Goal: Task Accomplishment & Management: Complete application form

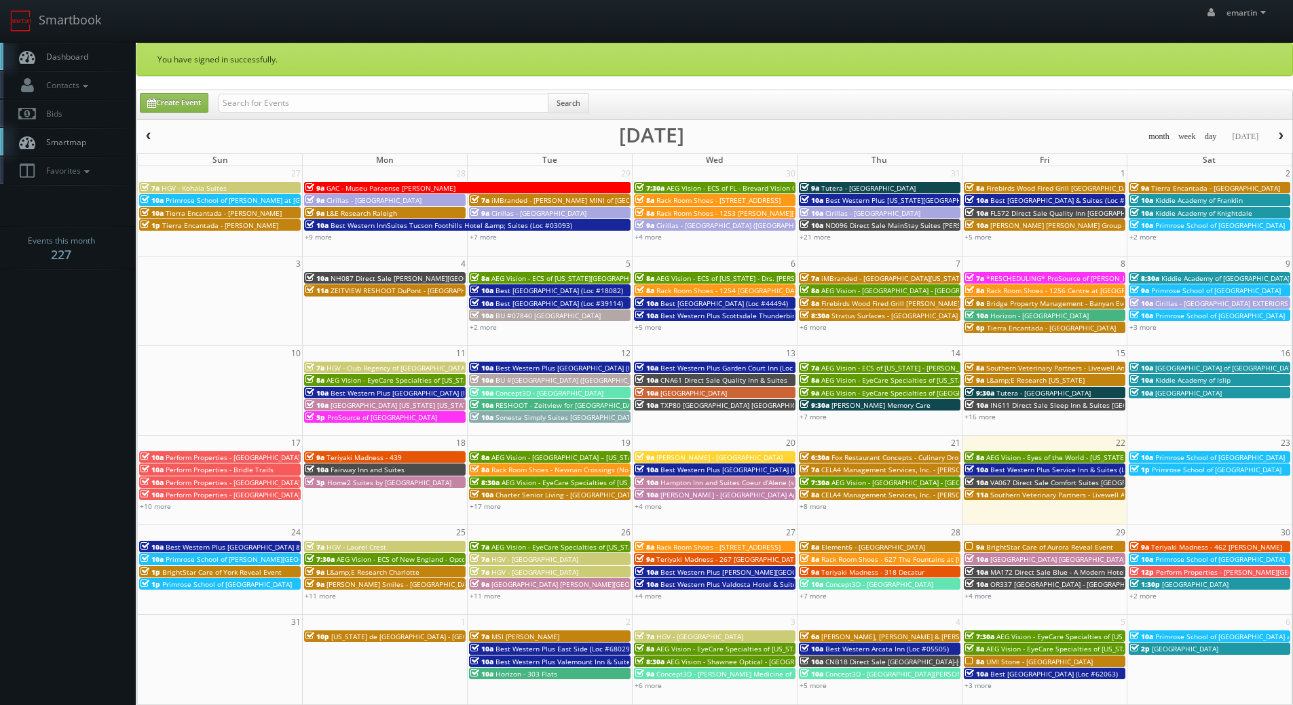
click at [67, 56] on span "Dashboard" at bounding box center [63, 57] width 49 height 12
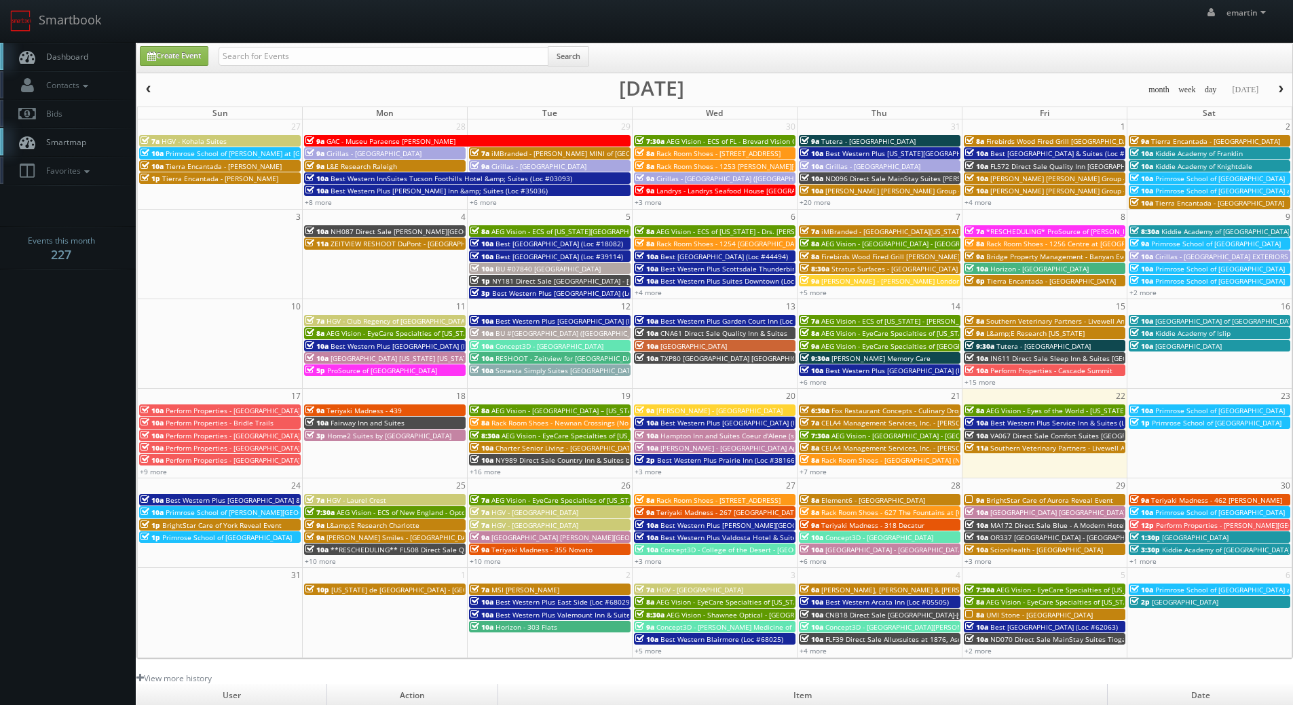
click at [45, 356] on body "Smartbook Toggle Side Navigation Toggle Top Navigation emartin emartin Profile …" at bounding box center [646, 469] width 1293 height 938
click at [65, 67] on link "Dashboard" at bounding box center [68, 57] width 136 height 28
click at [29, 53] on icon at bounding box center [27, 56] width 20 height 17
click at [20, 353] on body "Smartbook Toggle Side Navigation Toggle Top Navigation emartin emartin Profile …" at bounding box center [646, 469] width 1293 height 938
click at [113, 17] on div "emartin emartin Profile Logout" at bounding box center [646, 21] width 1293 height 42
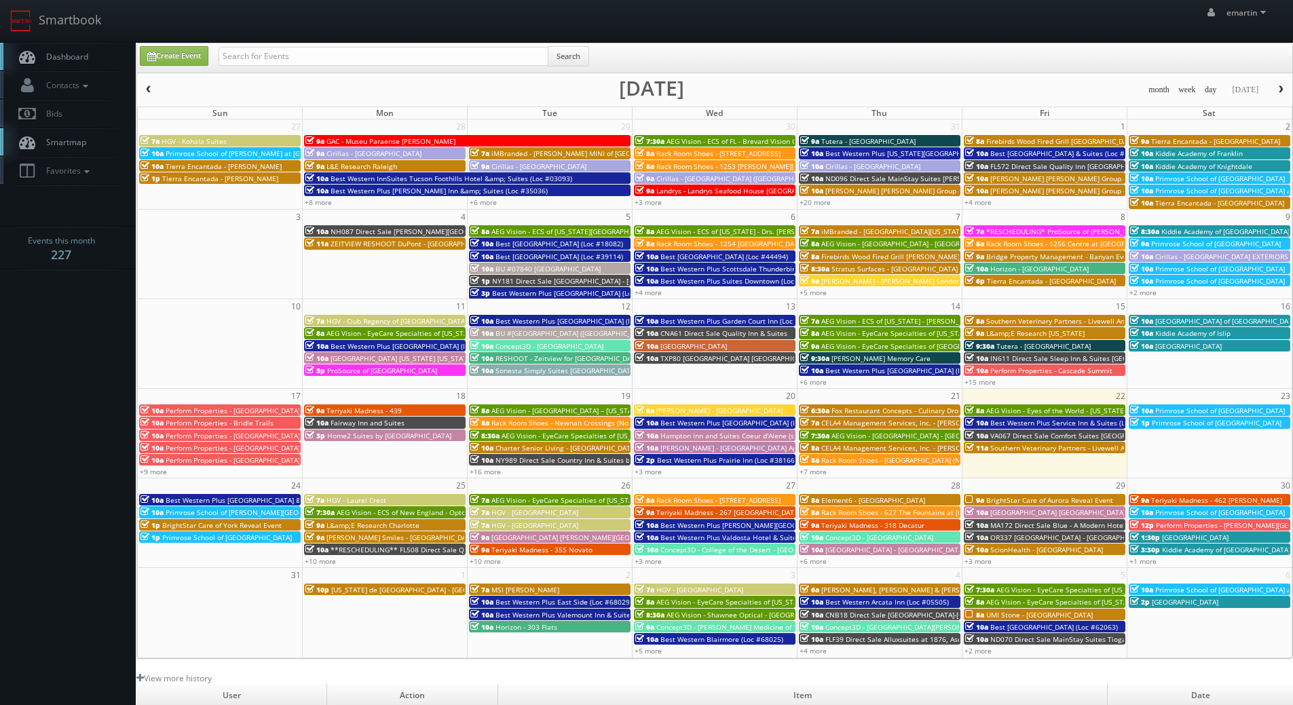
click at [81, 56] on span "Dashboard" at bounding box center [63, 57] width 49 height 12
click at [170, 64] on link "Create Event" at bounding box center [174, 56] width 69 height 20
type input "08/22/2025"
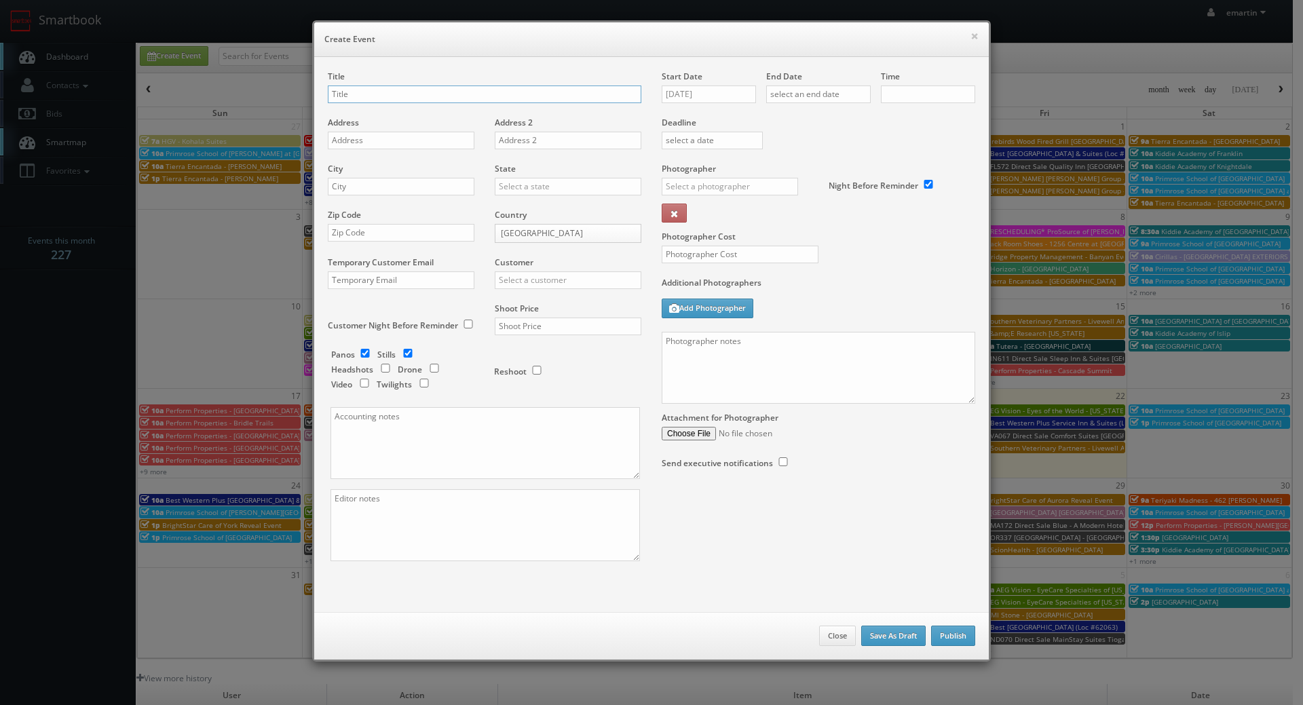
checkbox input "true"
type input "10:00am"
checkbox input "true"
click at [487, 100] on input "text" at bounding box center [485, 95] width 314 height 18
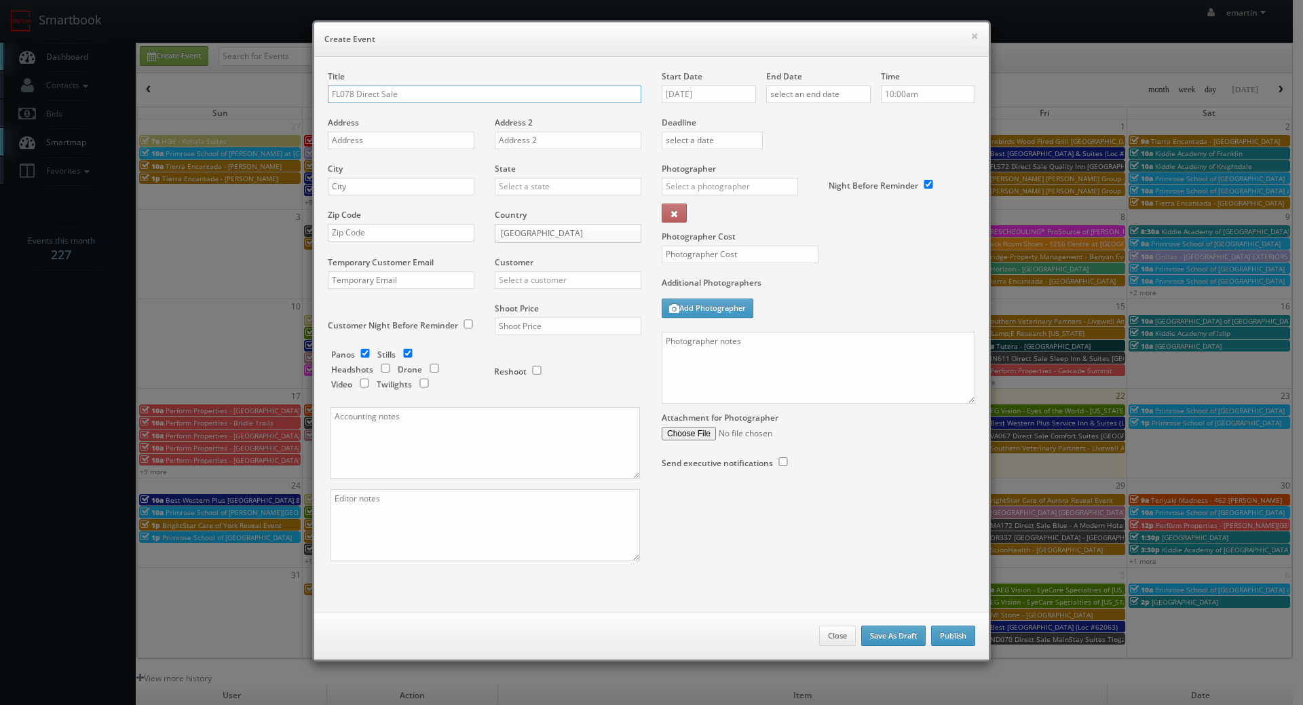
type input "FL078 Direct Sale"
click at [700, 94] on input "08/22/2025" at bounding box center [709, 95] width 94 height 18
click at [724, 232] on td "27" at bounding box center [729, 237] width 21 height 20
type input "08/27/2025"
click at [810, 88] on input "text" at bounding box center [818, 95] width 105 height 18
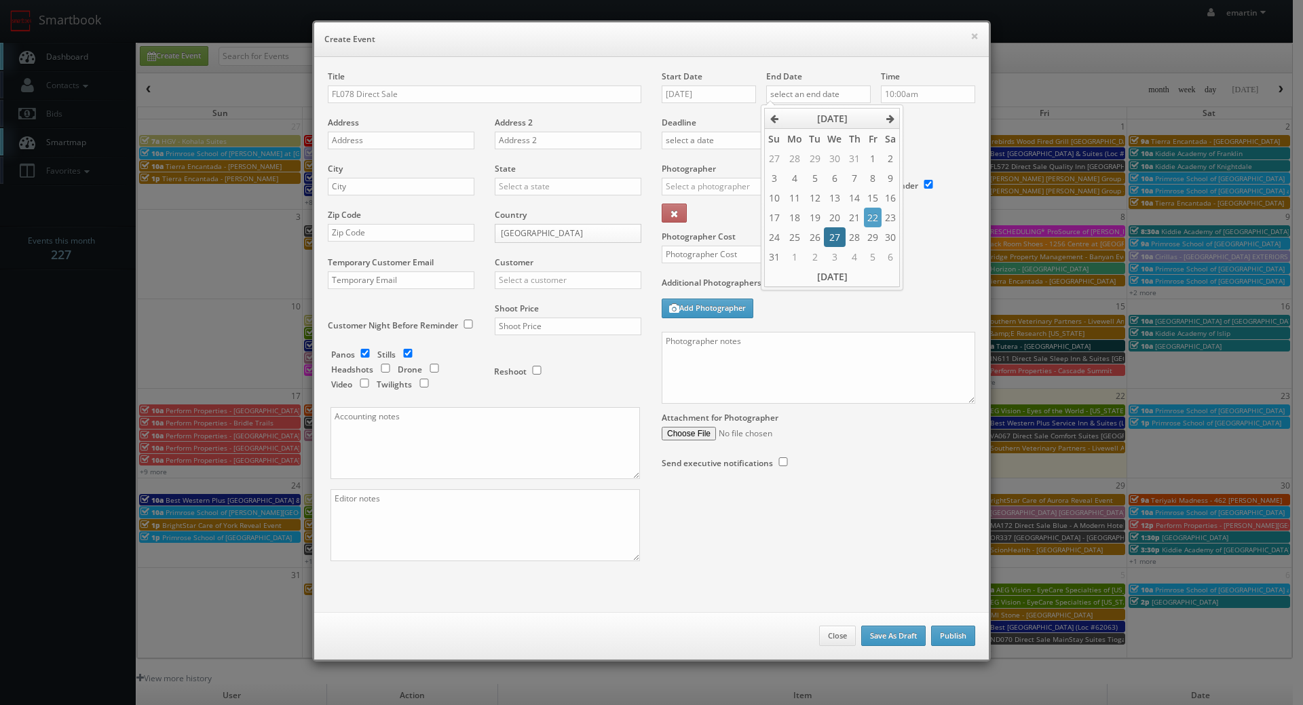
click at [839, 235] on td "27" at bounding box center [834, 237] width 21 height 20
type input "08/27/2025"
click at [915, 119] on label "Deadline" at bounding box center [818, 123] width 334 height 12
click at [612, 50] on div "× Create Event" at bounding box center [651, 39] width 675 height 35
click at [463, 86] on input "FL078 Direct Sale" at bounding box center [485, 95] width 314 height 18
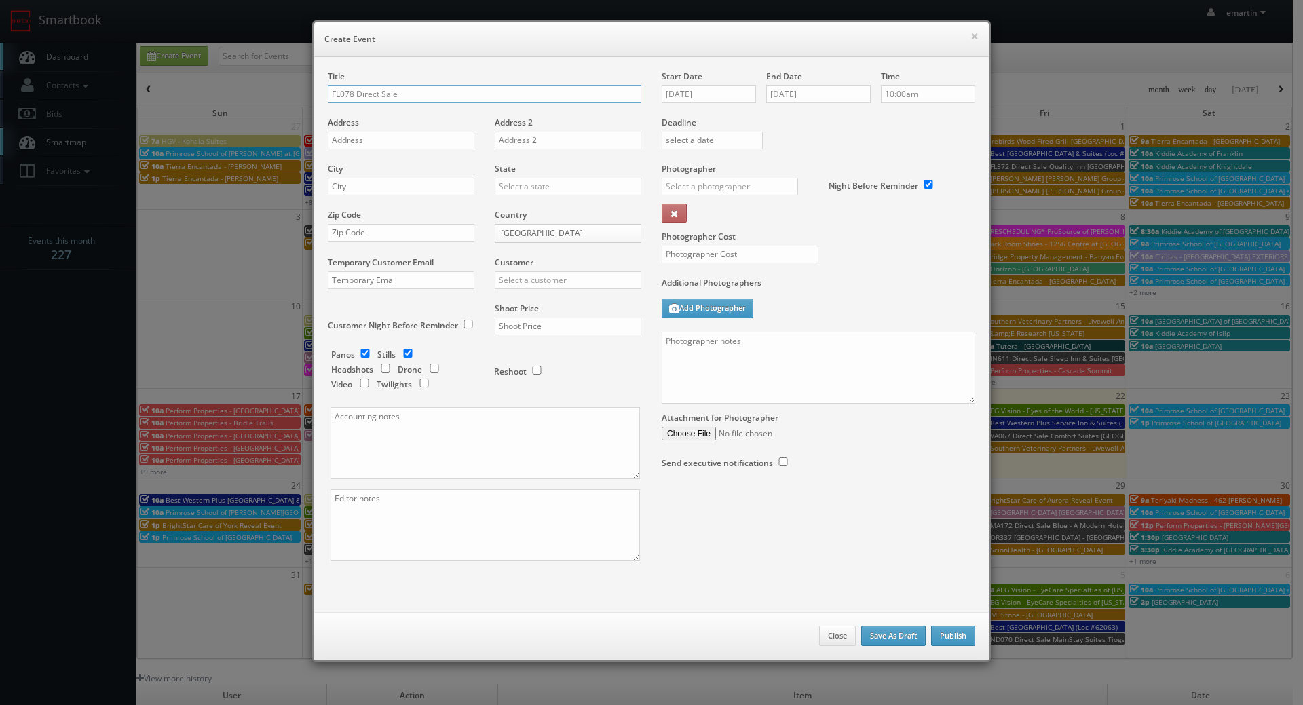
paste input "Sleep Inn near Busch Gardens - USF"
type input "FL078 Direct Sale Sleep Inn near [PERSON_NAME][GEOGRAPHIC_DATA] - USF"
drag, startPoint x: 443, startPoint y: 128, endPoint x: 442, endPoint y: 134, distance: 6.9
click at [443, 128] on div "Address" at bounding box center [406, 140] width 157 height 46
click at [440, 139] on input "text" at bounding box center [401, 141] width 147 height 18
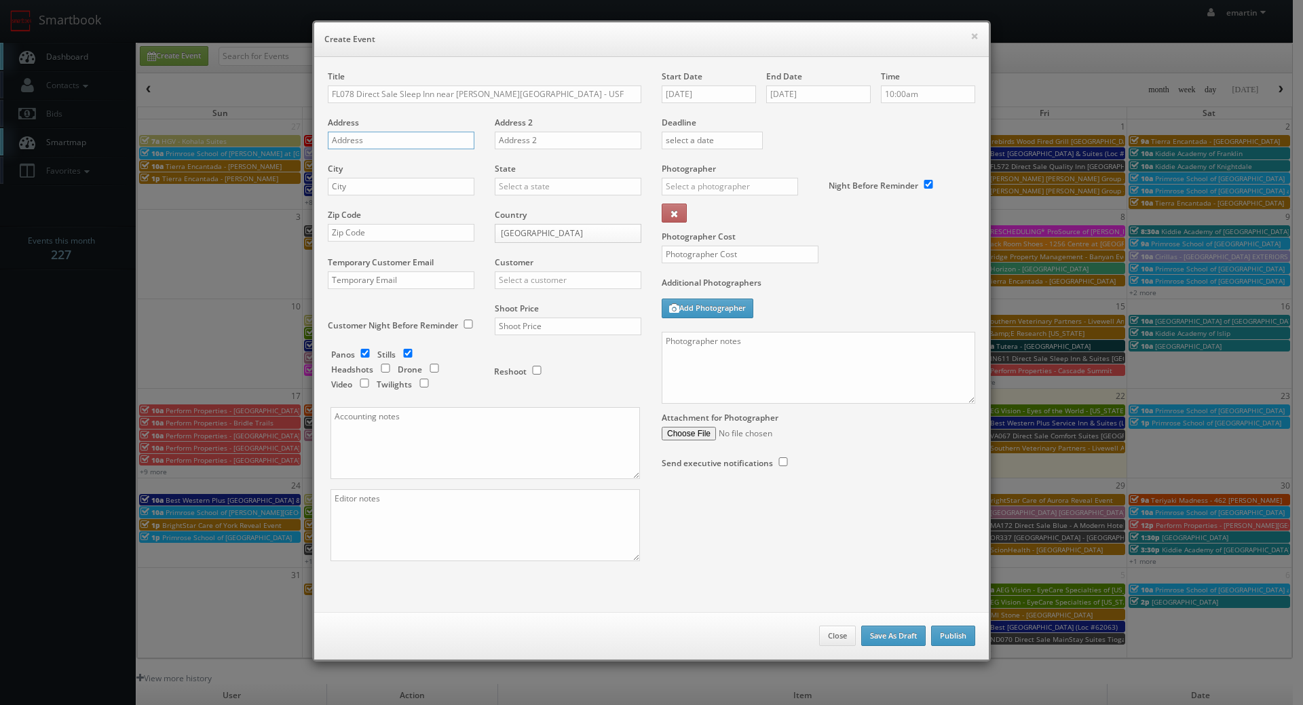
paste input "12282 Morris Bridge Rd"
type input "12282 Morris Bridge Rd"
click at [402, 186] on input "text" at bounding box center [401, 187] width 147 height 18
paste input "Tampa"
type input "Tampa"
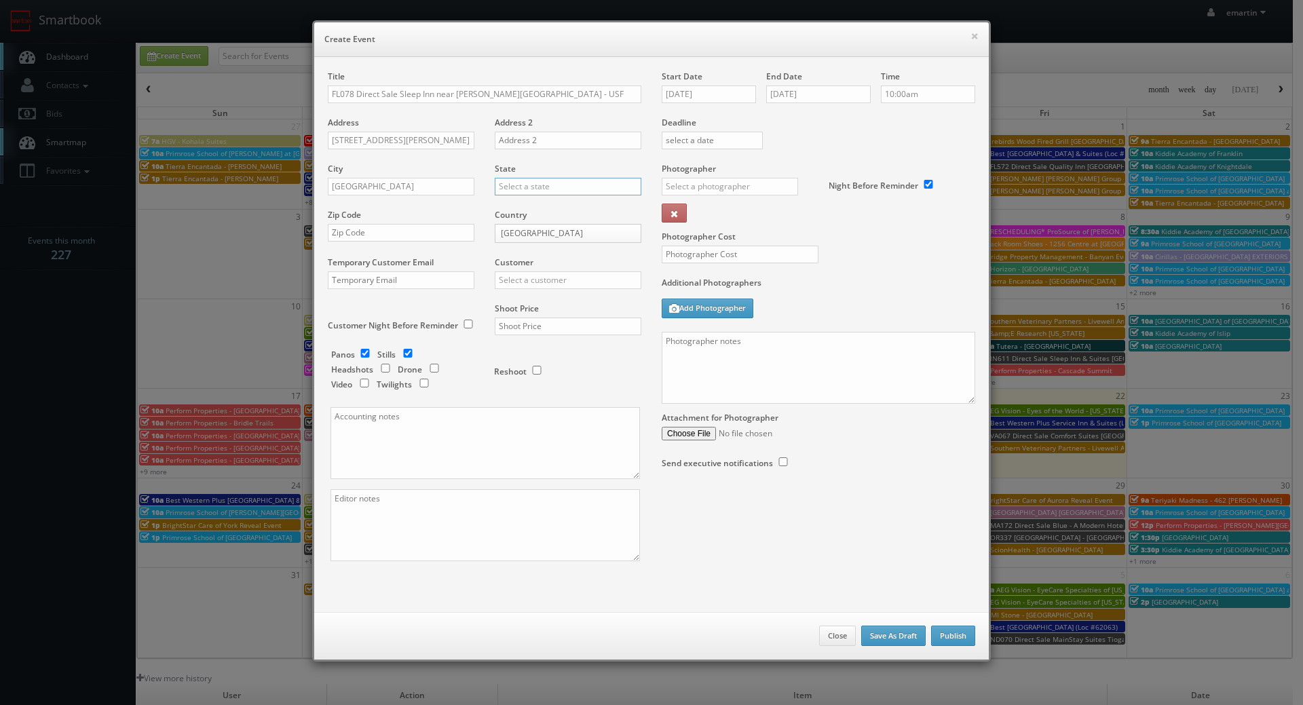
click at [539, 192] on input "text" at bounding box center [568, 187] width 147 height 18
click at [522, 212] on div "[US_STATE]" at bounding box center [567, 208] width 145 height 22
type input "[US_STATE]"
click at [383, 235] on input "text" at bounding box center [401, 233] width 147 height 18
paste input "33637"
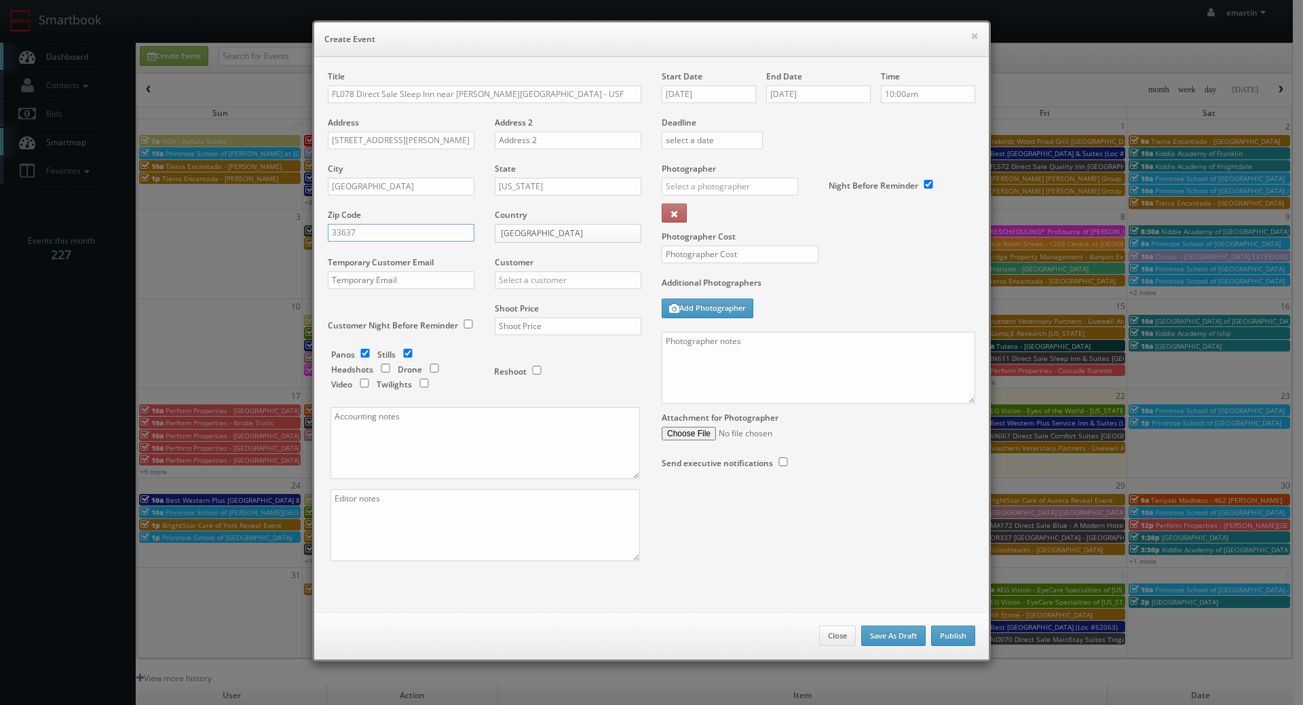
type input "33637"
click at [548, 277] on input "text" at bounding box center [568, 280] width 147 height 18
click at [538, 295] on div "Choice Hotels" at bounding box center [567, 302] width 145 height 22
type input "Choice Hotels"
click at [591, 327] on input "text" at bounding box center [568, 327] width 147 height 18
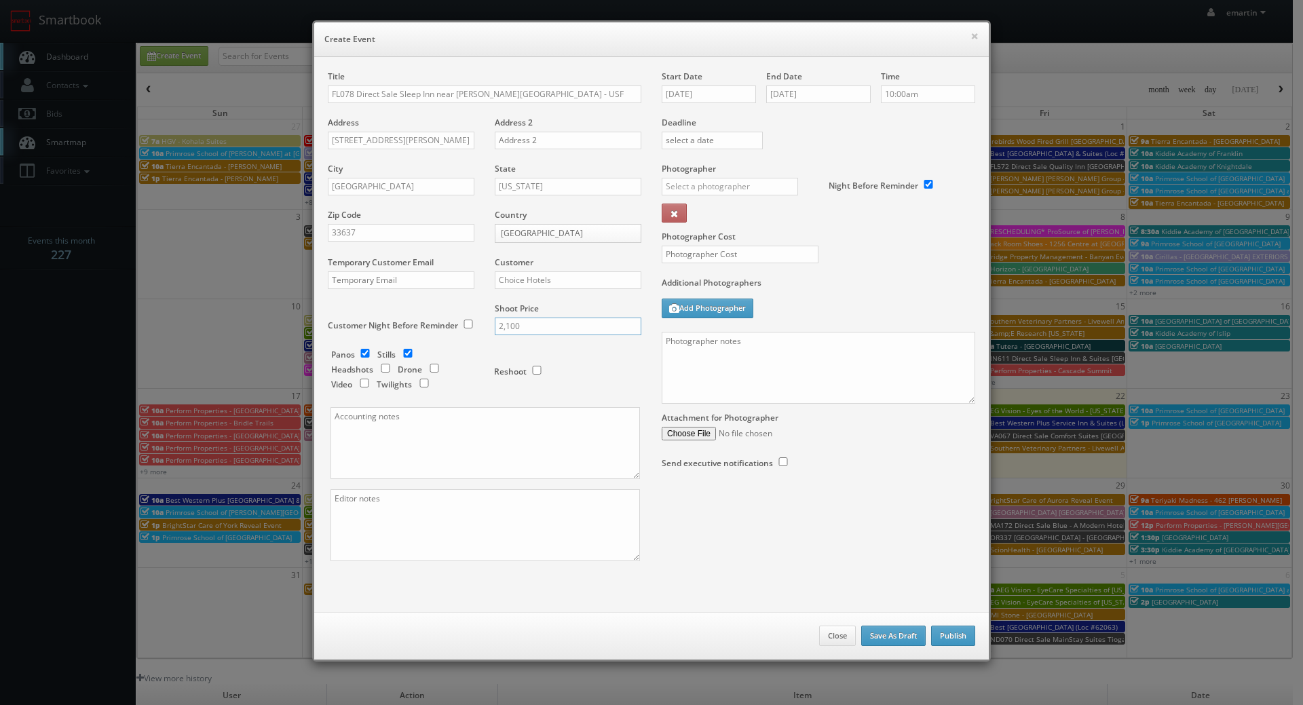
type input "2,100"
click at [424, 367] on input "checkbox" at bounding box center [434, 368] width 20 height 9
checkbox input "true"
drag, startPoint x: 390, startPoint y: 538, endPoint x: 392, endPoint y: 530, distance: 8.6
click at [390, 536] on textarea at bounding box center [484, 525] width 309 height 72
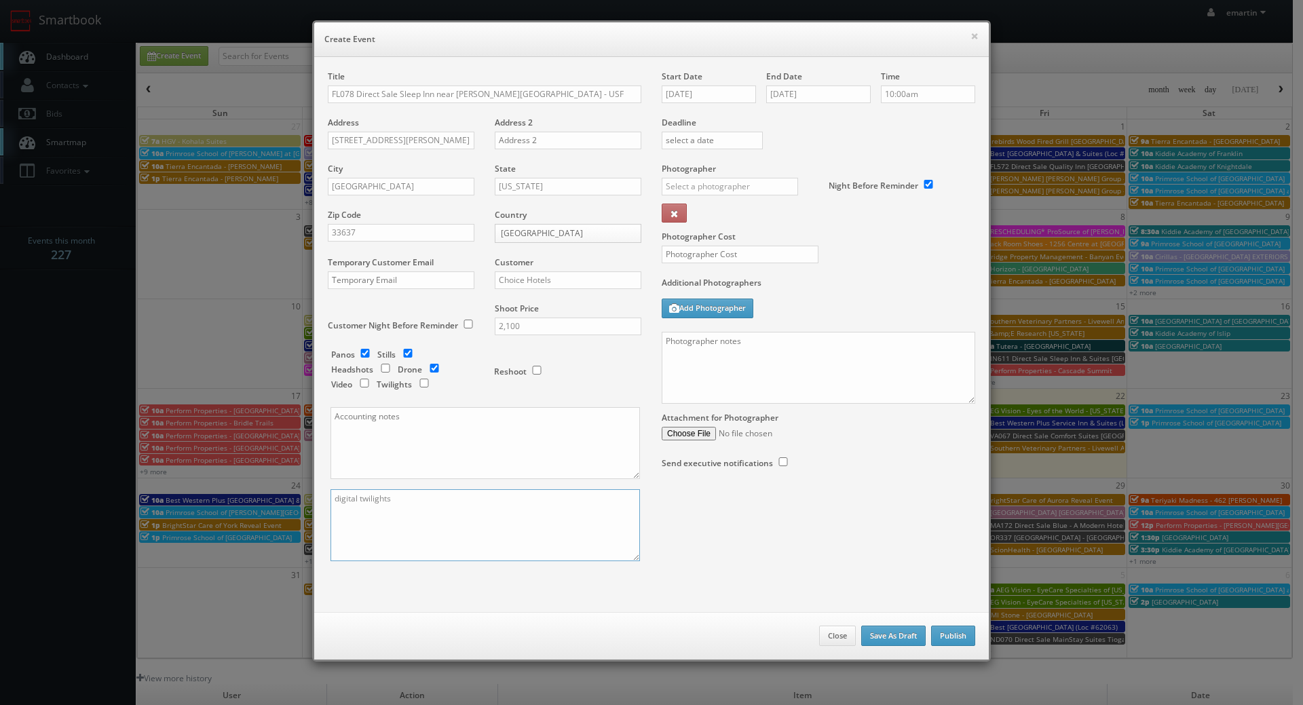
type textarea "digital twilights"
click at [753, 179] on input "text" at bounding box center [730, 187] width 136 height 18
click at [716, 208] on div "Mikey Shafer" at bounding box center [734, 217] width 145 height 22
type input "Mikey Shafer"
click at [713, 246] on input "text" at bounding box center [740, 255] width 157 height 18
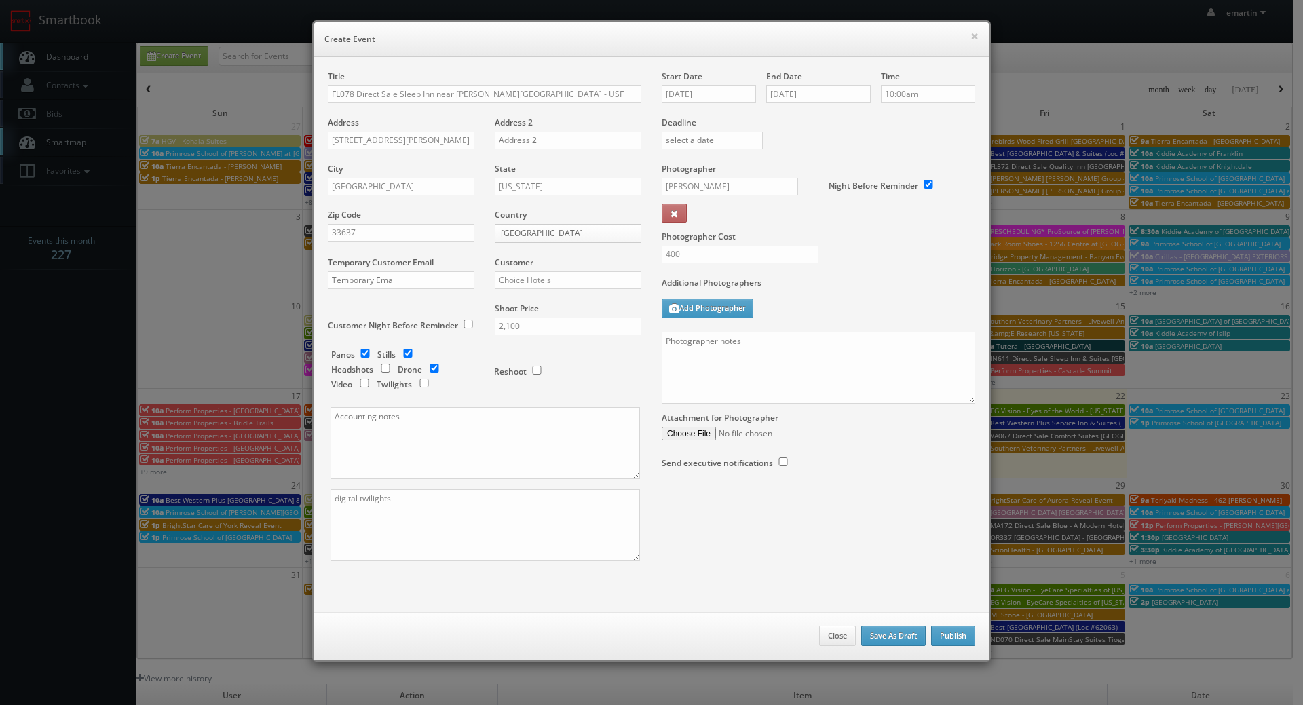
type input "400"
click at [909, 283] on label "Additional Photographers" at bounding box center [819, 286] width 314 height 18
click at [799, 363] on textarea at bounding box center [819, 368] width 314 height 72
paste textarea "Onsite contact is _____. Full shoot including _ room types/exteriors/common spa…"
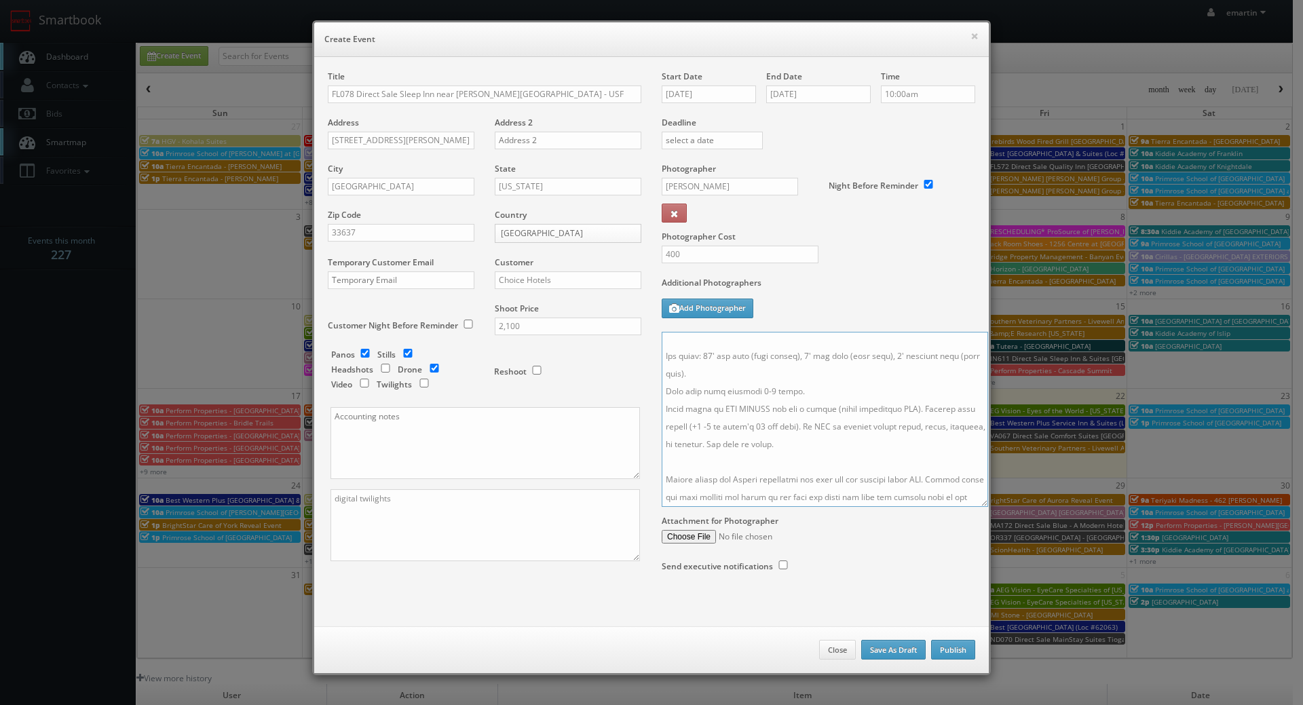
scroll to position [153, 0]
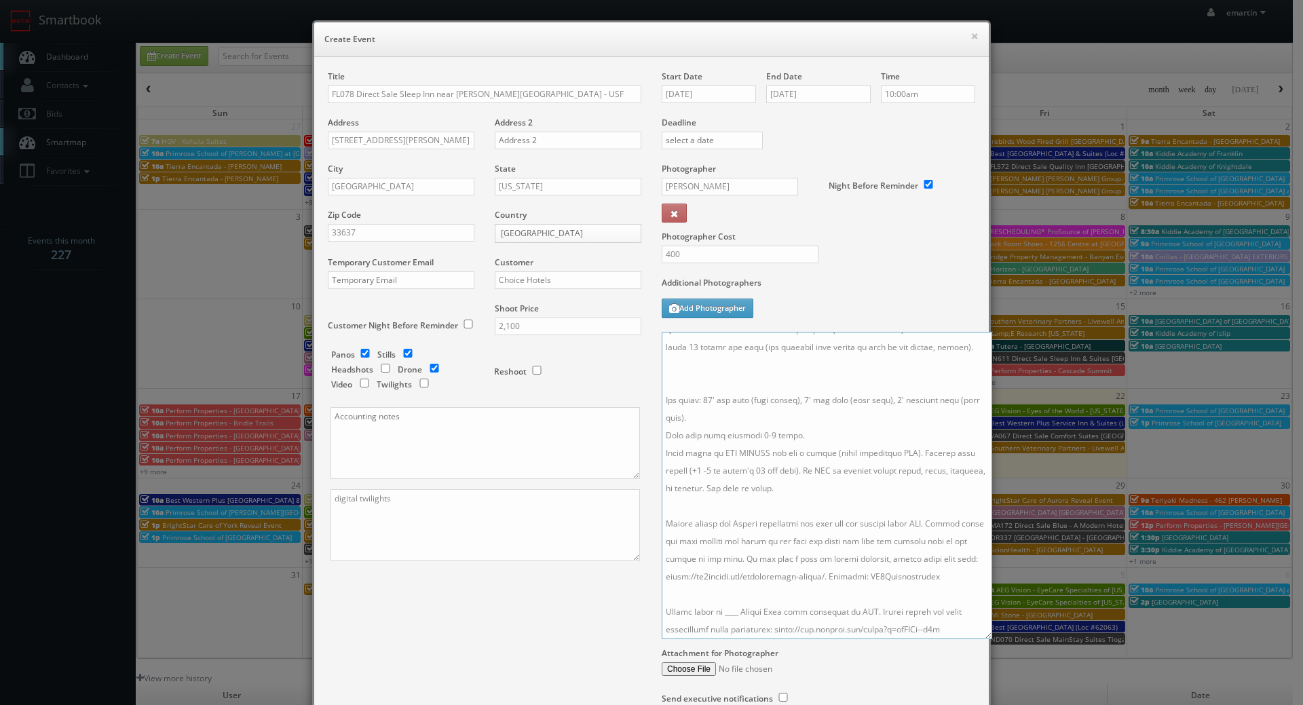
drag, startPoint x: 962, startPoint y: 398, endPoint x: 979, endPoint y: 634, distance: 236.1
click at [979, 634] on textarea at bounding box center [827, 485] width 330 height 307
click at [729, 613] on textarea at bounding box center [827, 485] width 330 height 307
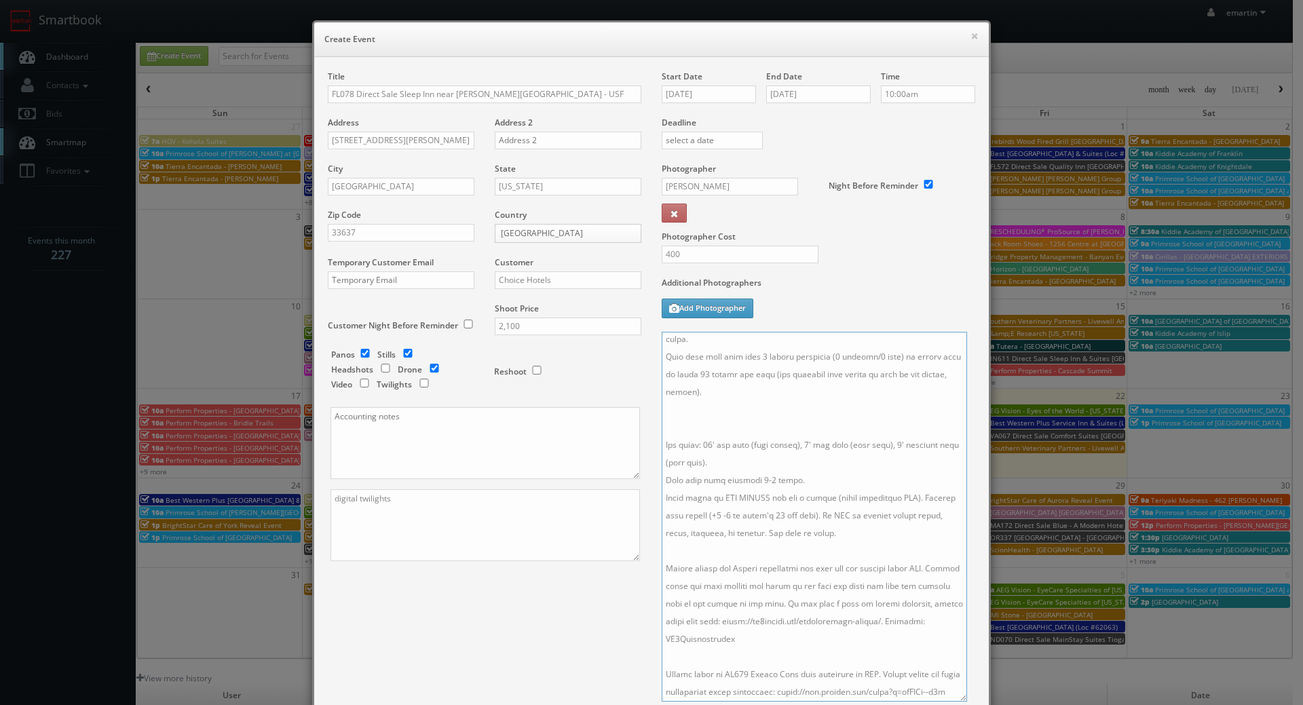
scroll to position [125, 0]
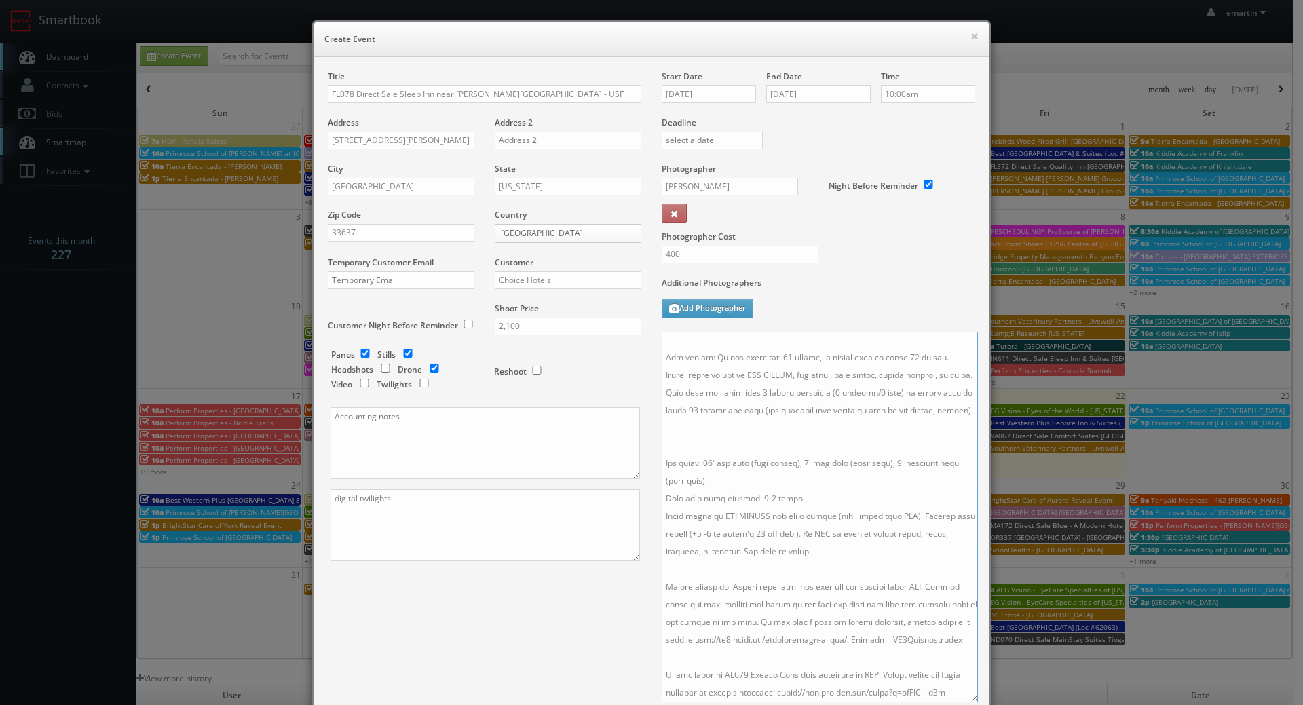
drag, startPoint x: 984, startPoint y: 634, endPoint x: 970, endPoint y: 697, distance: 64.7
click at [970, 697] on textarea at bounding box center [820, 517] width 316 height 371
click at [723, 435] on textarea at bounding box center [820, 517] width 316 height 371
click at [710, 412] on textarea at bounding box center [820, 517] width 316 height 371
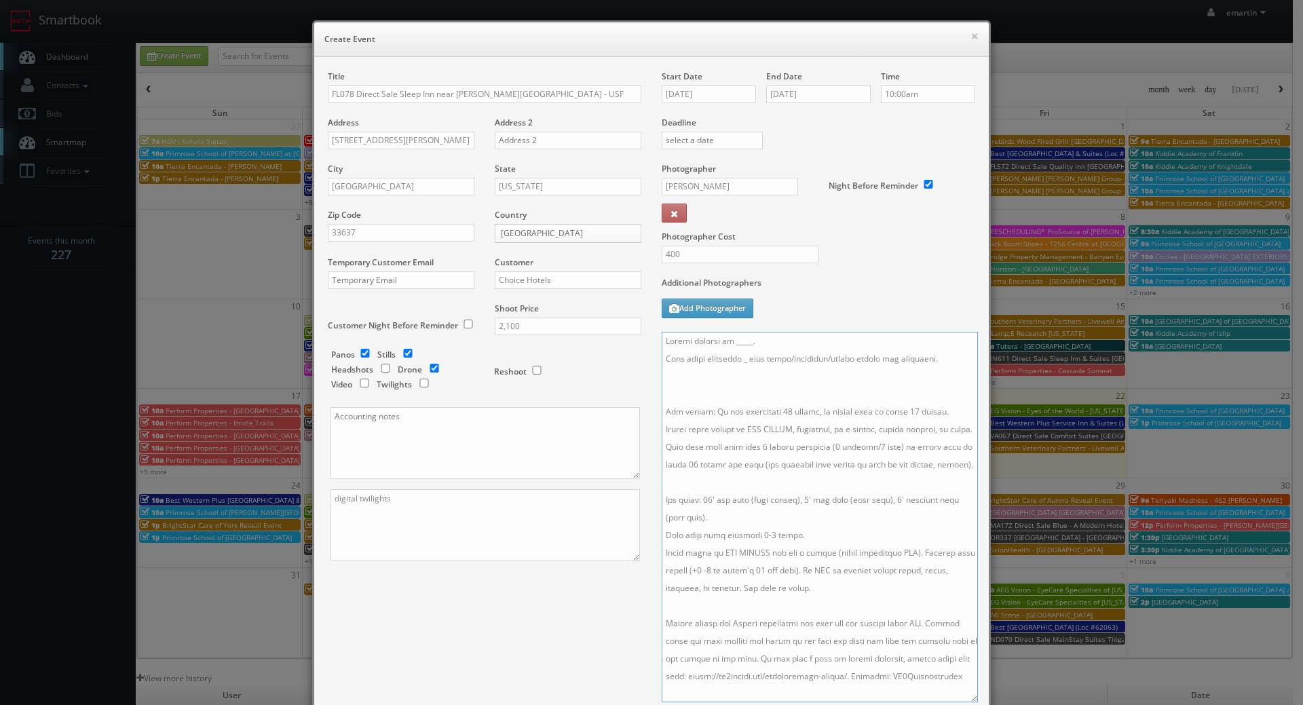
click at [734, 397] on textarea at bounding box center [820, 517] width 316 height 371
click at [727, 392] on textarea at bounding box center [820, 517] width 316 height 371
paste textarea "Drone Package - Please capture at least 10 aerial stills of the hotel and surro…"
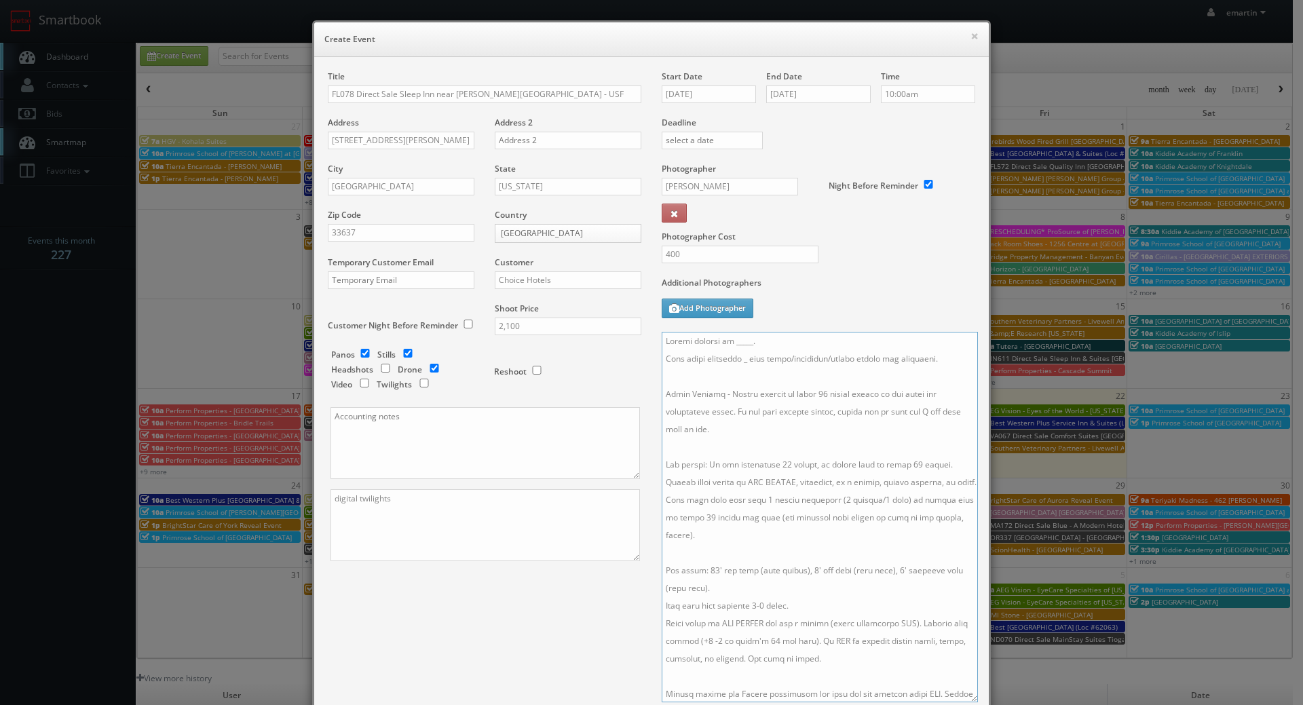
click at [772, 458] on textarea at bounding box center [820, 517] width 316 height 371
drag, startPoint x: 772, startPoint y: 462, endPoint x: 765, endPoint y: 465, distance: 7.9
click at [765, 465] on textarea at bounding box center [820, 517] width 316 height 371
click at [901, 463] on textarea at bounding box center [820, 517] width 316 height 371
type textarea "Onsite contact is _____. Full shoot including _ room types/exteriors/common spa…"
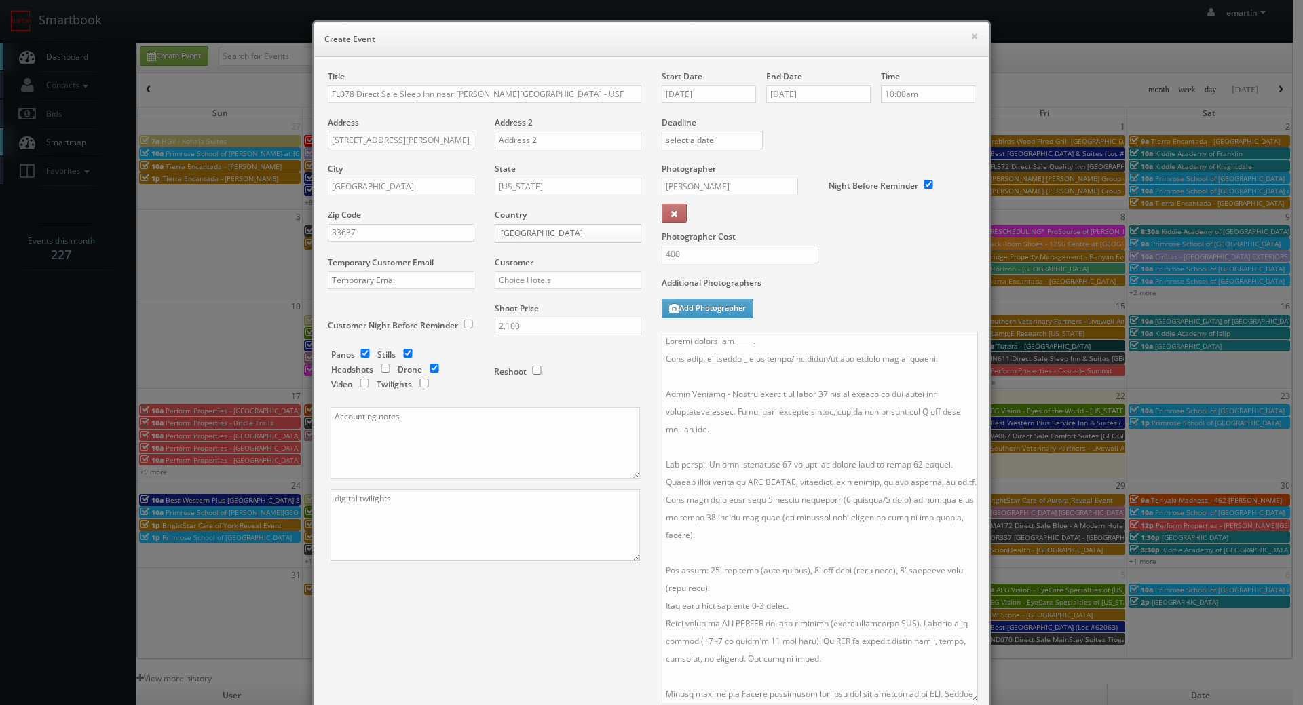
drag, startPoint x: 201, startPoint y: 475, endPoint x: 217, endPoint y: 480, distance: 17.0
click at [202, 476] on div "× Create Event Title FL078 Direct Sale Sleep Inn near Busch Gardens - USF Addre…" at bounding box center [651, 352] width 1303 height 705
click at [426, 511] on textarea "digital twilights" at bounding box center [484, 525] width 309 height 72
type textarea "digital twilights"
click at [772, 465] on textarea at bounding box center [820, 517] width 316 height 371
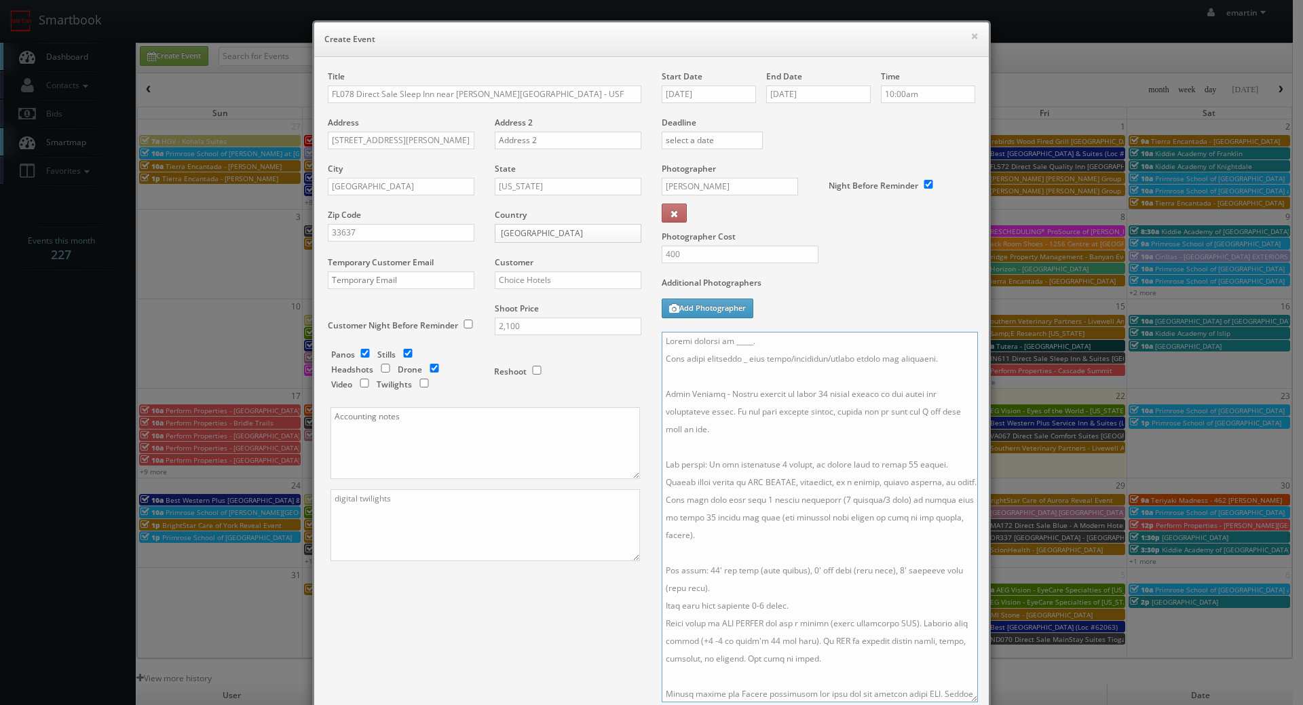
drag, startPoint x: 898, startPoint y: 461, endPoint x: 895, endPoint y: 487, distance: 25.3
click at [898, 463] on textarea at bounding box center [820, 517] width 316 height 371
type textarea "Onsite contact is _____. Full shoot including _ room types/exteriors/common spa…"
click at [408, 522] on textarea "digital twilights" at bounding box center [484, 525] width 309 height 72
click at [497, 504] on textarea "digital twilights 40 ground photos + 5 drone + 2 digital twilights = 47 total d…" at bounding box center [484, 525] width 309 height 72
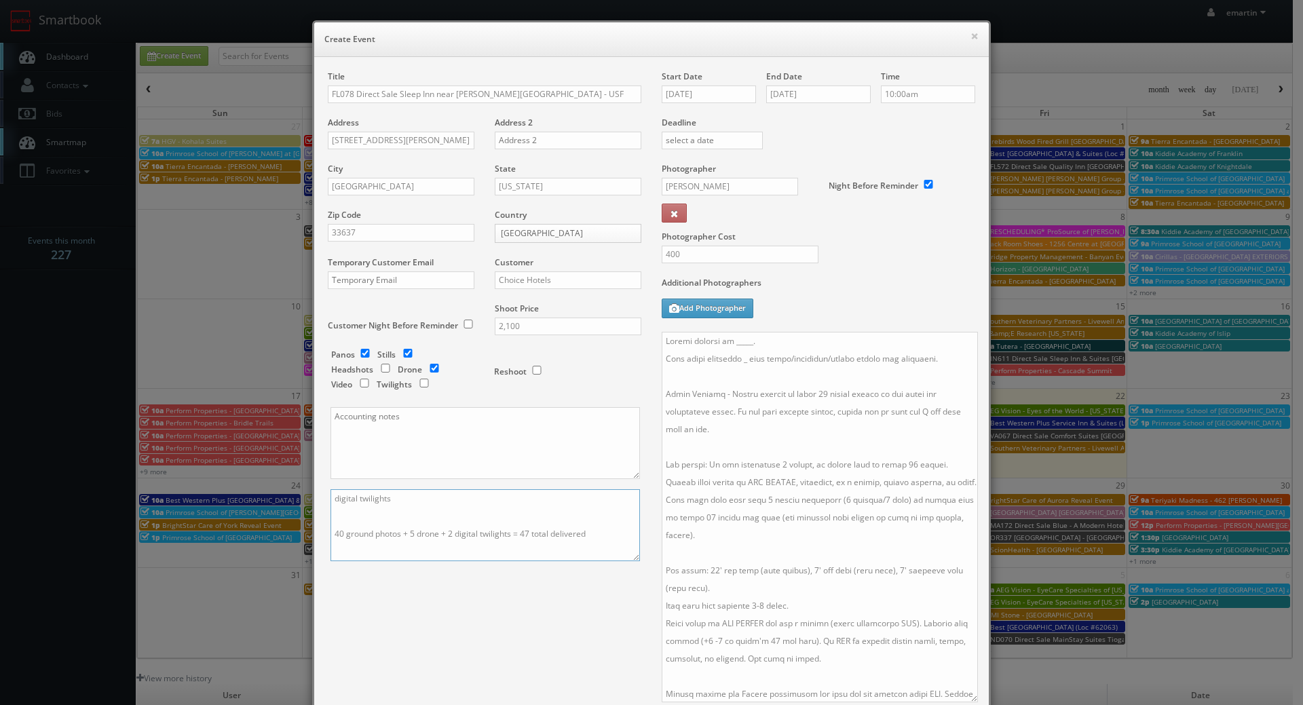
type textarea "digital twilights 40 ground photos + 5 drone + 2 digital twilights = 47 total d…"
drag, startPoint x: 788, startPoint y: 345, endPoint x: 723, endPoint y: 339, distance: 65.4
click at [723, 339] on textarea at bounding box center [820, 517] width 316 height 371
click at [761, 344] on textarea at bounding box center [820, 517] width 316 height 371
drag, startPoint x: 762, startPoint y: 341, endPoint x: 727, endPoint y: 339, distance: 34.6
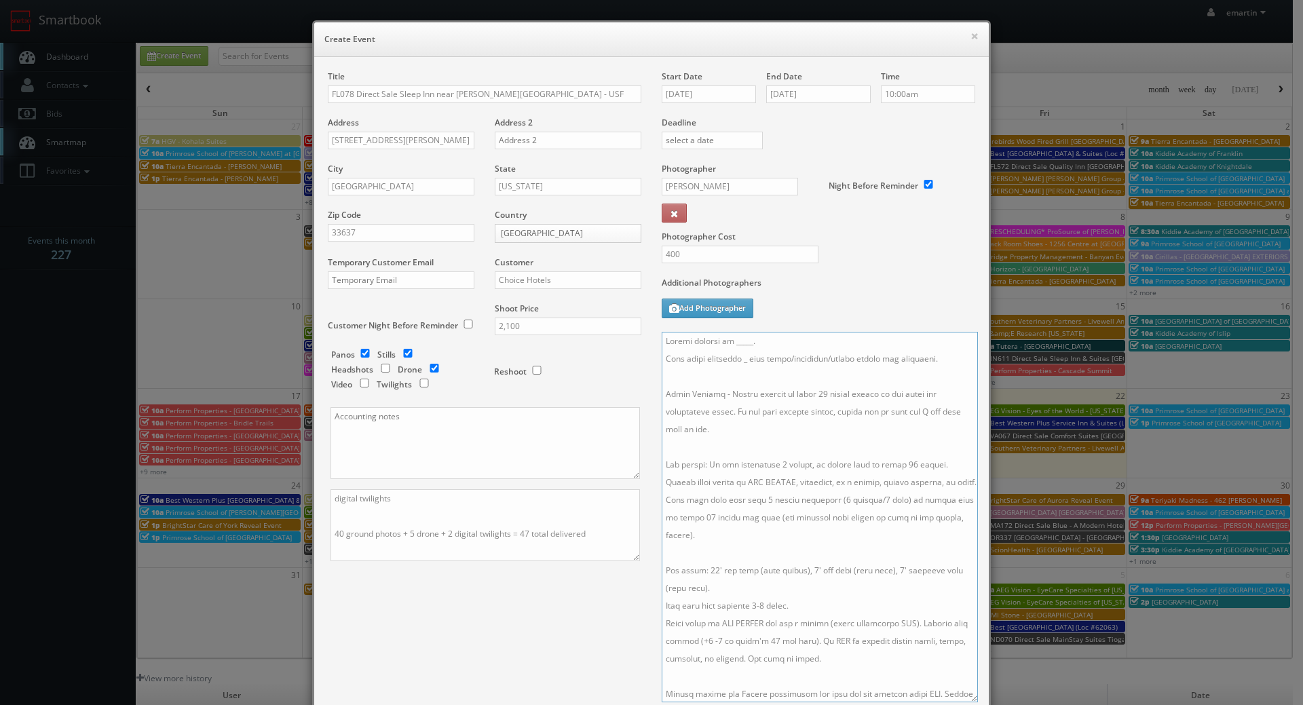
click at [727, 339] on textarea at bounding box center [820, 517] width 316 height 371
click at [740, 357] on textarea at bounding box center [820, 517] width 316 height 371
type textarea "Onsite contact is Bhavin Patel. Full shoot including 5 room types/exteriors/com…"
click at [499, 665] on div "Title FL078 Direct Sale Sleep Inn near Busch Gardens - USF Address 12282 Morris…" at bounding box center [652, 433] width 668 height 724
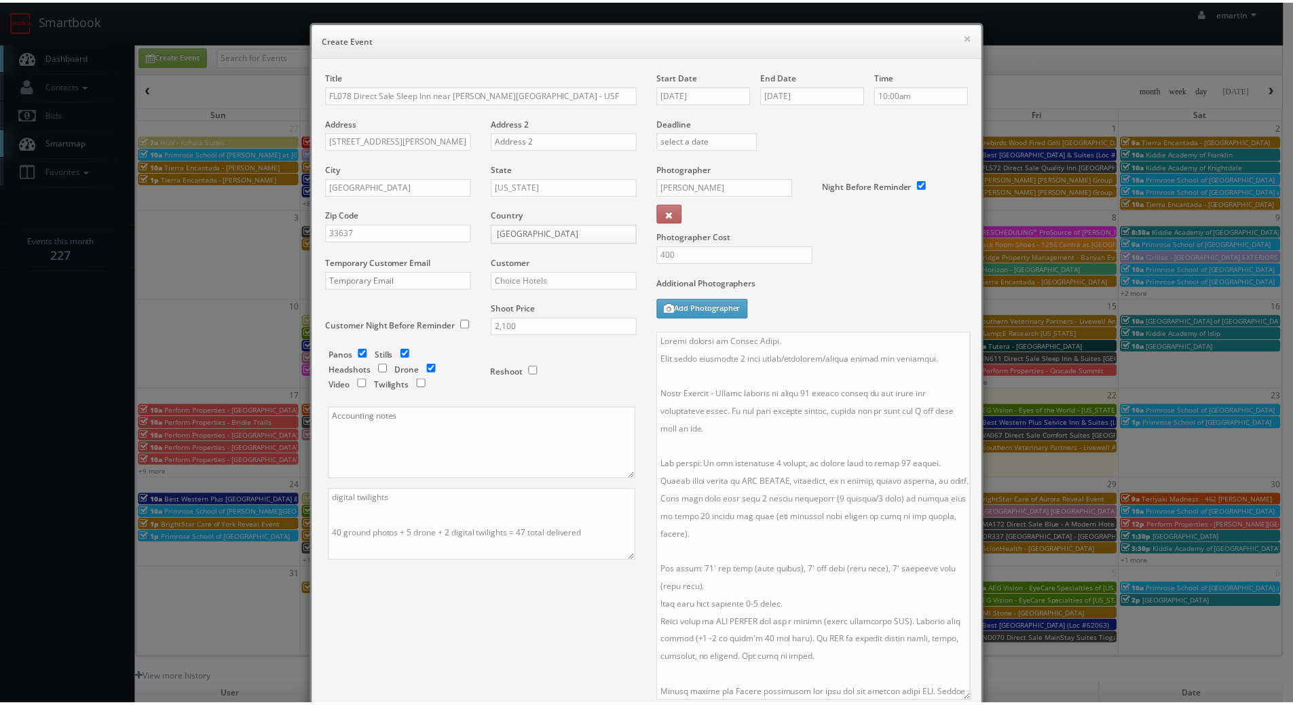
scroll to position [186, 0]
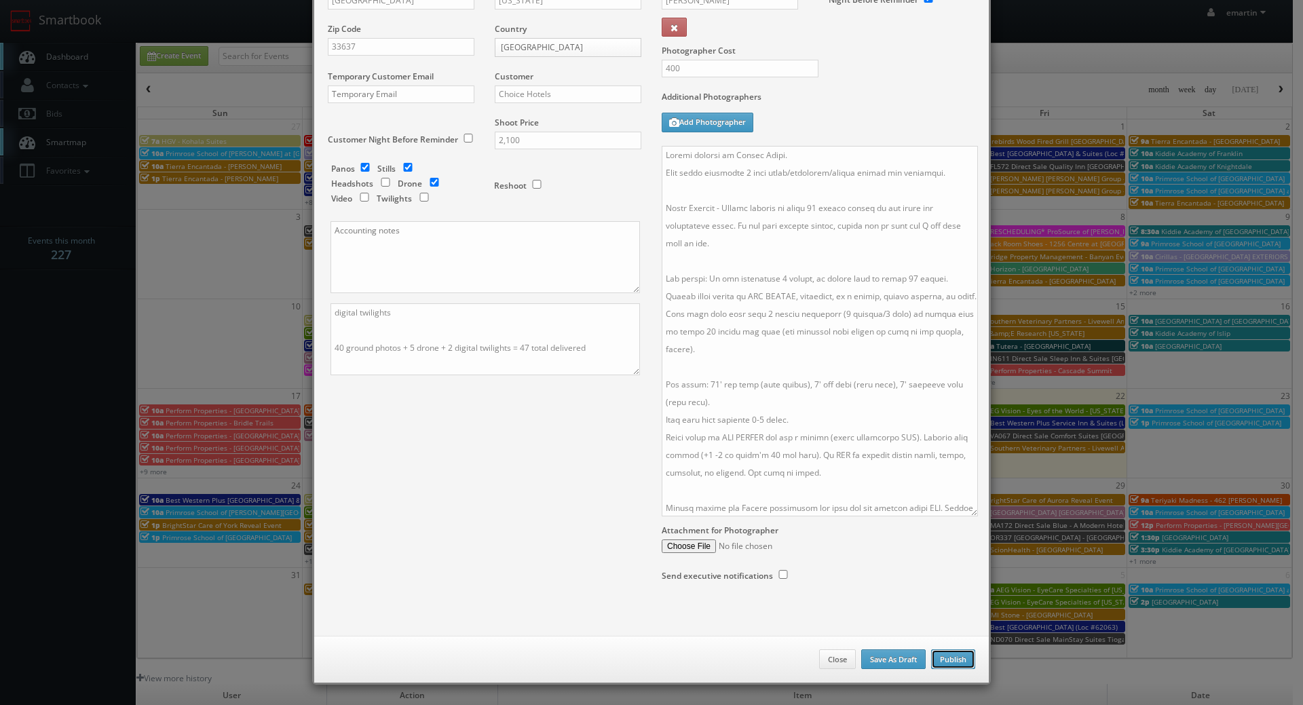
click at [941, 660] on button "Publish" at bounding box center [953, 659] width 44 height 20
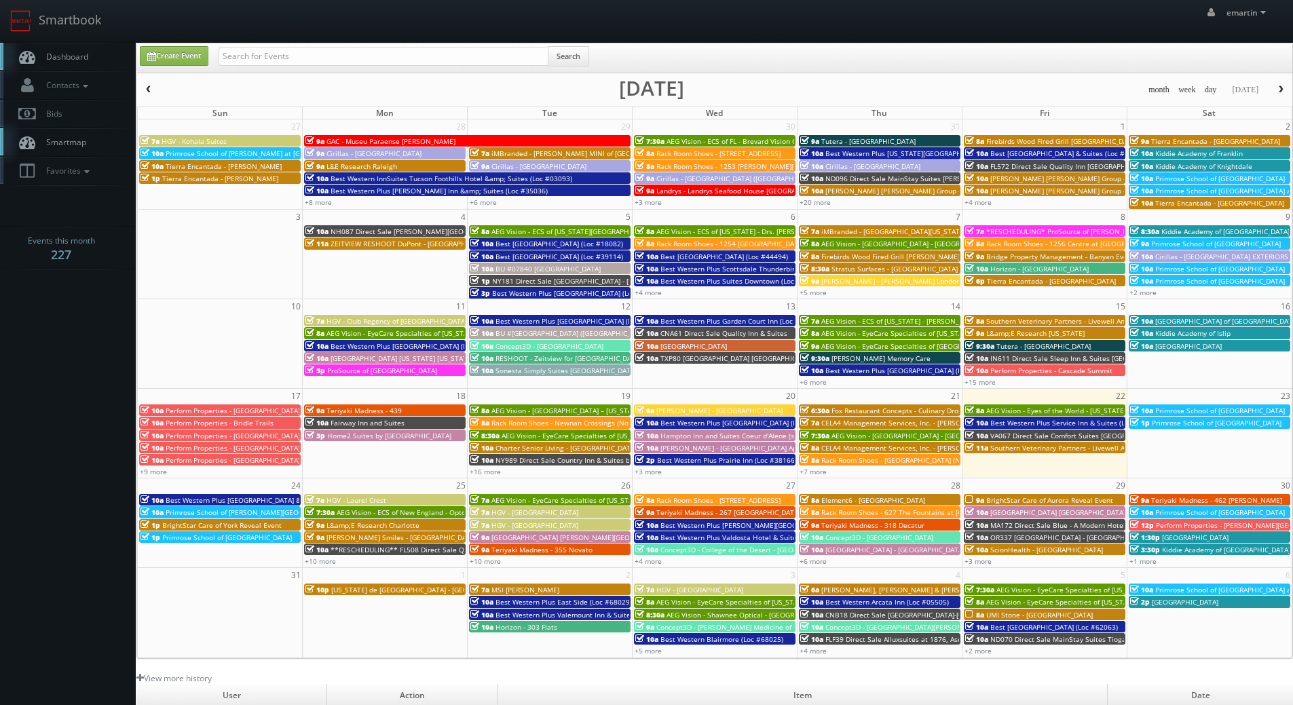
click at [107, 58] on link "Dashboard" at bounding box center [68, 57] width 136 height 28
click at [176, 58] on link "Create Event" at bounding box center [174, 56] width 69 height 20
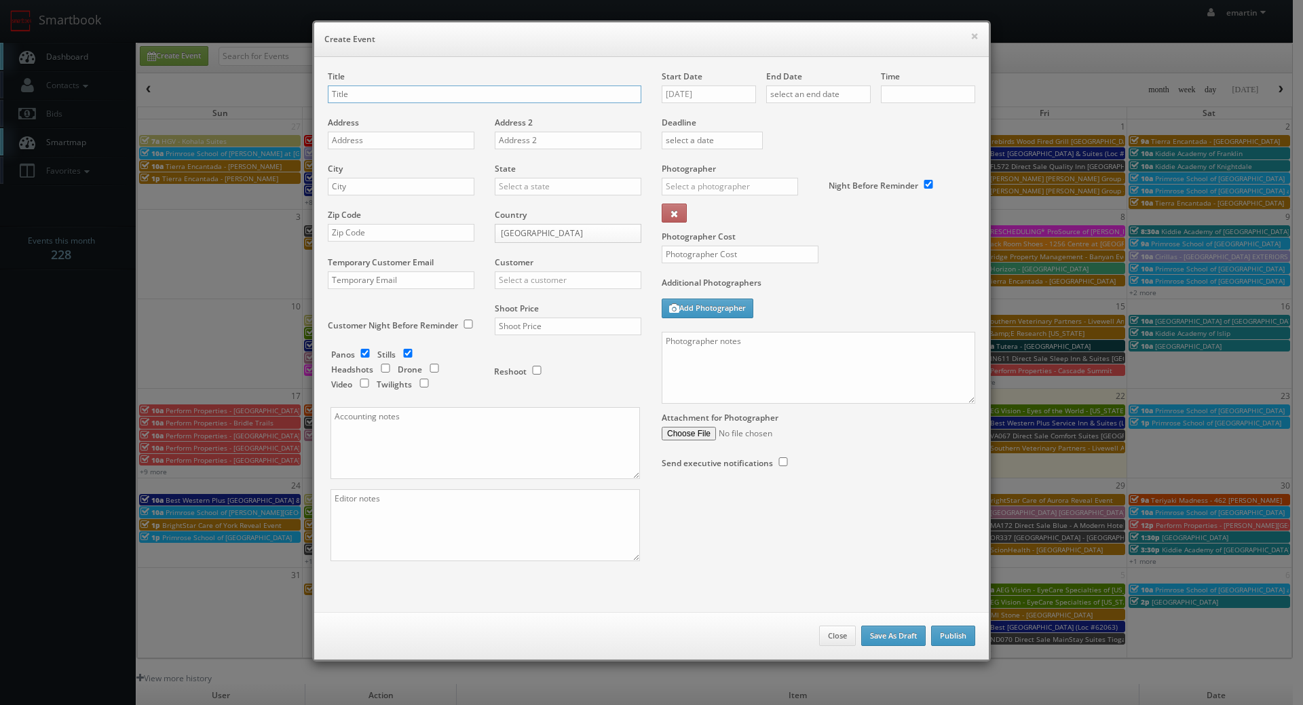
checkbox input "true"
type input "10:00am"
checkbox input "true"
click at [970, 31] on button "×" at bounding box center [974, 36] width 8 height 10
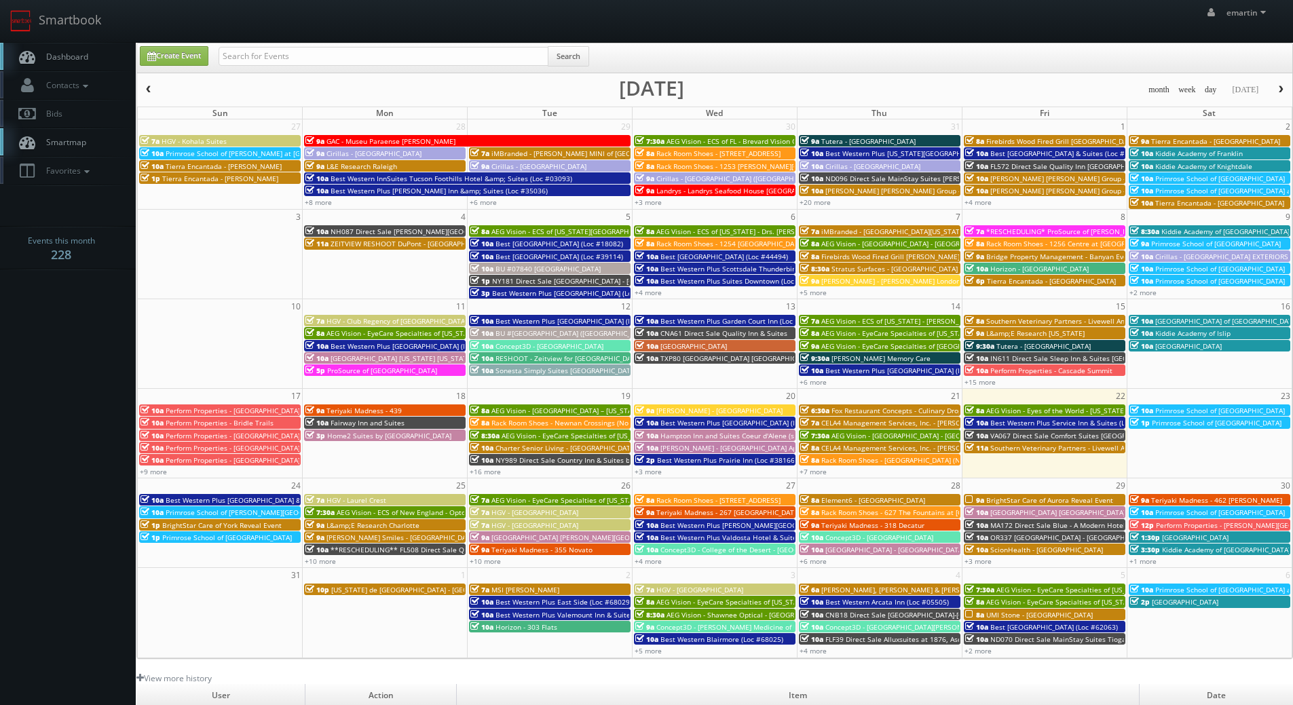
click at [256, 428] on link "10a Perform Properties - Bridle Trails" at bounding box center [220, 423] width 162 height 12
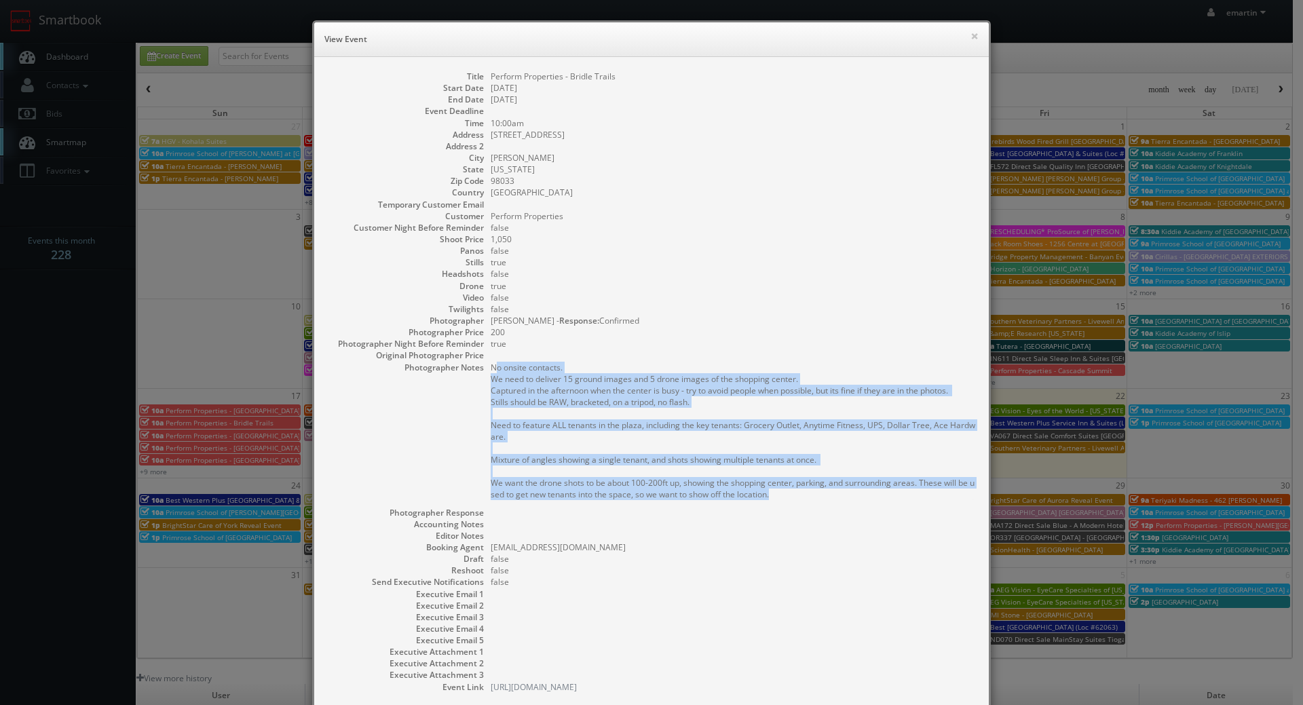
drag, startPoint x: 784, startPoint y: 499, endPoint x: 491, endPoint y: 372, distance: 319.7
click at [491, 372] on pre "No onsite contacts. We need to deliver 15 ground images and 5 drone images of t…" at bounding box center [733, 431] width 485 height 138
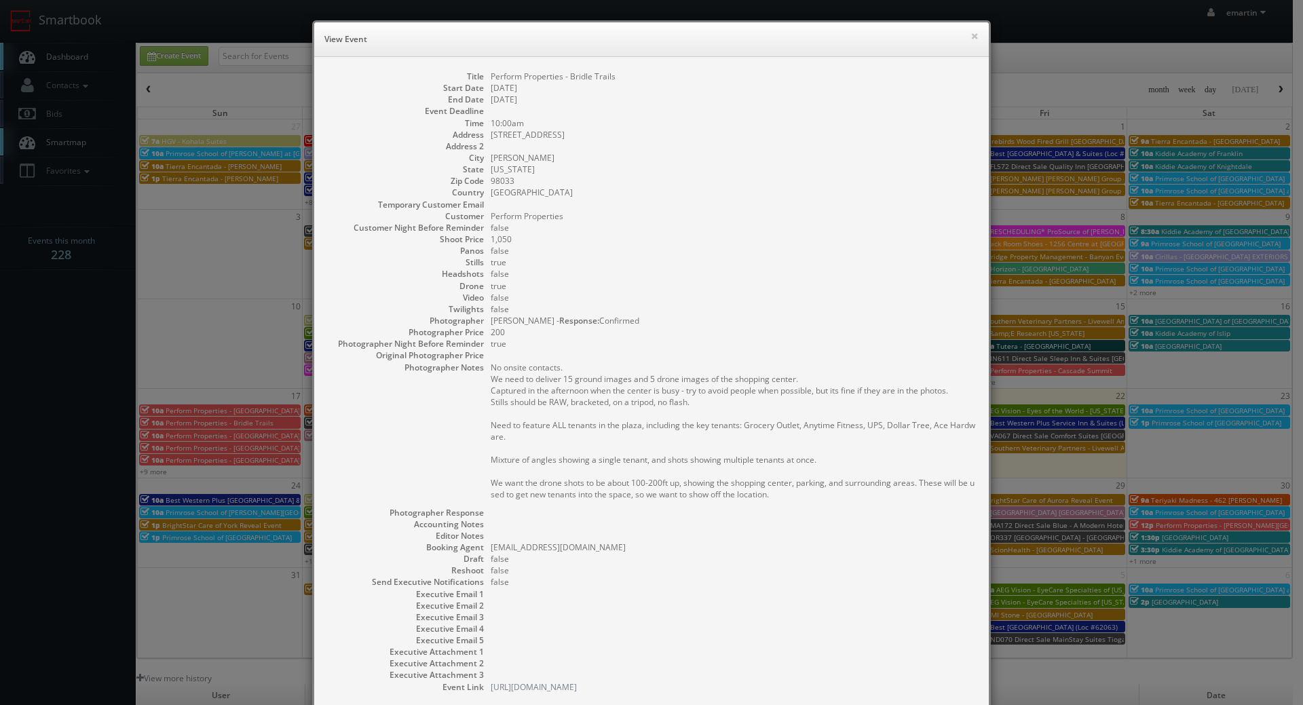
click at [491, 367] on pre "No onsite contacts. We need to deliver 15 ground images and 5 drone images of t…" at bounding box center [733, 431] width 485 height 138
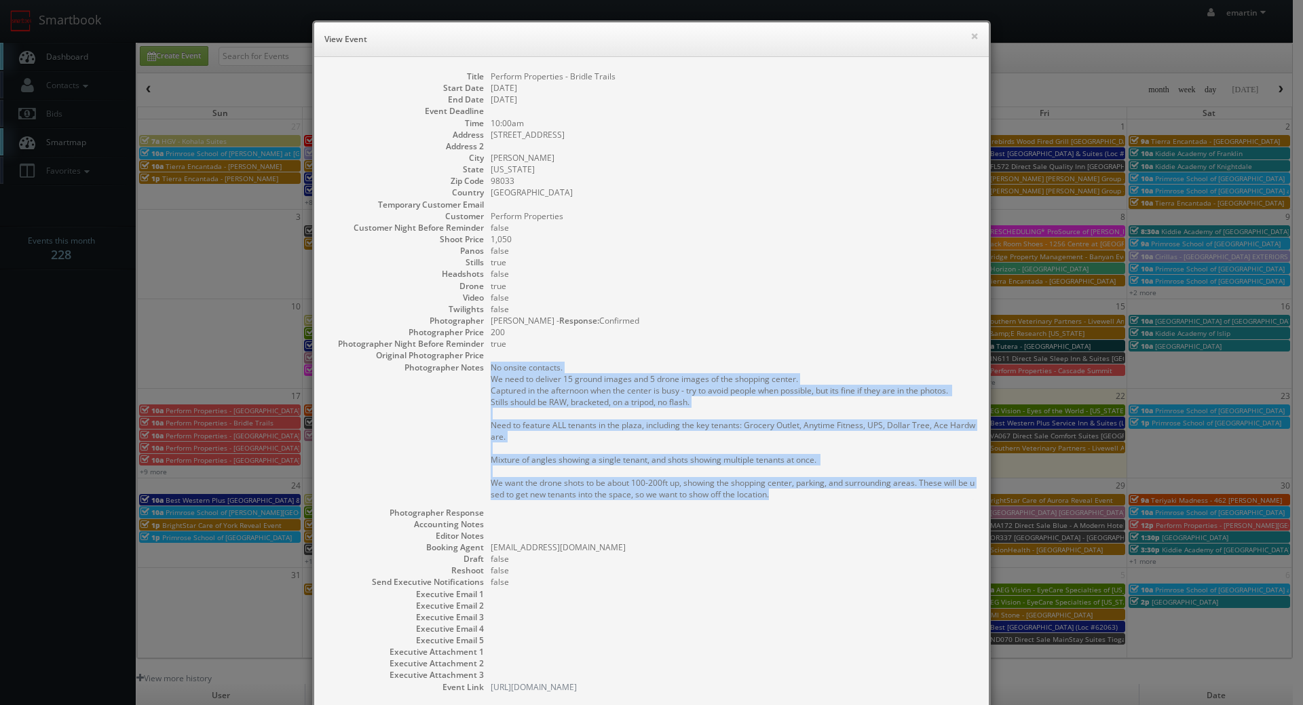
drag, startPoint x: 485, startPoint y: 367, endPoint x: 820, endPoint y: 491, distance: 356.6
click at [820, 491] on pre "No onsite contacts. We need to deliver 15 ground images and 5 drone images of t…" at bounding box center [733, 431] width 485 height 138
copy pre "No onsite contacts. We need to deliver 15 ground images and 5 drone images of t…"
click at [970, 36] on button "×" at bounding box center [974, 36] width 8 height 10
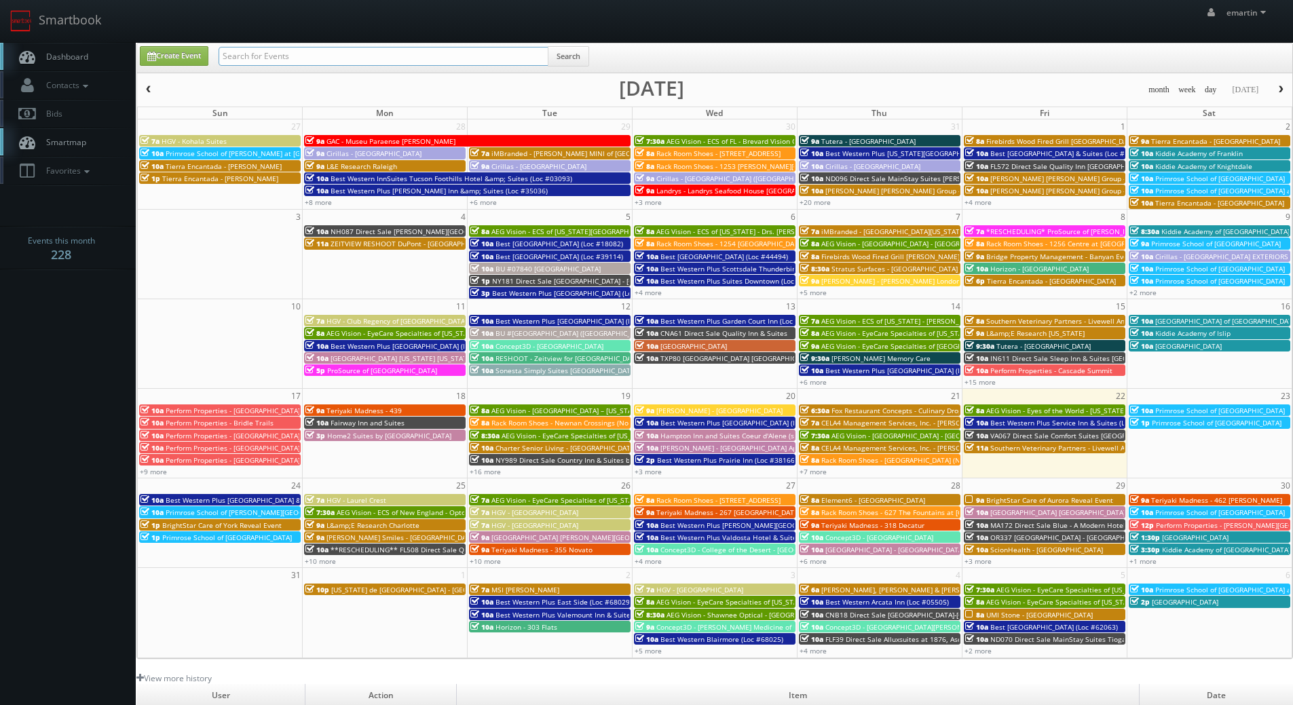
drag, startPoint x: 226, startPoint y: 60, endPoint x: 181, endPoint y: 59, distance: 45.5
click at [226, 60] on input "text" at bounding box center [384, 56] width 330 height 19
click at [177, 59] on link "Create Event" at bounding box center [174, 56] width 69 height 20
type input "08/22/2025"
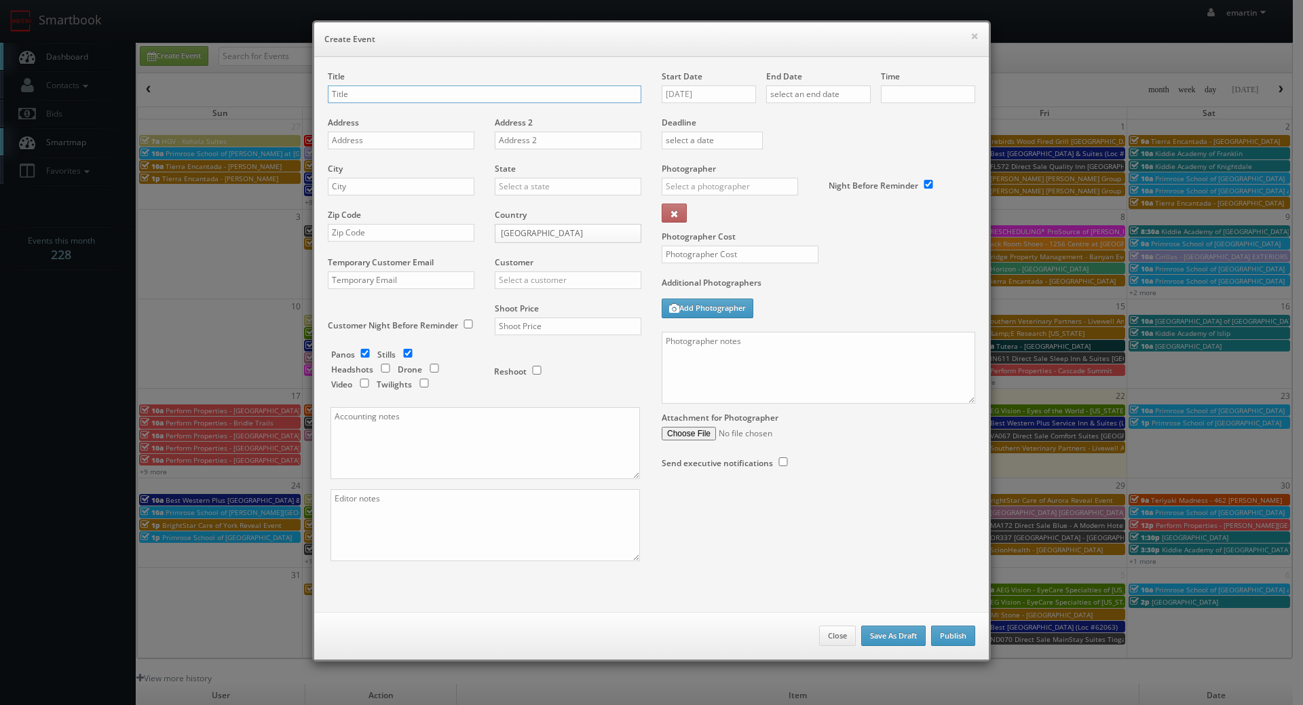
type input "10:00am"
checkbox input "true"
click at [809, 381] on textarea at bounding box center [819, 368] width 314 height 72
paste textarea "No onsite contacts. We need to deliver 15 ground images and 5 drone images of t…"
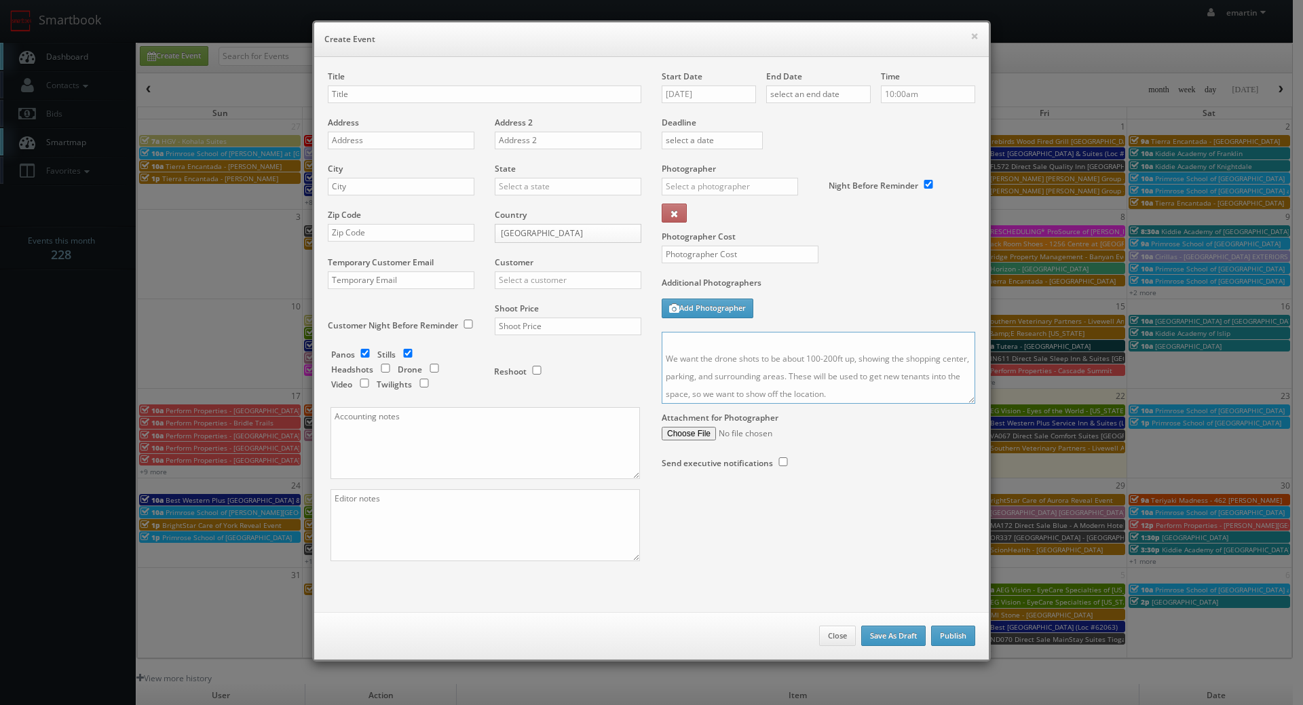
drag, startPoint x: 970, startPoint y: 398, endPoint x: 967, endPoint y: 405, distance: 7.3
click at [969, 409] on div "Start Date 08/22/2025 End Date Time 10:00am Deadline Photographer _justin _phot…" at bounding box center [818, 283] width 334 height 425
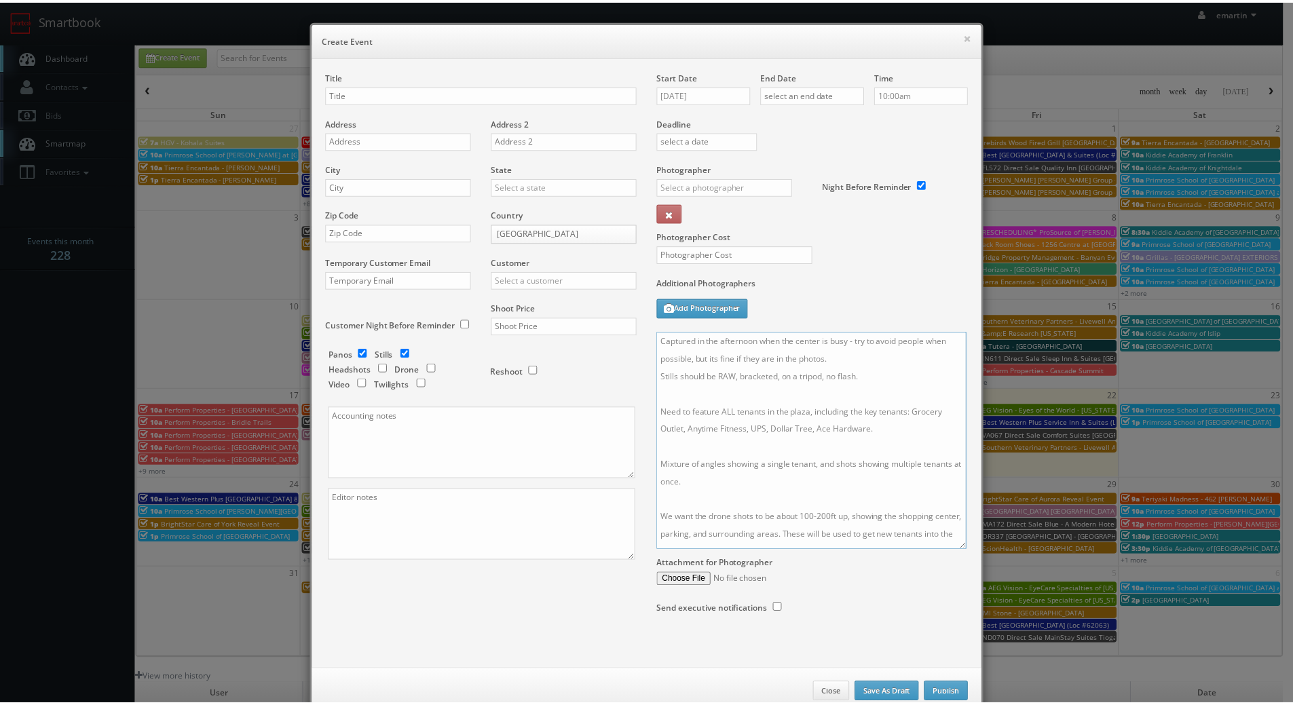
scroll to position [0, 0]
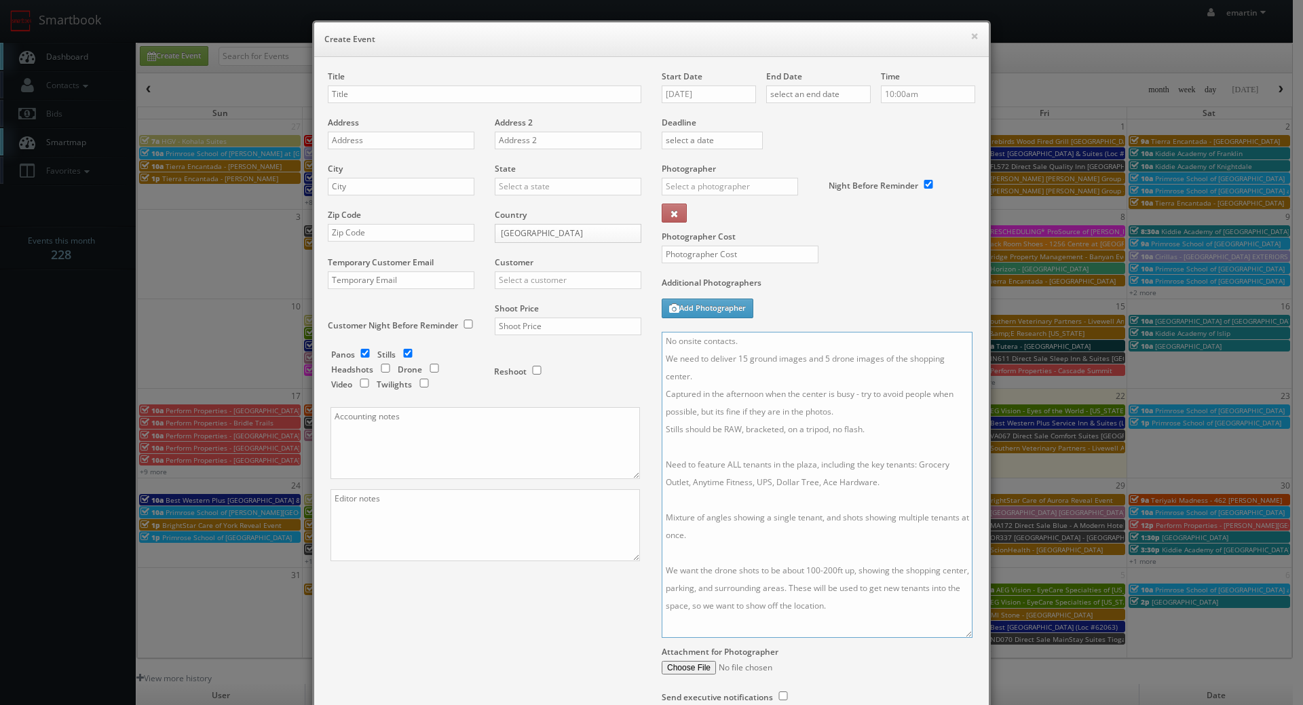
drag, startPoint x: 965, startPoint y: 433, endPoint x: 962, endPoint y: 641, distance: 208.3
click at [962, 638] on textarea "No onsite contacts. We need to deliver 15 ground images and 5 drone images of t…" at bounding box center [817, 485] width 311 height 306
type textarea "No onsite contacts. We need to deliver 15 ground images and 5 drone images of t…"
click at [366, 94] on input "text" at bounding box center [485, 95] width 314 height 18
paste input "Perform Properties"
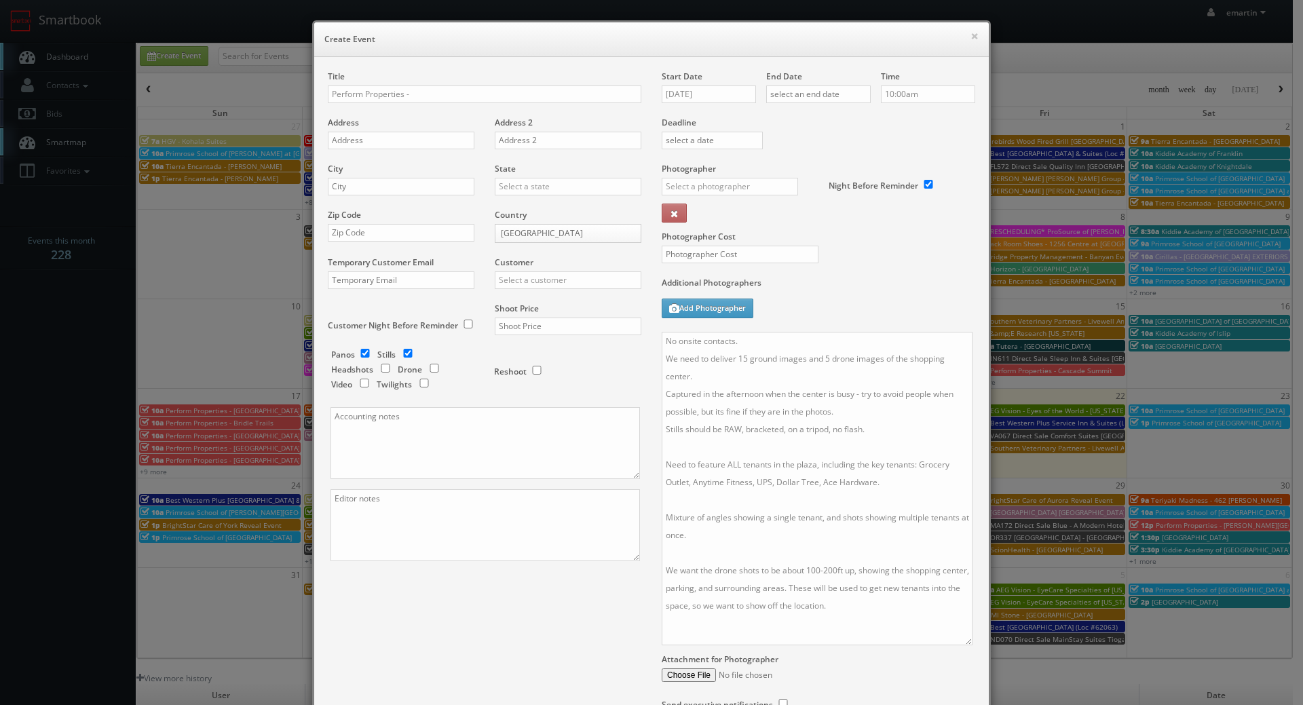
click at [495, 105] on div "Title Perform Properties -" at bounding box center [485, 94] width 314 height 46
click at [486, 94] on input "Perform Properties -" at bounding box center [485, 95] width 314 height 18
paste input "Hollymead Town Center"
type input "Perform Properties - [GEOGRAPHIC_DATA]"
drag, startPoint x: 401, startPoint y: 142, endPoint x: 366, endPoint y: 145, distance: 34.7
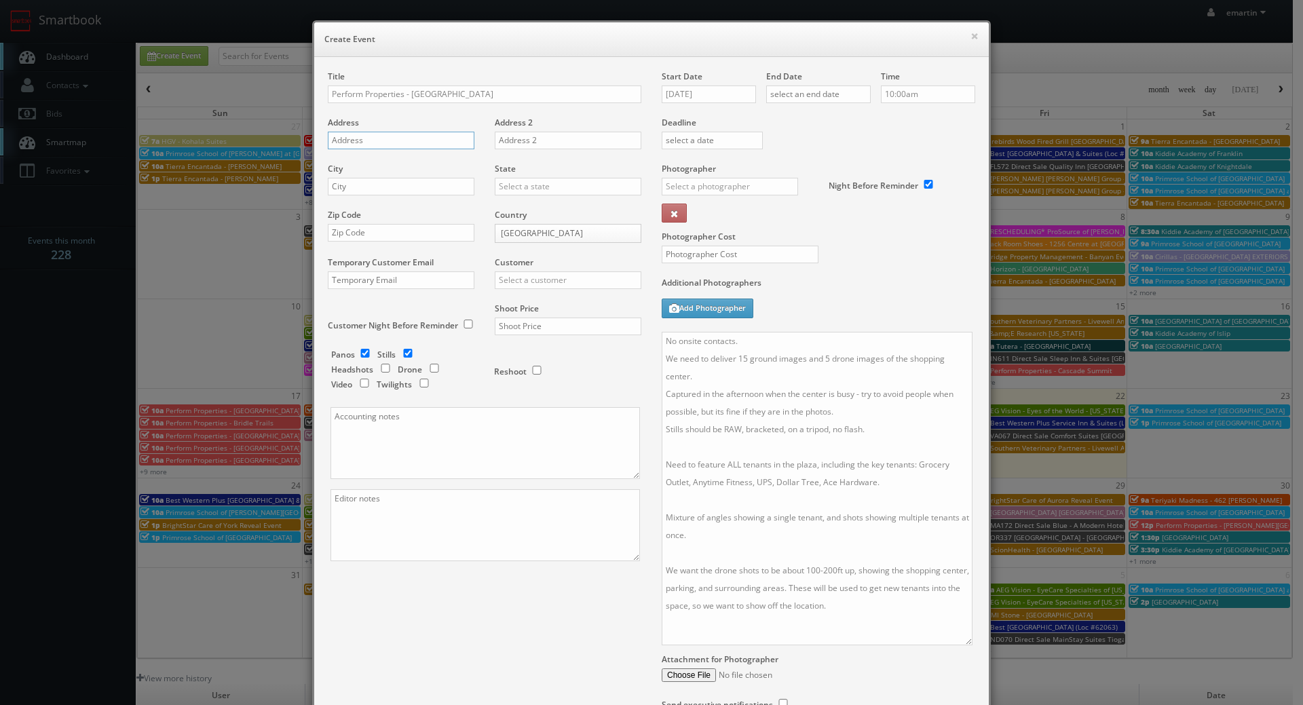
click at [401, 141] on input "text" at bounding box center [401, 141] width 147 height 18
paste input "159 Community Street"
type input "159 Community Street"
click at [368, 192] on input "text" at bounding box center [401, 187] width 147 height 18
paste input "Charlottesville"
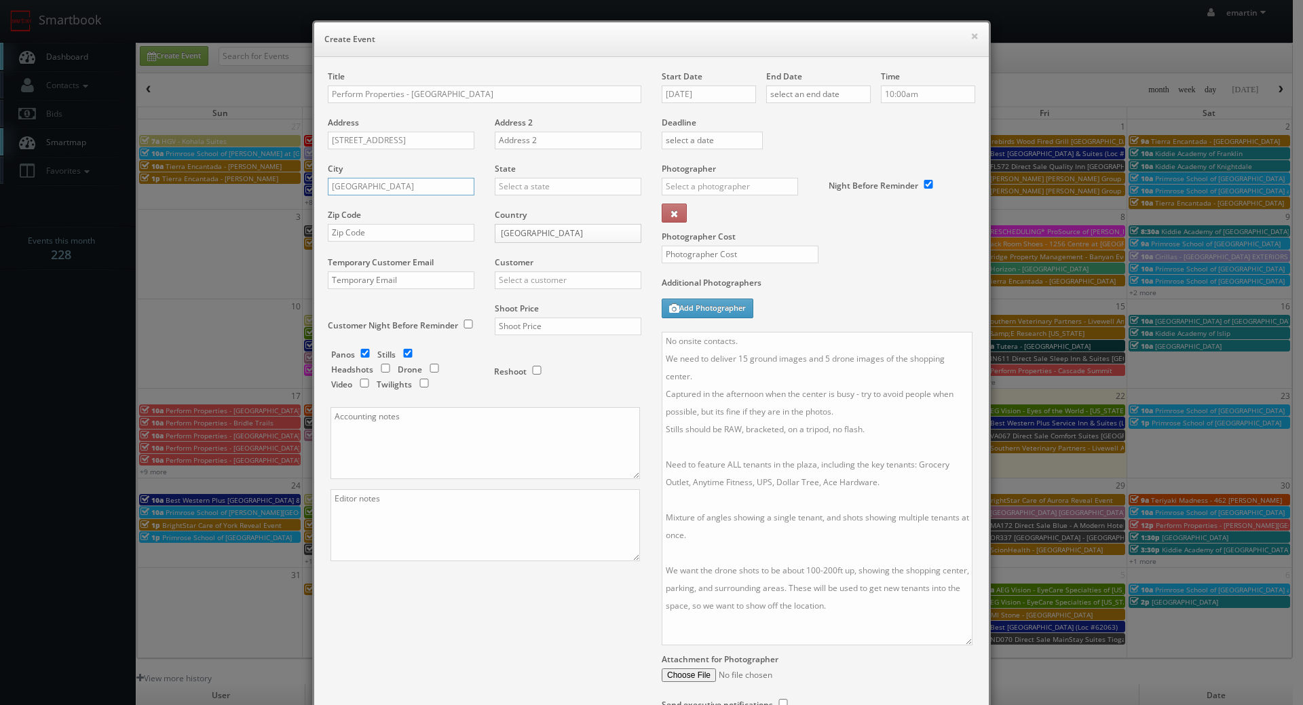
type input "Charlottesville"
click at [512, 189] on input "text" at bounding box center [568, 187] width 147 height 18
click at [520, 217] on div "[US_STATE]" at bounding box center [567, 208] width 145 height 22
type input "[US_STATE]"
click at [358, 222] on div "Zip Code" at bounding box center [406, 232] width 157 height 46
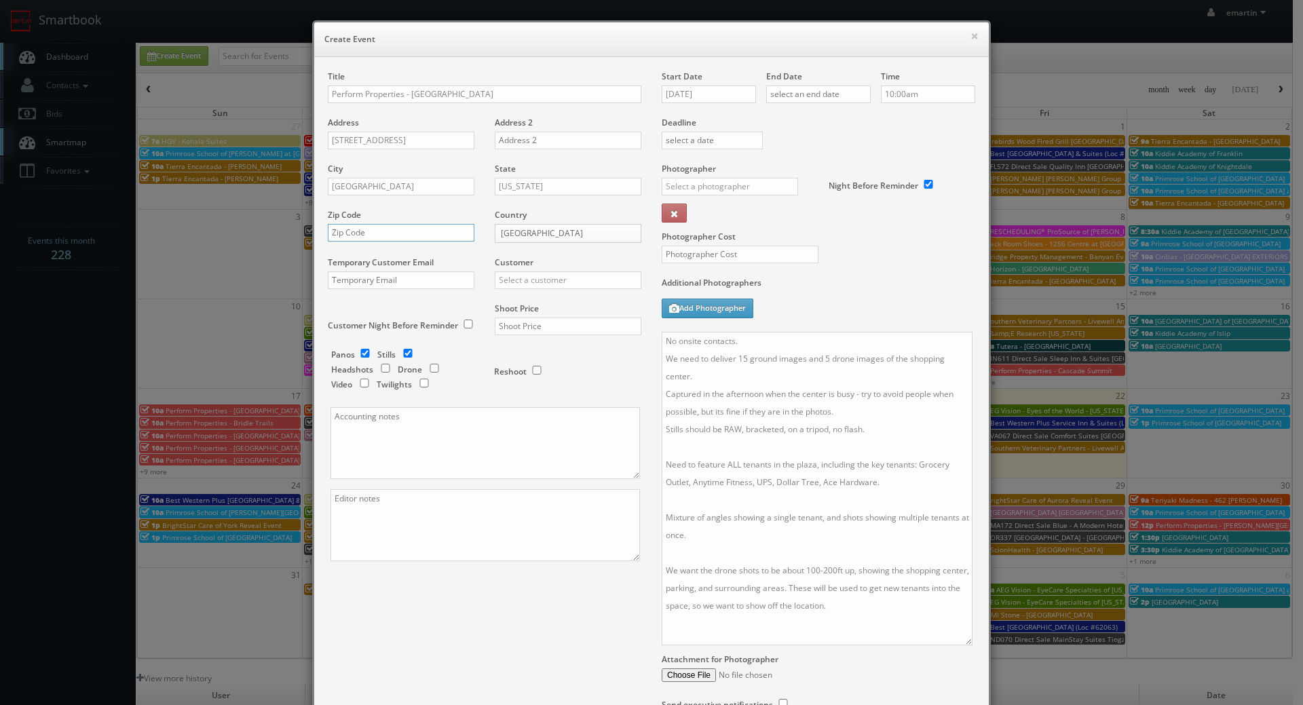
drag, startPoint x: 367, startPoint y: 227, endPoint x: 413, endPoint y: 230, distance: 46.3
click at [367, 227] on input "text" at bounding box center [401, 233] width 147 height 18
paste input "22911"
type input "22911"
drag, startPoint x: 561, startPoint y: 286, endPoint x: 561, endPoint y: 276, distance: 10.2
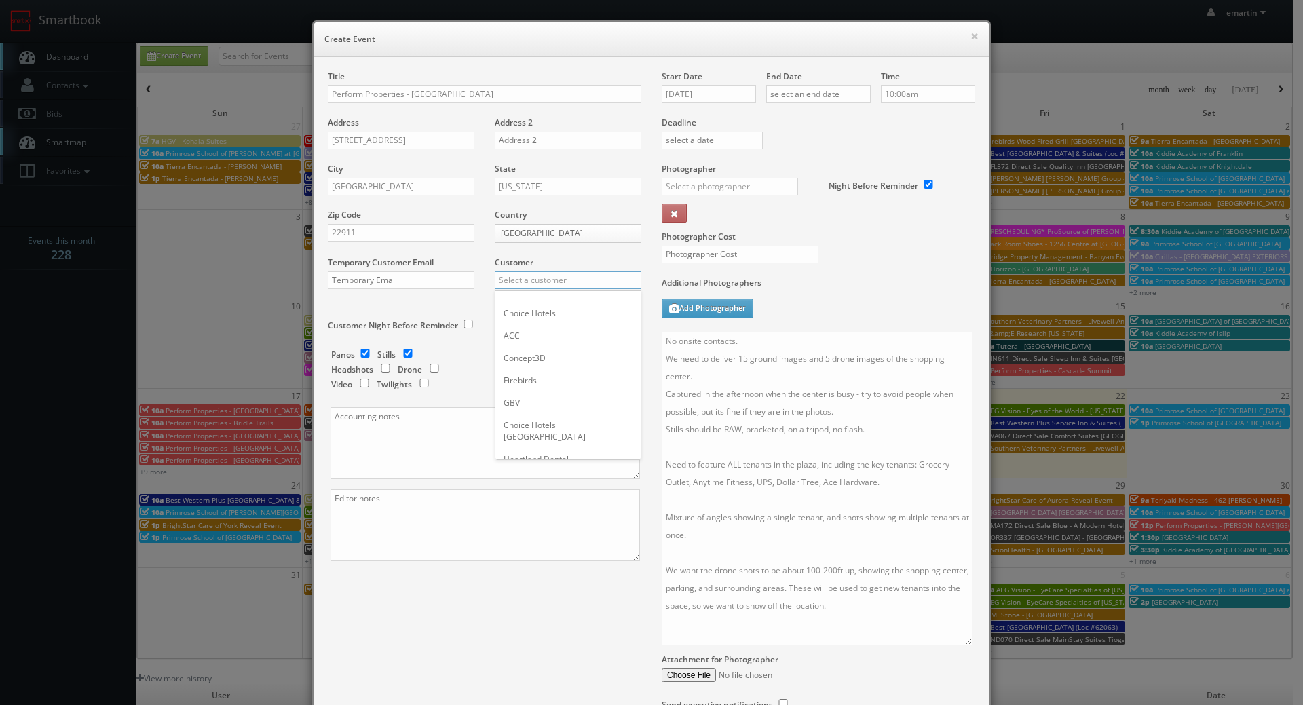
click at [563, 284] on input "text" at bounding box center [568, 280] width 147 height 18
click at [550, 298] on div "Perform Properties" at bounding box center [567, 302] width 145 height 22
type input "Perform Properties"
drag, startPoint x: 539, startPoint y: 326, endPoint x: 537, endPoint y: 317, distance: 9.1
click at [539, 326] on input "text" at bounding box center [568, 327] width 147 height 18
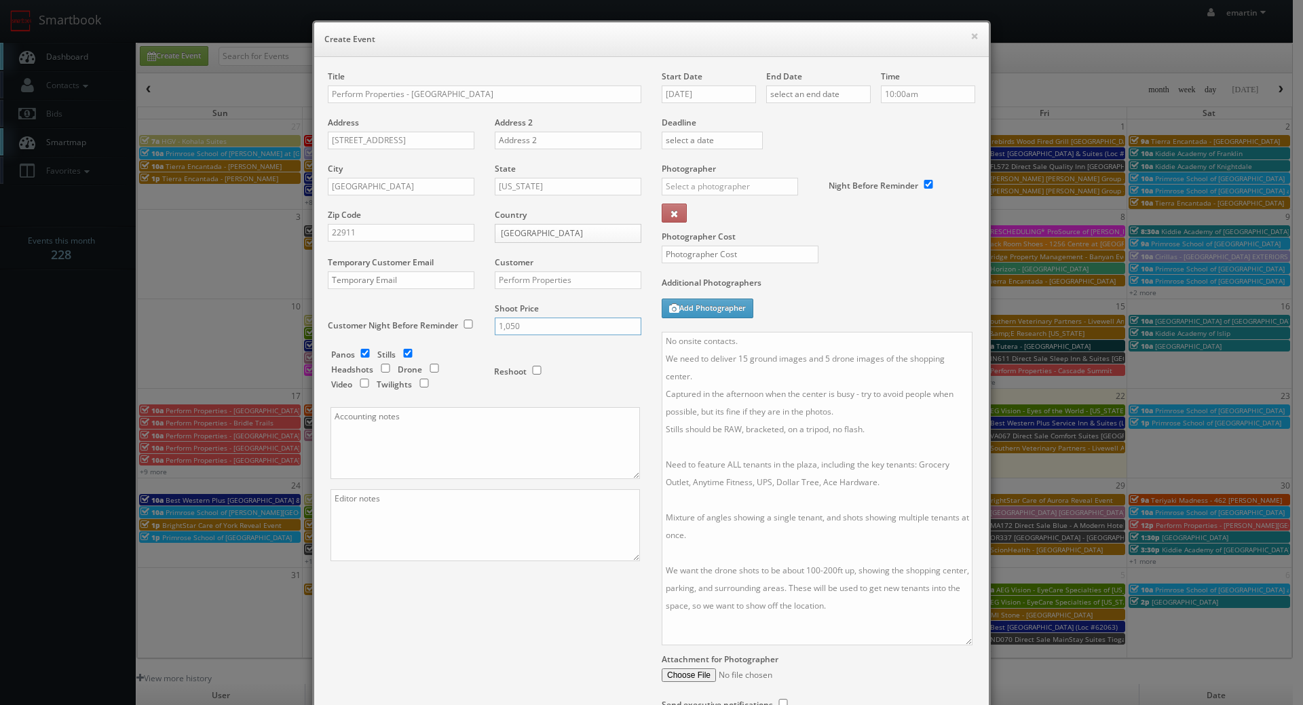
type input "1,050"
click at [355, 356] on input "checkbox" at bounding box center [365, 353] width 20 height 9
checkbox input "false"
click at [434, 374] on div "Panos Stills Headshots Drone Video Twilights" at bounding box center [405, 371] width 149 height 45
click at [430, 366] on input "checkbox" at bounding box center [434, 368] width 20 height 9
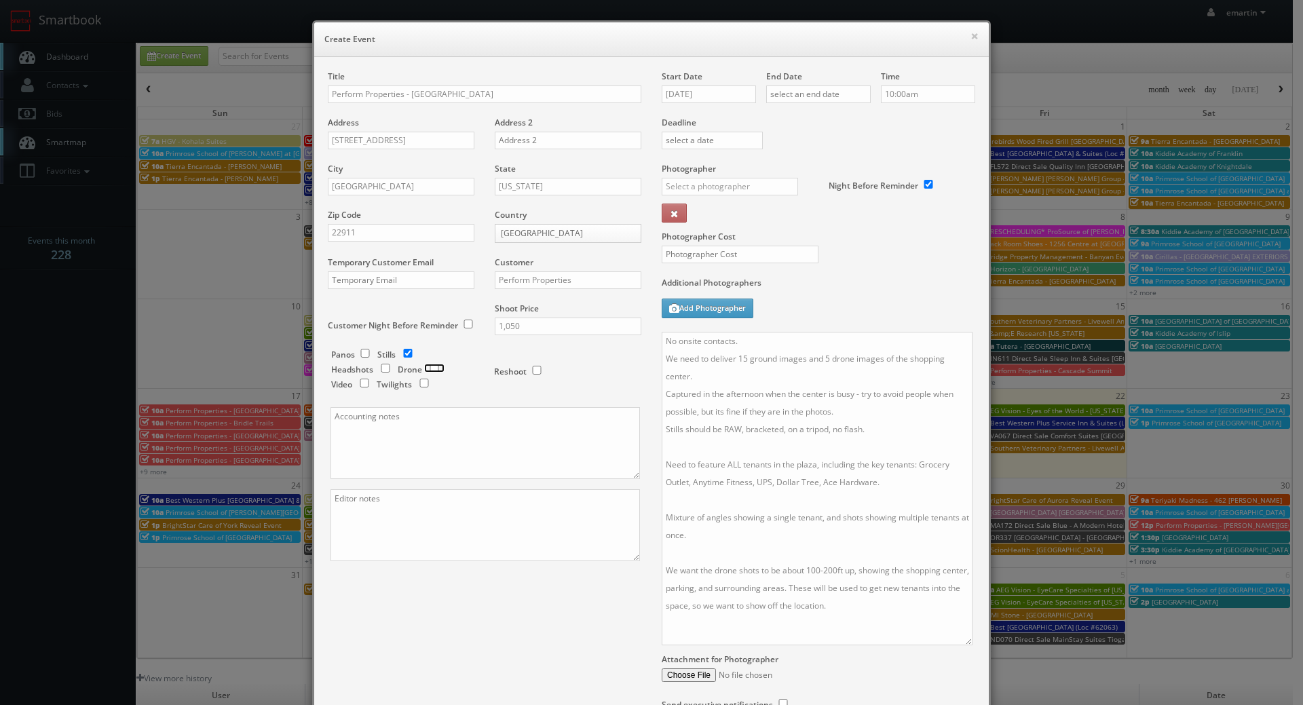
checkbox input "true"
click at [907, 437] on textarea "No onsite contacts. We need to deliver 15 ground images and 5 drone images of t…" at bounding box center [817, 489] width 311 height 314
drag, startPoint x: 906, startPoint y: 478, endPoint x: 917, endPoint y: 470, distance: 14.1
click at [917, 470] on textarea "No onsite contacts. We need to deliver 15 ground images and 5 drone images of t…" at bounding box center [817, 489] width 311 height 314
paste textarea "Harris Teeter, Petsmart, Chipotle, Five Guys, Starbucks, Crumbl, Sola Salons"
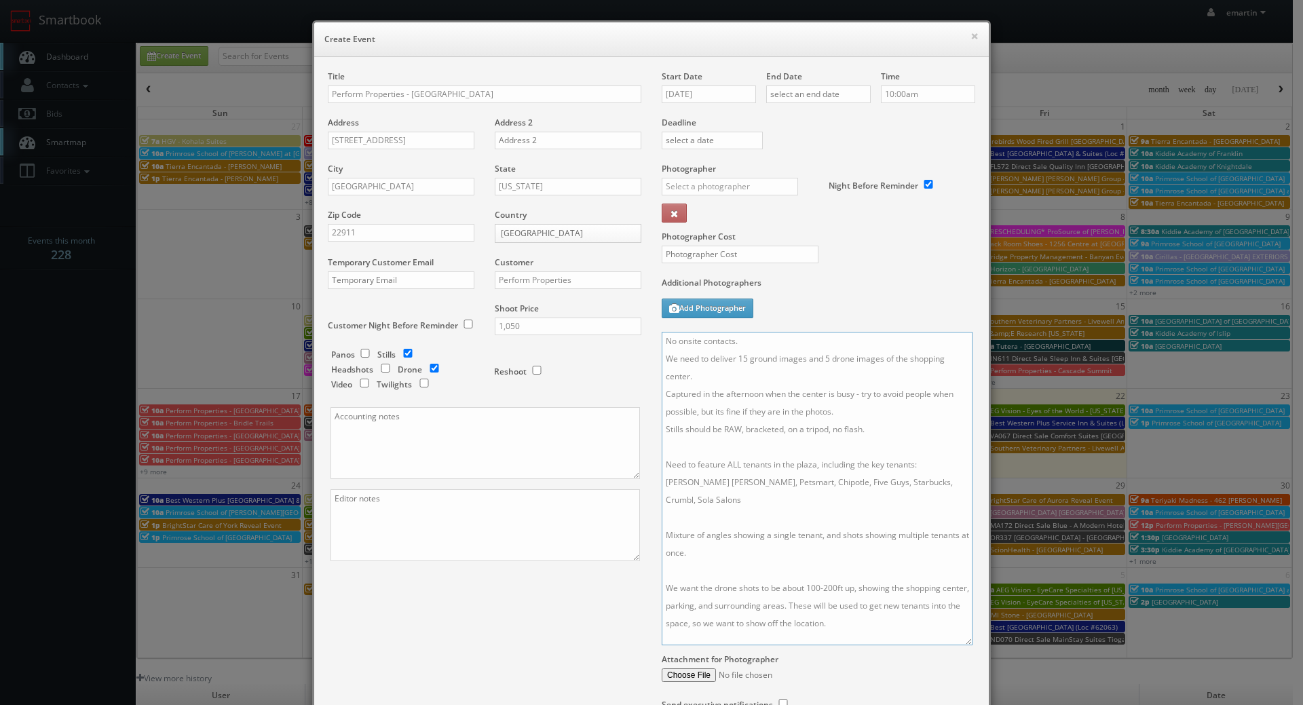
type textarea "No onsite contacts. We need to deliver 15 ground images and 5 drone images of t…"
click at [970, 37] on button "×" at bounding box center [974, 36] width 8 height 10
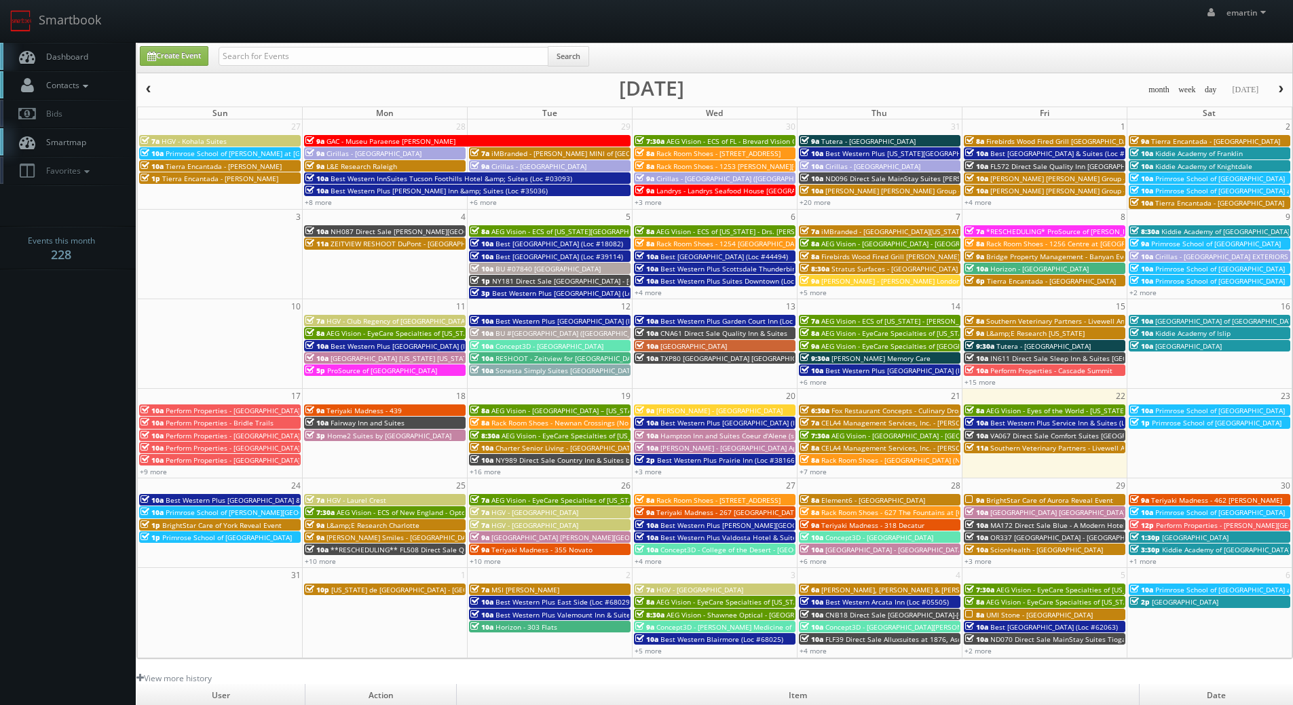
drag, startPoint x: 70, startPoint y: 79, endPoint x: 73, endPoint y: 86, distance: 7.0
click at [70, 80] on span "Contacts" at bounding box center [65, 85] width 52 height 12
click at [82, 142] on link "Add Photographer" at bounding box center [68, 148] width 136 height 20
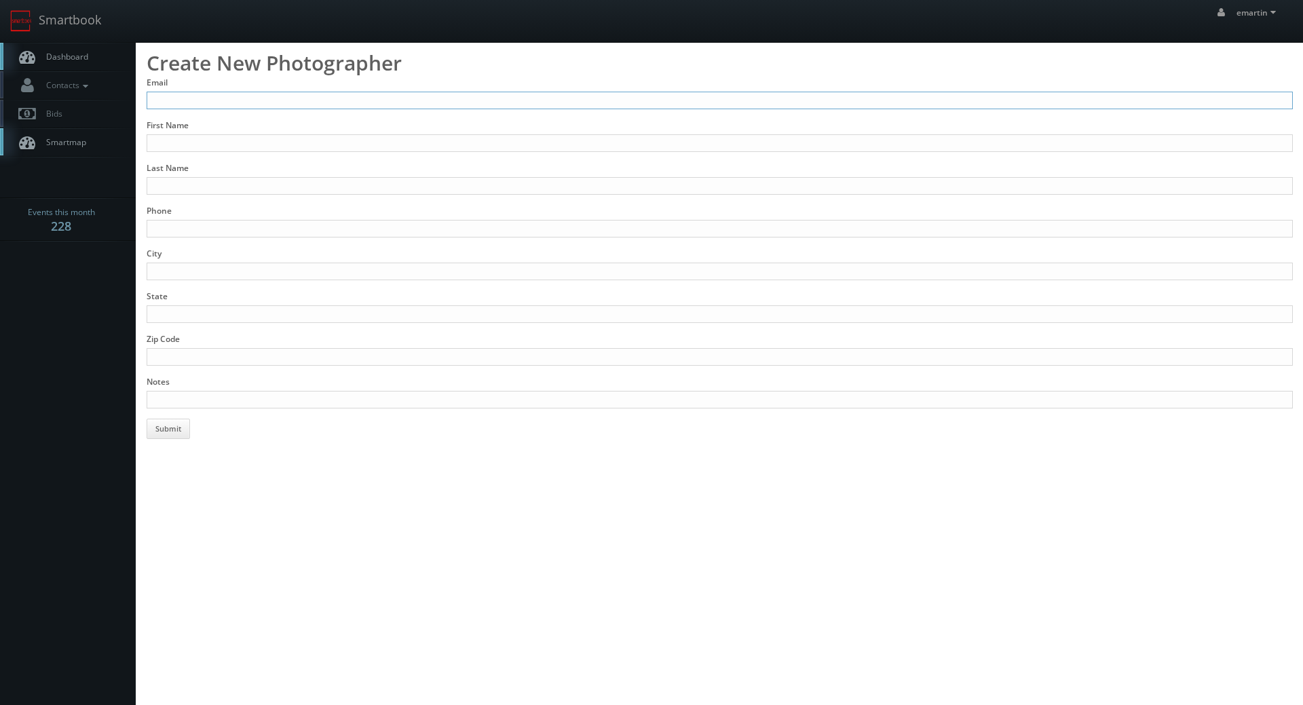
click at [186, 92] on input "Email" at bounding box center [720, 101] width 1146 height 18
paste input "[EMAIL_ADDRESS][DOMAIN_NAME]"
type input "[EMAIL_ADDRESS][DOMAIN_NAME]"
drag, startPoint x: 200, startPoint y: 132, endPoint x: 202, endPoint y: 144, distance: 11.7
click at [201, 134] on div "First Name" at bounding box center [720, 135] width 1146 height 33
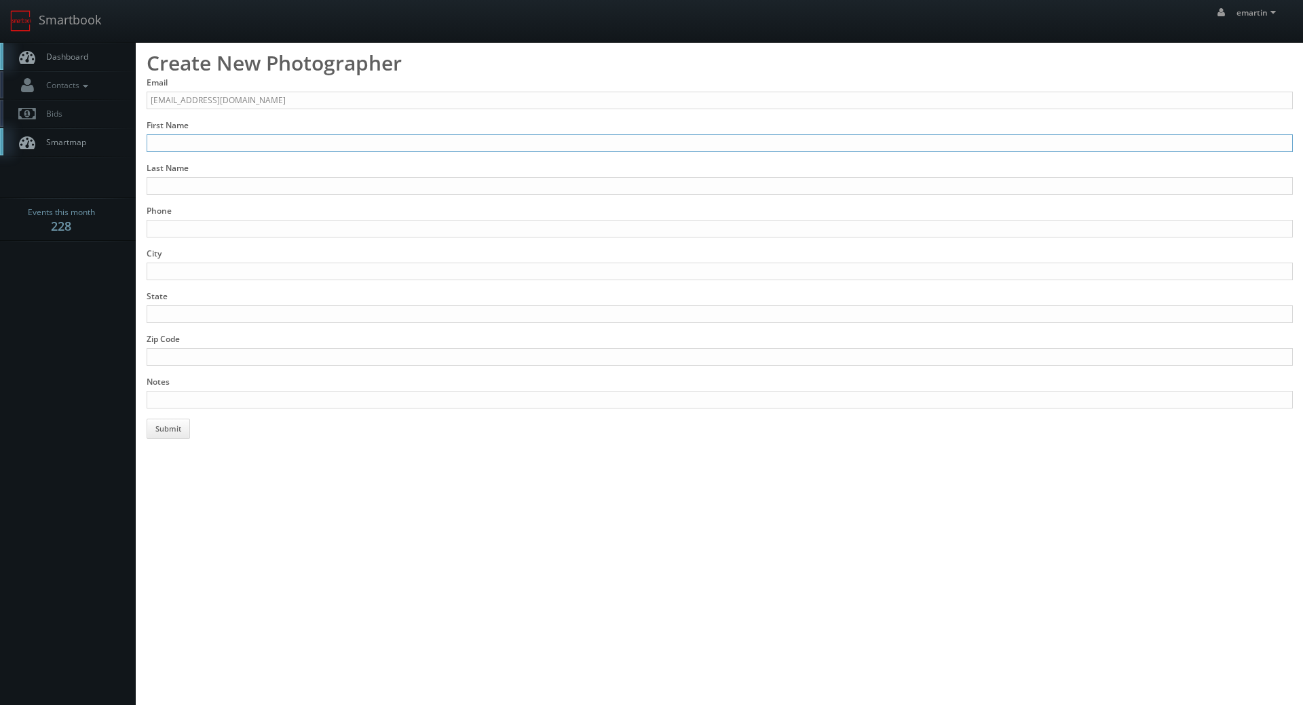
click at [202, 145] on input "First Name" at bounding box center [720, 143] width 1146 height 18
type input "[PERSON_NAME]"
type input "Postak"
click at [233, 223] on input "Phone" at bounding box center [720, 229] width 1146 height 18
paste input "[PHONE_NUMBER]"
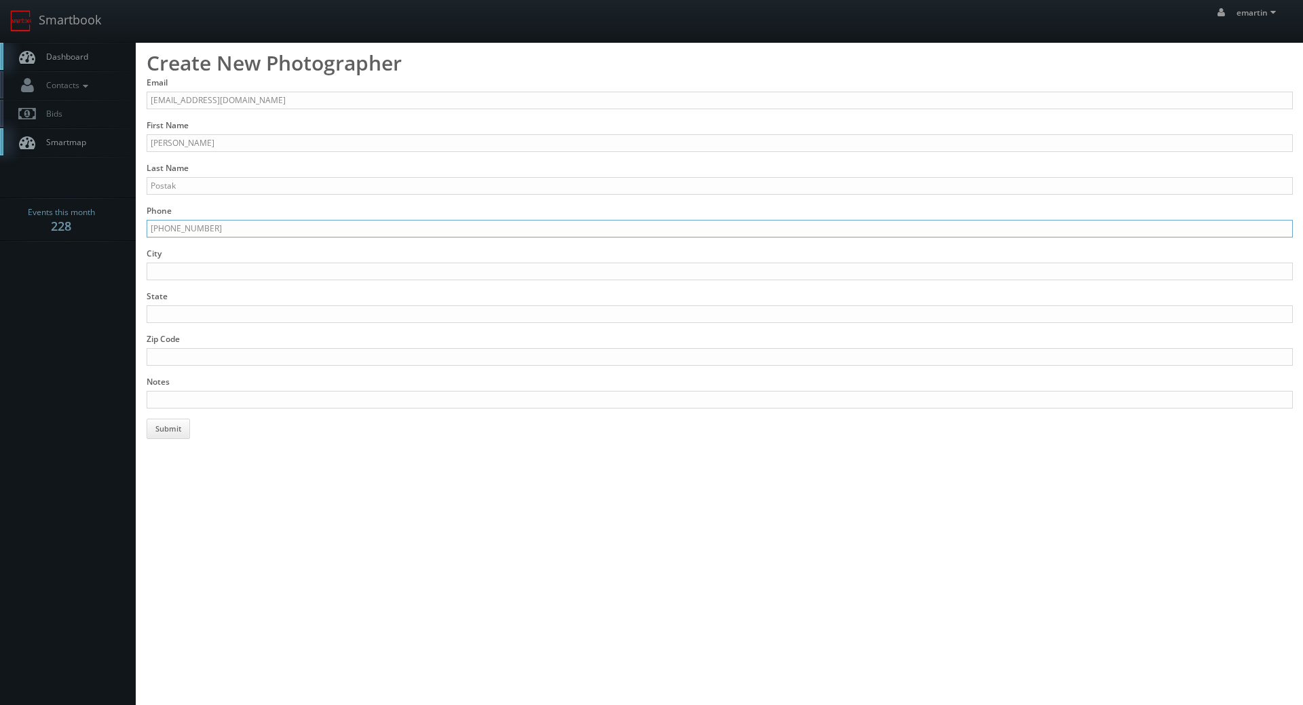
type input "[PHONE_NUMBER]"
click at [231, 402] on input "Notes" at bounding box center [720, 400] width 1146 height 18
paste input "[DOMAIN_NAME]"
type input "Added [DATE] - [DOMAIN_NAME]"
click at [189, 271] on input "City" at bounding box center [720, 272] width 1146 height 18
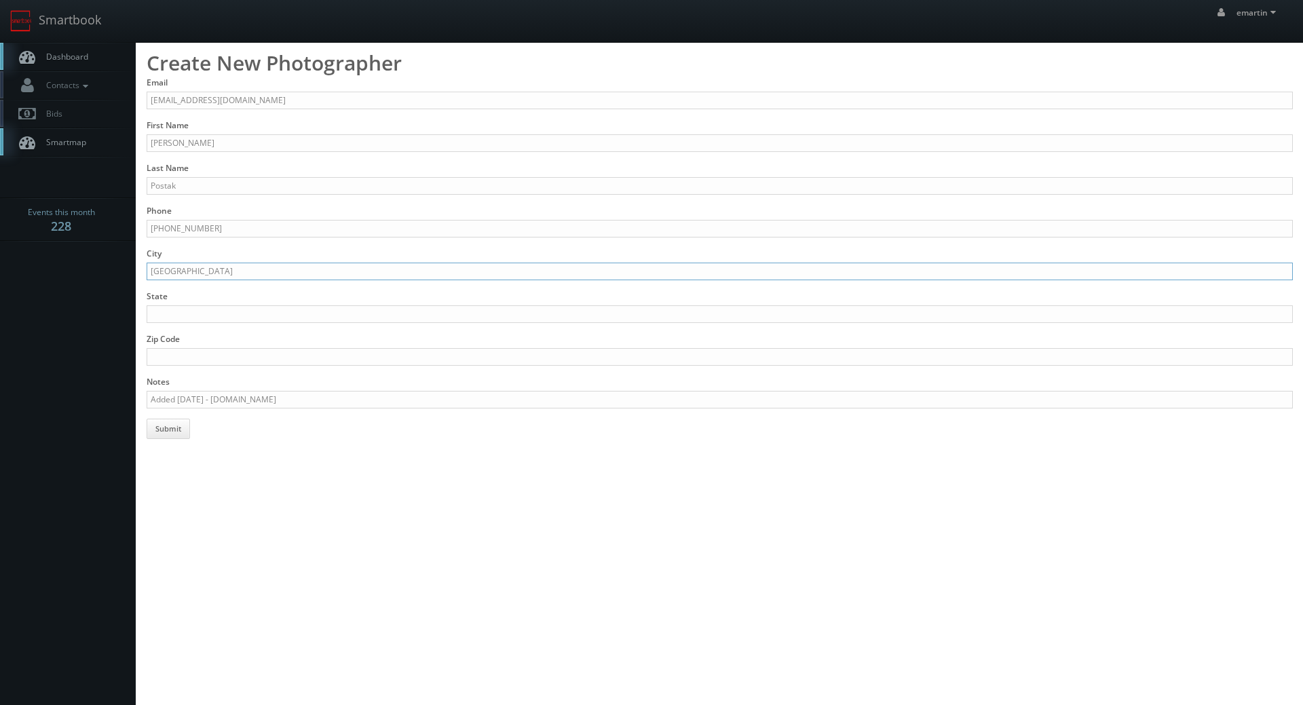
type input "[GEOGRAPHIC_DATA]"
type input "B"
type input "[US_STATE]"
click at [288, 490] on html "Smartbook Toggle Side Navigation Toggle Top Navigation emartin emartin Profile …" at bounding box center [651, 352] width 1303 height 705
click at [178, 429] on button "Submit" at bounding box center [168, 429] width 43 height 20
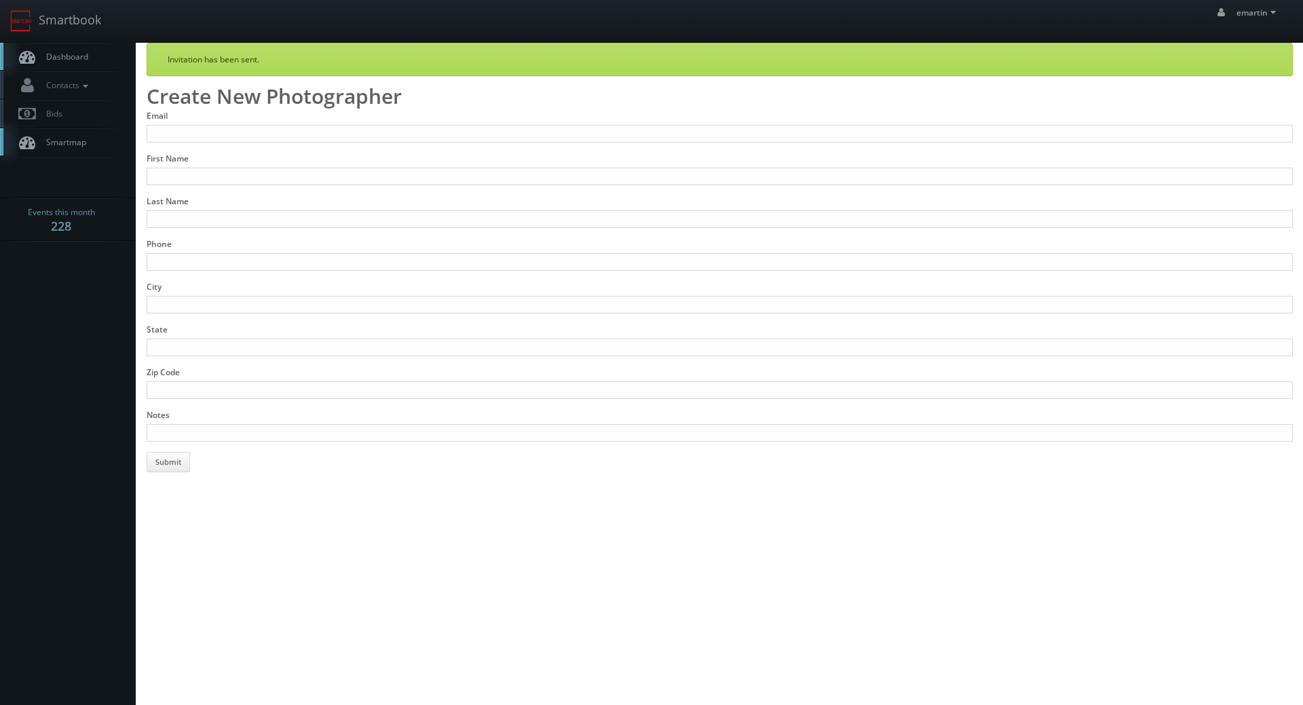
click at [103, 52] on link "Dashboard" at bounding box center [68, 57] width 136 height 28
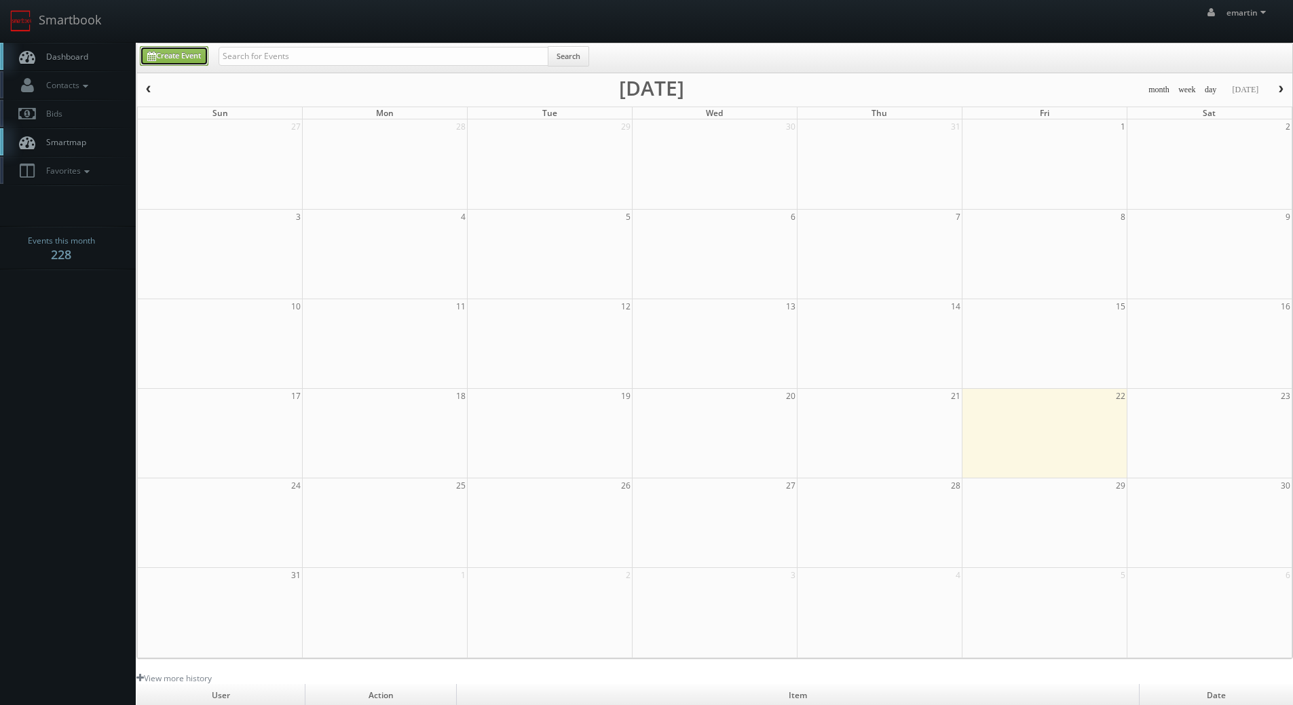
click at [193, 56] on link "Create Event" at bounding box center [174, 56] width 69 height 20
type input "08/22/2025"
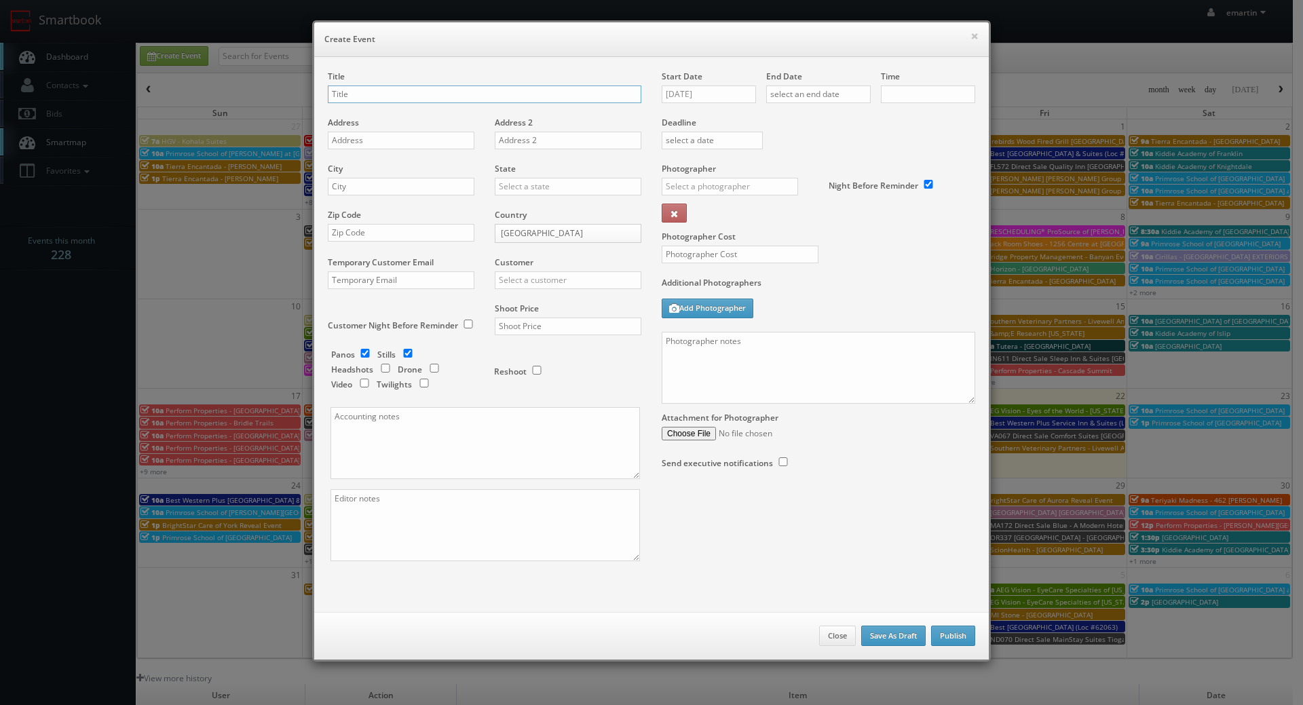
checkbox input "true"
type input "10:00am"
checkbox input "true"
click at [357, 87] on input "text" at bounding box center [485, 95] width 314 height 18
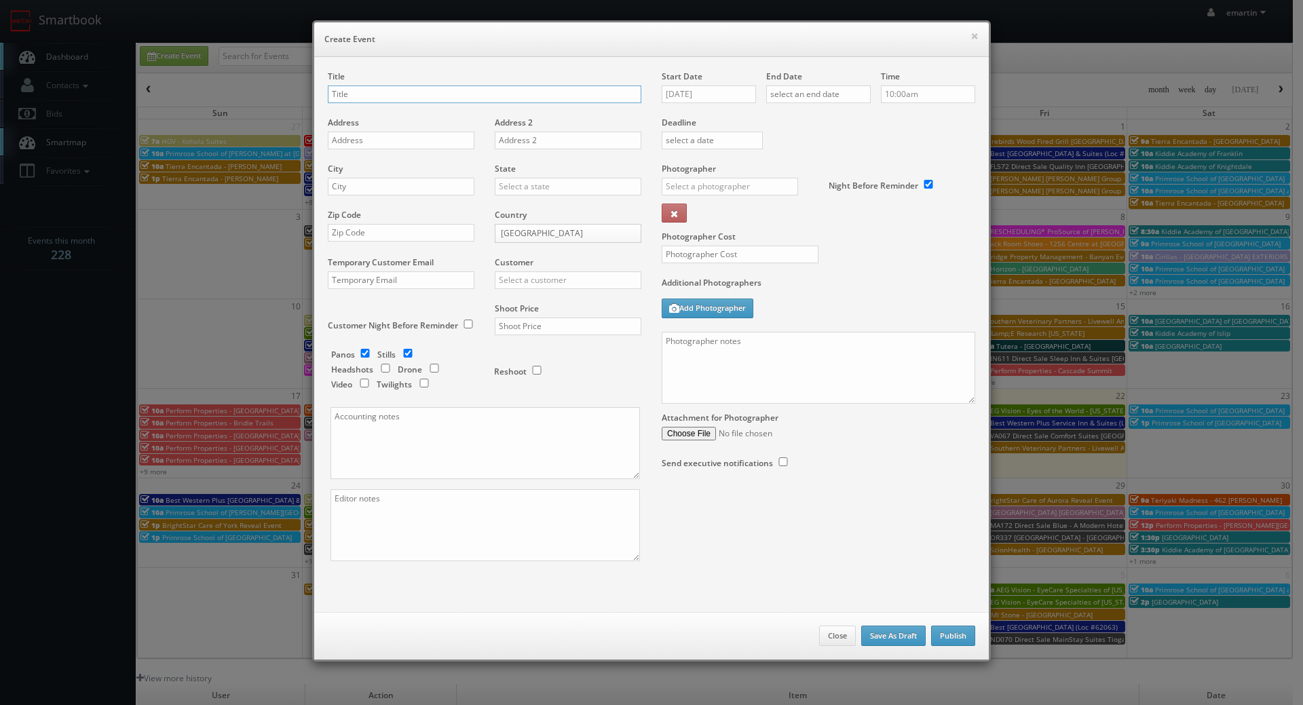
paste input "Perform Properties"
type input "Perform Properties"
click at [914, 361] on textarea at bounding box center [819, 368] width 314 height 72
paste textarea "No onsite contacts. We need to deliver 15 ground images and 5 drone images of t…"
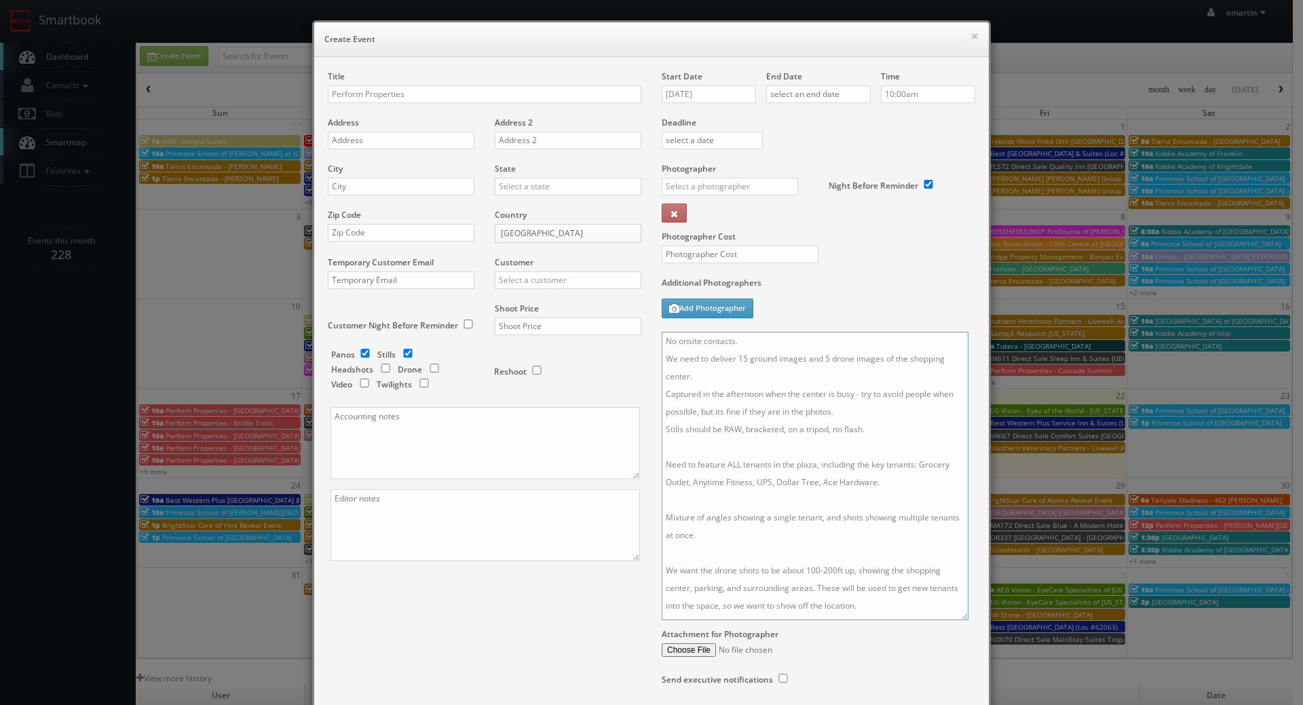
drag, startPoint x: 960, startPoint y: 399, endPoint x: 953, endPoint y: 629, distance: 230.2
click at [953, 620] on textarea "No onsite contacts. We need to deliver 15 ground images and 5 drone images of t…" at bounding box center [815, 476] width 307 height 288
drag, startPoint x: 927, startPoint y: 480, endPoint x: 919, endPoint y: 466, distance: 17.0
click at [919, 466] on textarea "No onsite contacts. We need to deliver 15 ground images and 5 drone images of t…" at bounding box center [815, 483] width 307 height 302
paste textarea "Harris Teeter, Petsmart, Chipotle, Five Guys, Starbucks, Crumbl, Sola Salons"
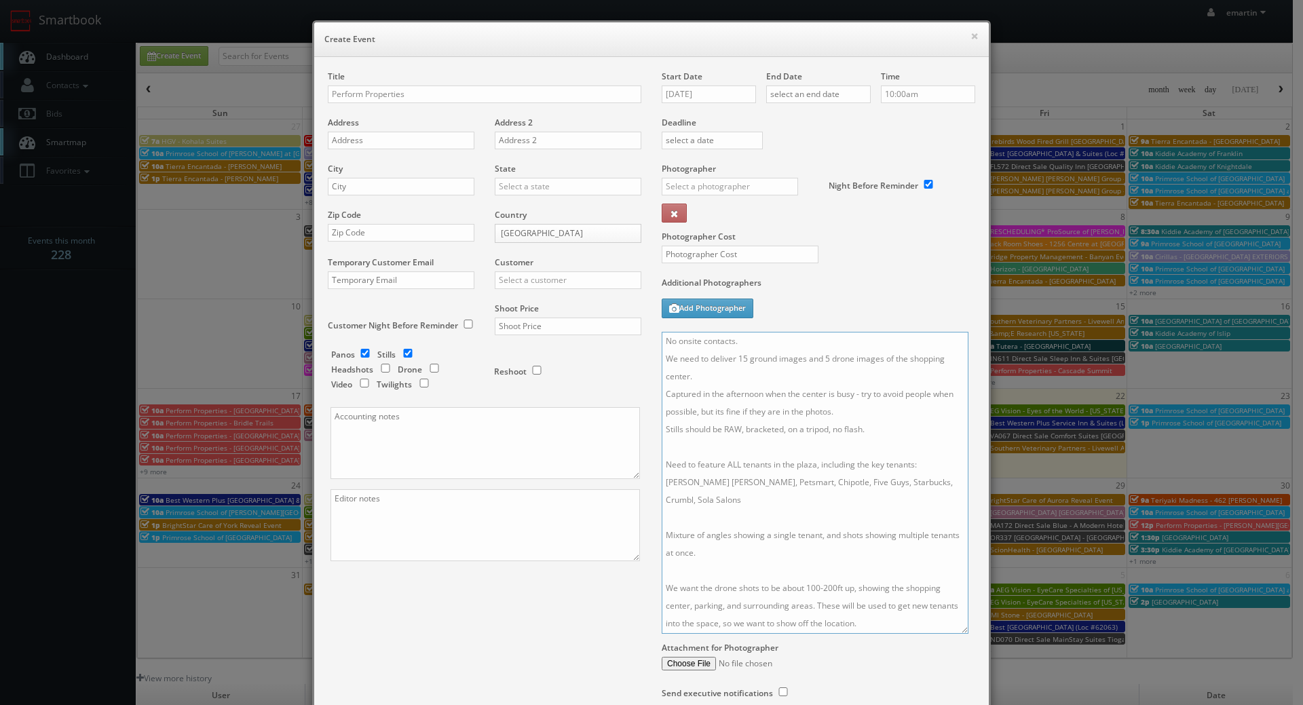
type textarea "No onsite contacts. We need to deliver 15 ground images and 5 drone images of t…"
drag, startPoint x: 398, startPoint y: 82, endPoint x: 406, endPoint y: 89, distance: 11.1
click at [398, 82] on div "Title Perform Properties" at bounding box center [485, 94] width 314 height 46
click at [406, 95] on input "Perform Properties" at bounding box center [485, 95] width 314 height 18
paste input "Hollymead Town Center"
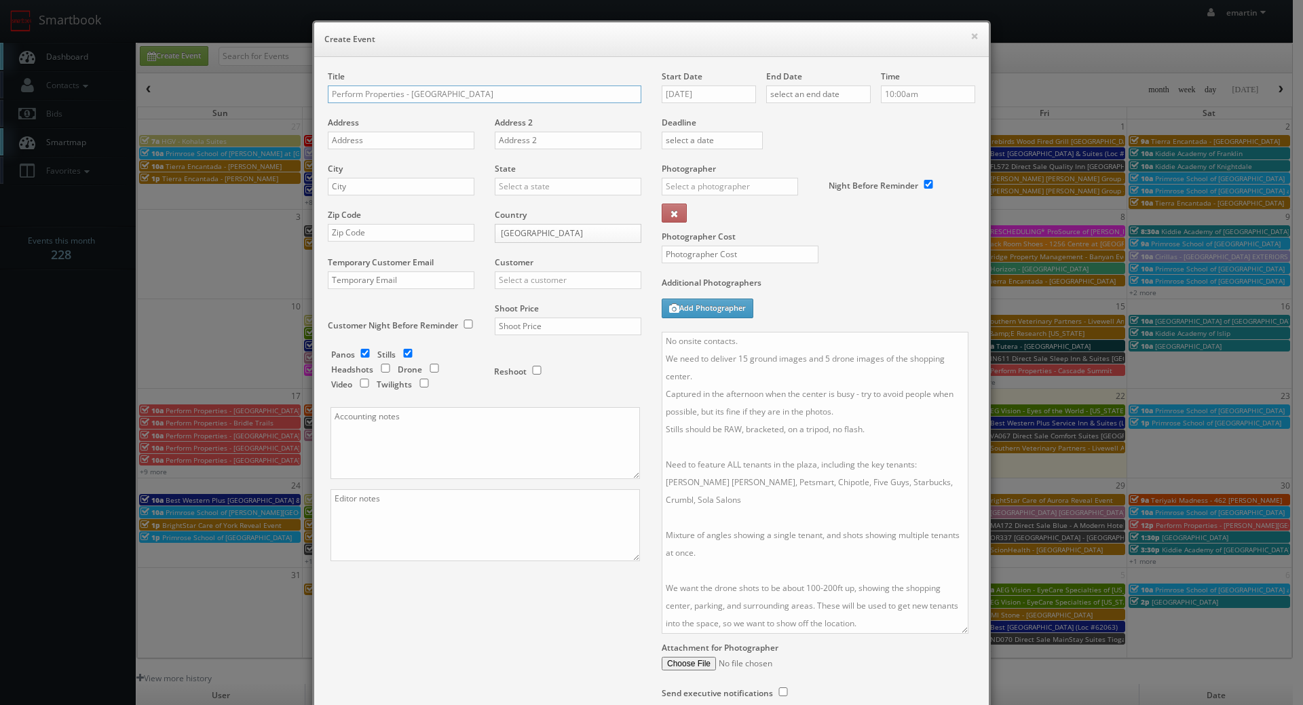
type input "Perform Properties - [GEOGRAPHIC_DATA]"
click at [354, 143] on input "text" at bounding box center [401, 141] width 147 height 18
paste input "159 Community Street"
type input "159 Community Street"
click at [385, 219] on div "Zip Code" at bounding box center [406, 232] width 157 height 46
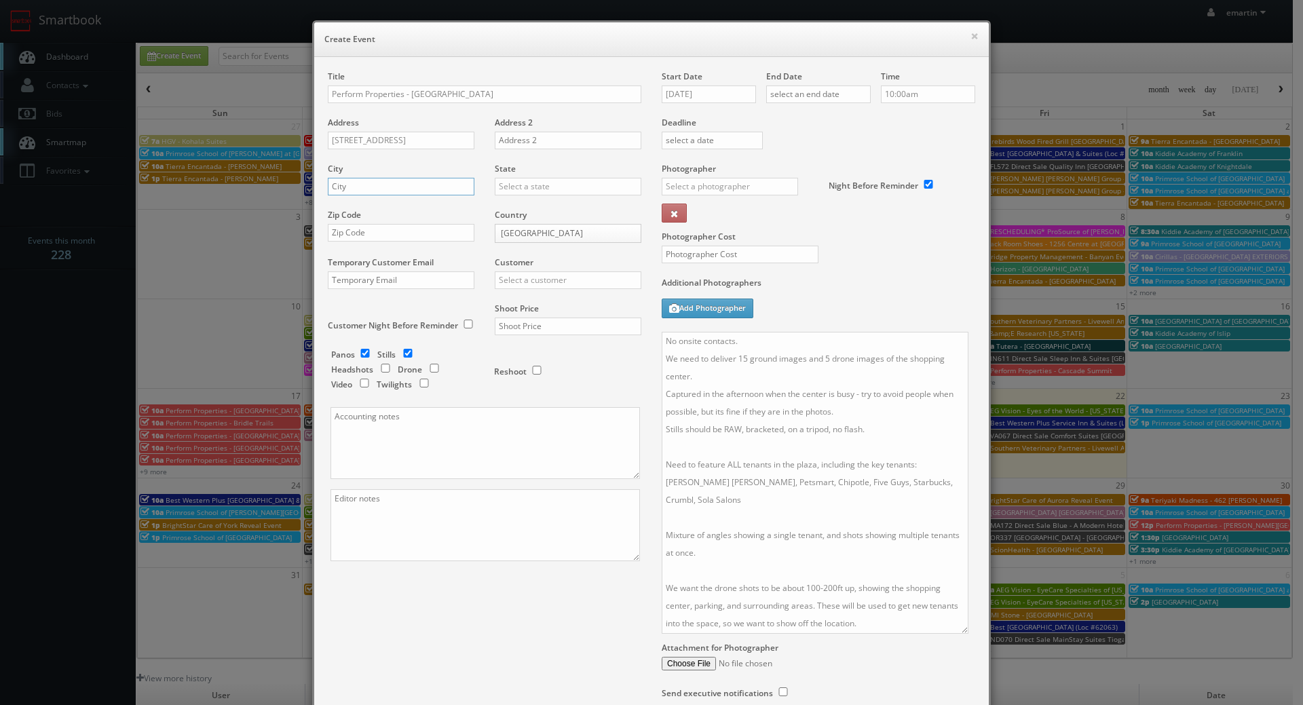
drag, startPoint x: 384, startPoint y: 192, endPoint x: 394, endPoint y: 192, distance: 9.5
click at [384, 192] on input "text" at bounding box center [401, 187] width 147 height 18
paste input "Charlottesville"
type input "Charlottesville"
click at [501, 189] on input "text" at bounding box center [568, 187] width 147 height 18
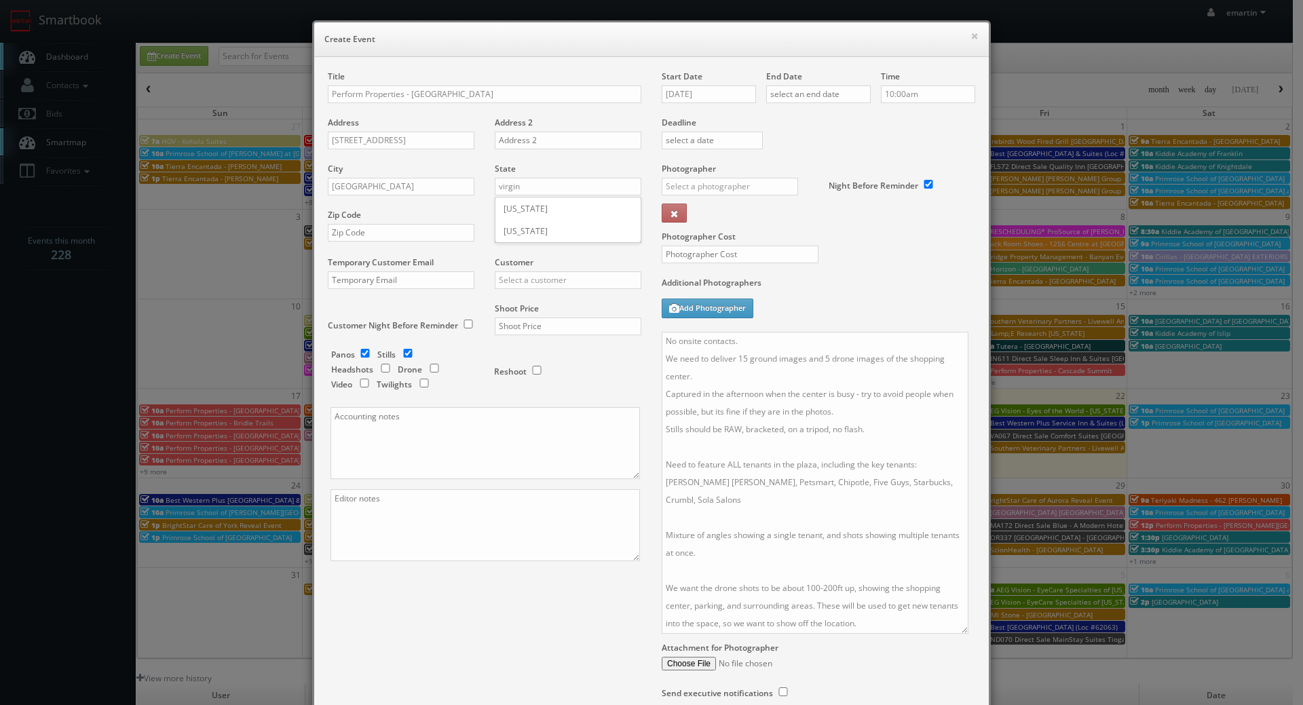
drag, startPoint x: 501, startPoint y: 212, endPoint x: 398, endPoint y: 210, distance: 103.2
click at [501, 212] on div "[US_STATE]" at bounding box center [567, 208] width 145 height 22
type input "[US_STATE]"
click at [365, 236] on input "text" at bounding box center [401, 233] width 147 height 18
paste input "22911"
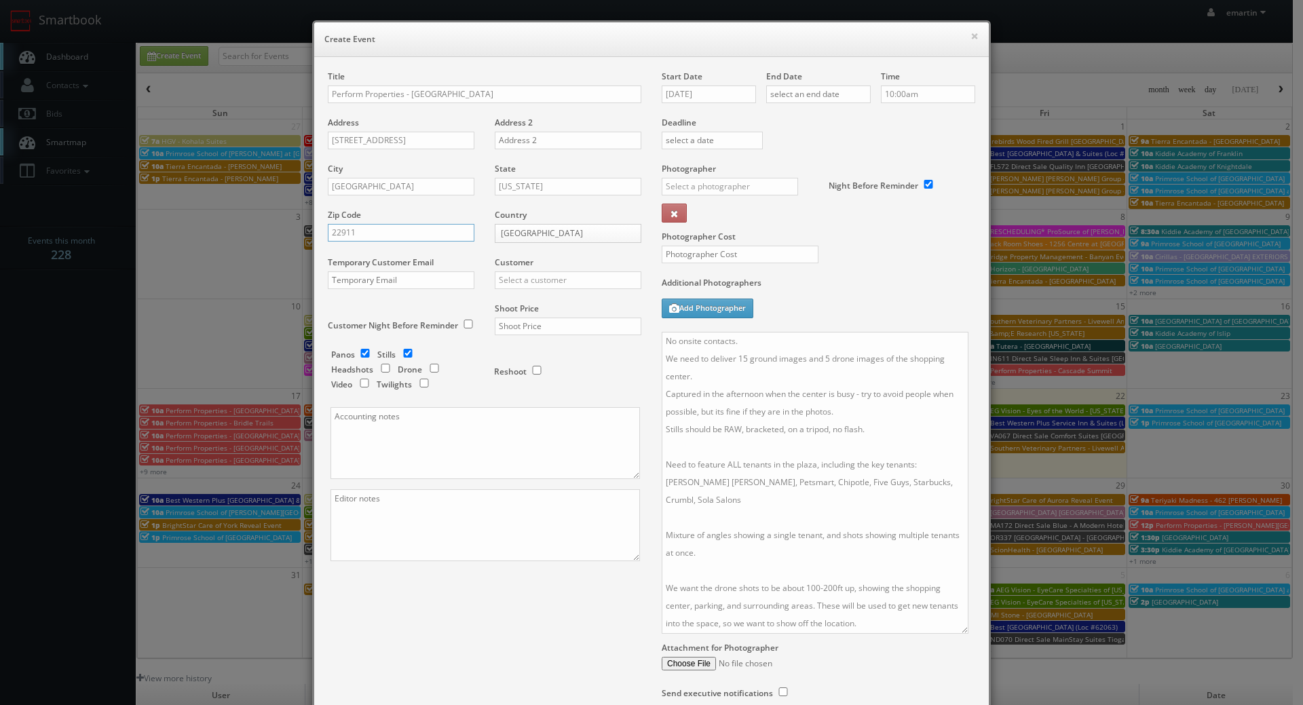
type input "22911"
click at [561, 284] on input "text" at bounding box center [568, 280] width 147 height 18
click at [588, 307] on div "Perform Properties" at bounding box center [567, 302] width 145 height 22
type input "Perform Properties"
click at [558, 324] on input "text" at bounding box center [568, 327] width 147 height 18
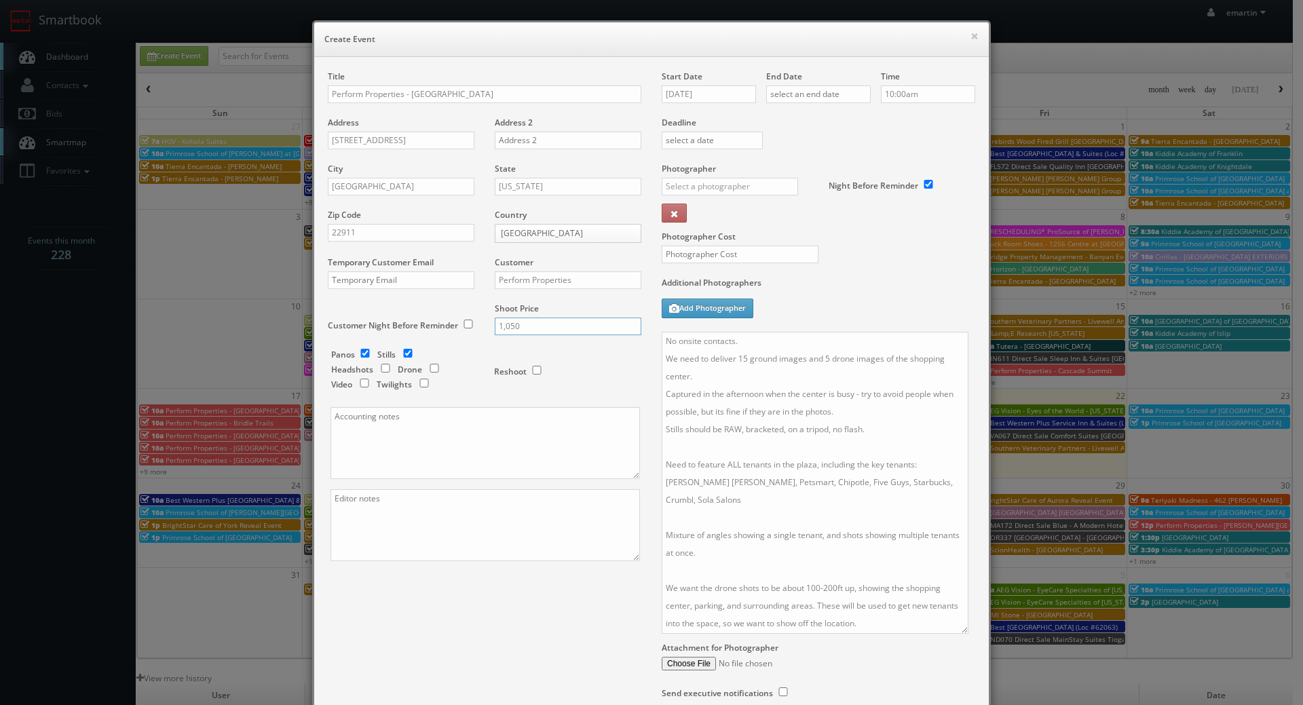
type input "1,050"
click at [367, 354] on input "checkbox" at bounding box center [365, 353] width 20 height 9
checkbox input "false"
click at [432, 369] on input "checkbox" at bounding box center [434, 368] width 20 height 9
checkbox input "true"
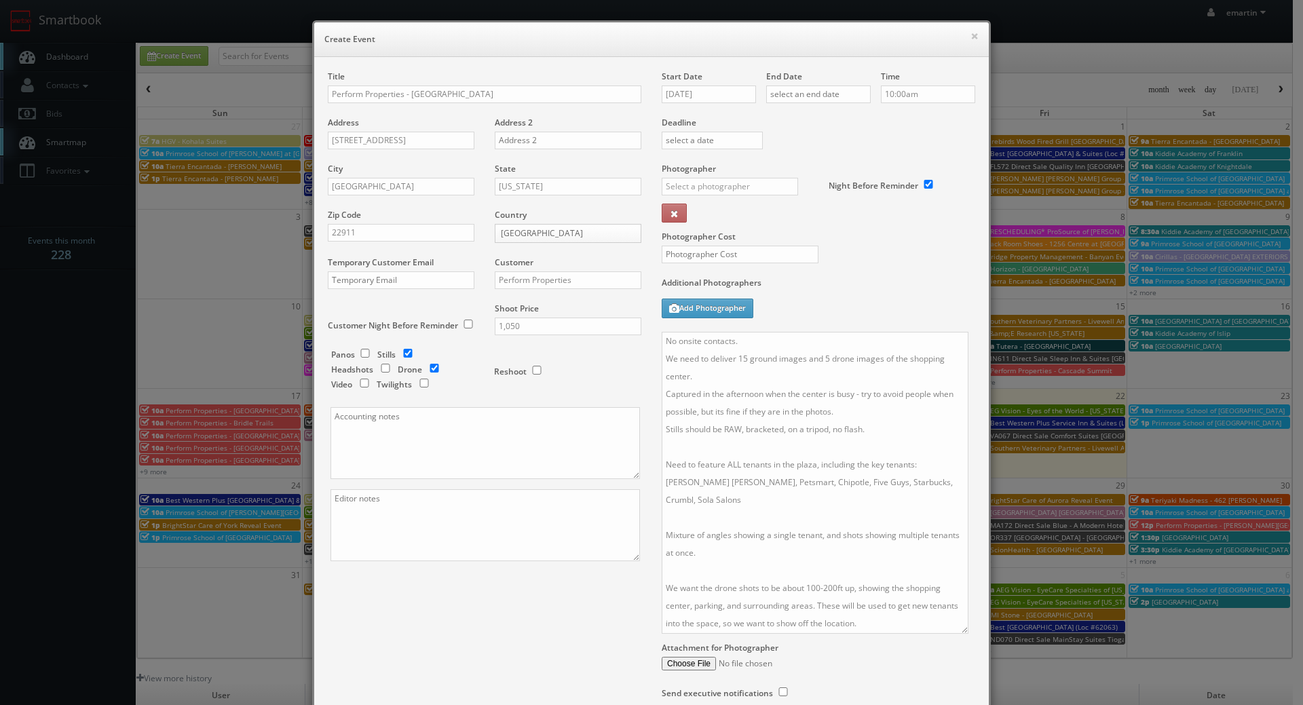
click at [890, 304] on div "Additional Photographers Add Photographer" at bounding box center [819, 304] width 314 height 55
click at [751, 189] on input "text" at bounding box center [730, 187] width 136 height 18
click at [708, 214] on div "Matt Postak" at bounding box center [734, 217] width 145 height 22
type input "Matt Postak"
click at [678, 92] on input "08/22/2025" at bounding box center [709, 95] width 94 height 18
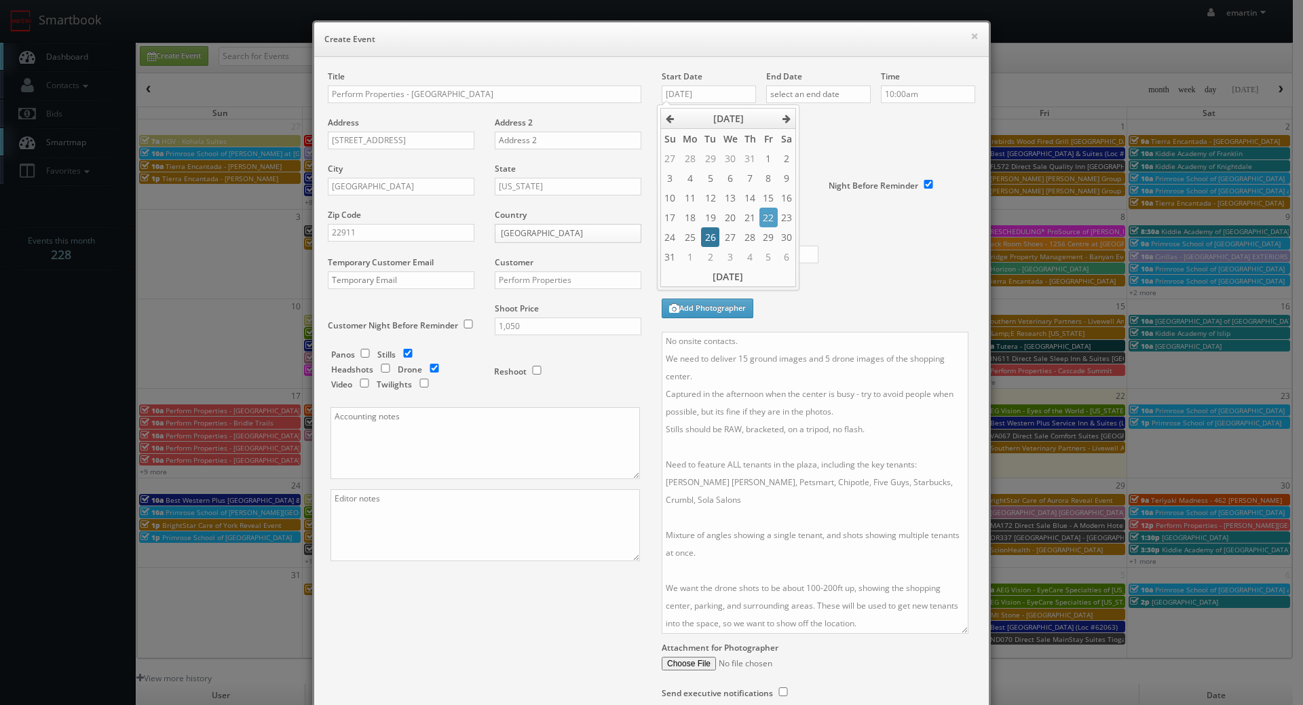
click at [707, 235] on td "26" at bounding box center [710, 237] width 18 height 20
type input "08/26/2025"
click at [818, 92] on input "text" at bounding box center [818, 95] width 105 height 18
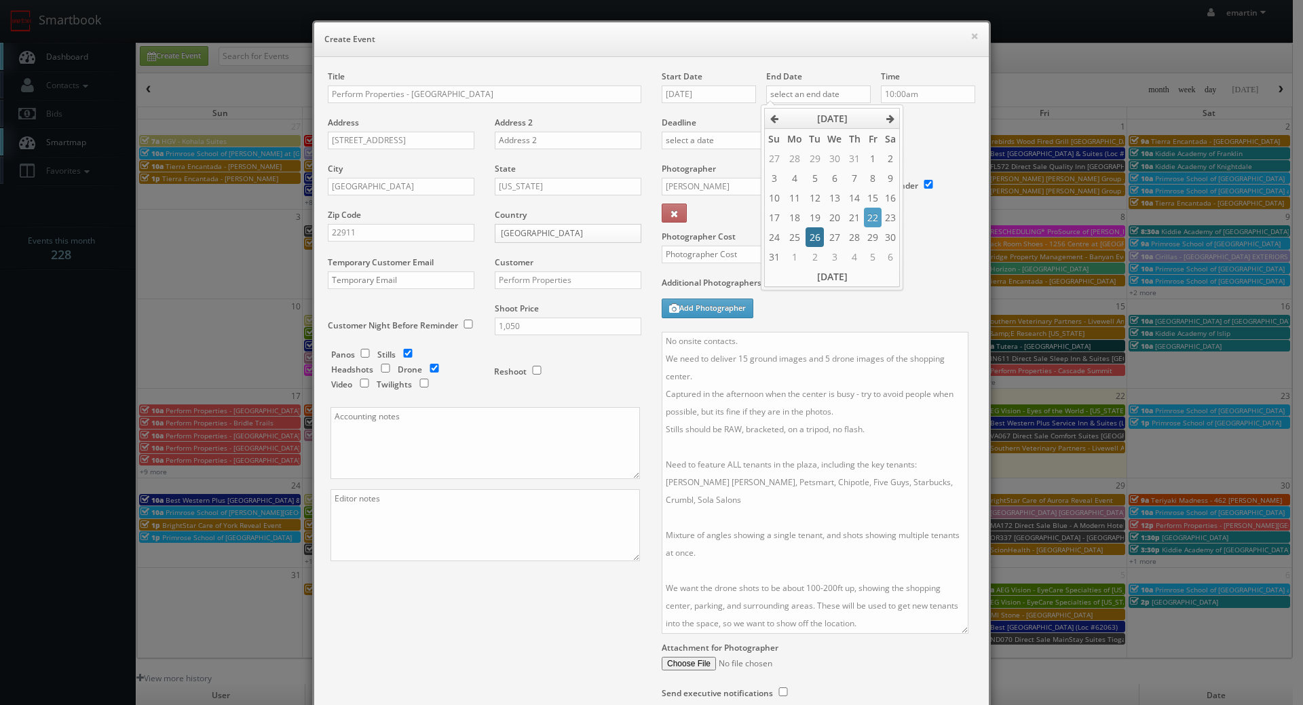
click at [810, 235] on td "26" at bounding box center [814, 237] width 18 height 20
type input "08/26/2025"
click at [930, 136] on div "Deadline" at bounding box center [818, 117] width 334 height 92
click at [903, 89] on input "10:00am" at bounding box center [928, 95] width 94 height 18
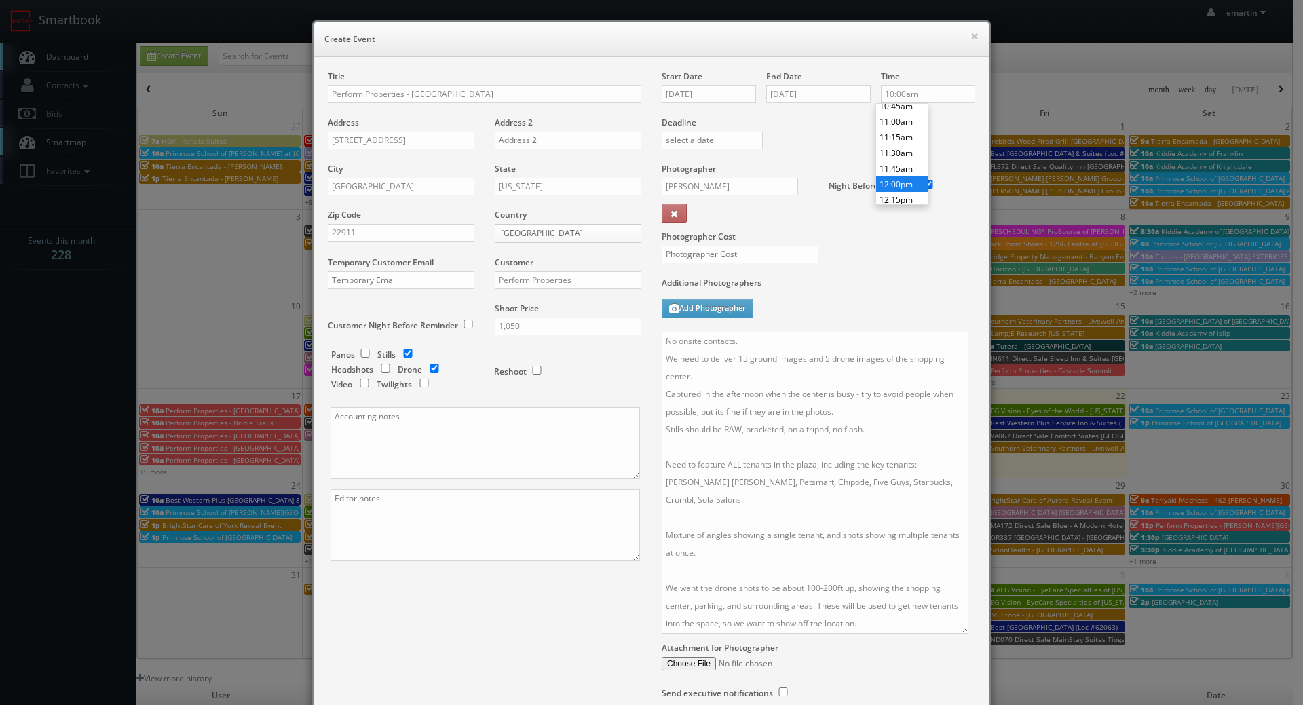
type input "12:00pm"
click at [900, 180] on li "12:00pm" at bounding box center [902, 184] width 52 height 16
click at [884, 297] on div "Additional Photographers Add Photographer" at bounding box center [819, 304] width 314 height 55
click at [715, 248] on input "text" at bounding box center [740, 255] width 157 height 18
type input "250"
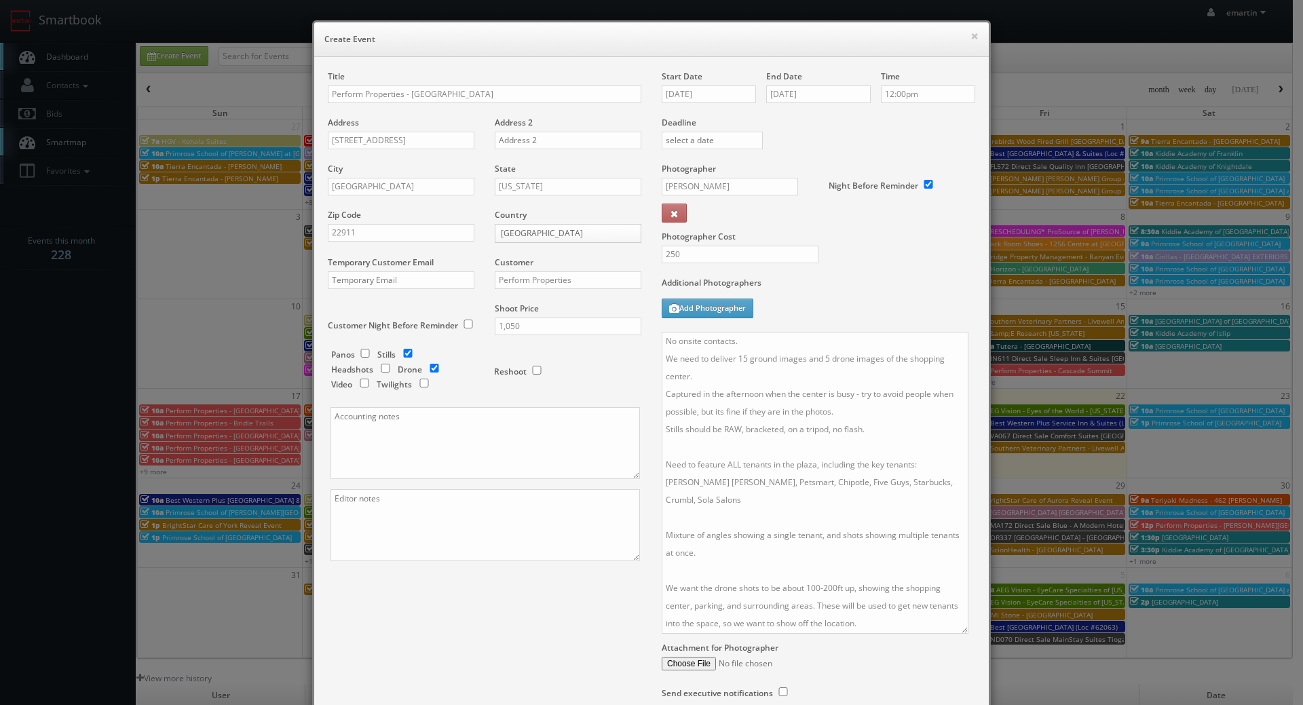
click at [878, 254] on div "Photographer Cost 250" at bounding box center [818, 220] width 334 height 114
click at [543, 626] on div "Title Perform Properties - Hollymead Town Center Address 159 Community Street A…" at bounding box center [652, 399] width 668 height 656
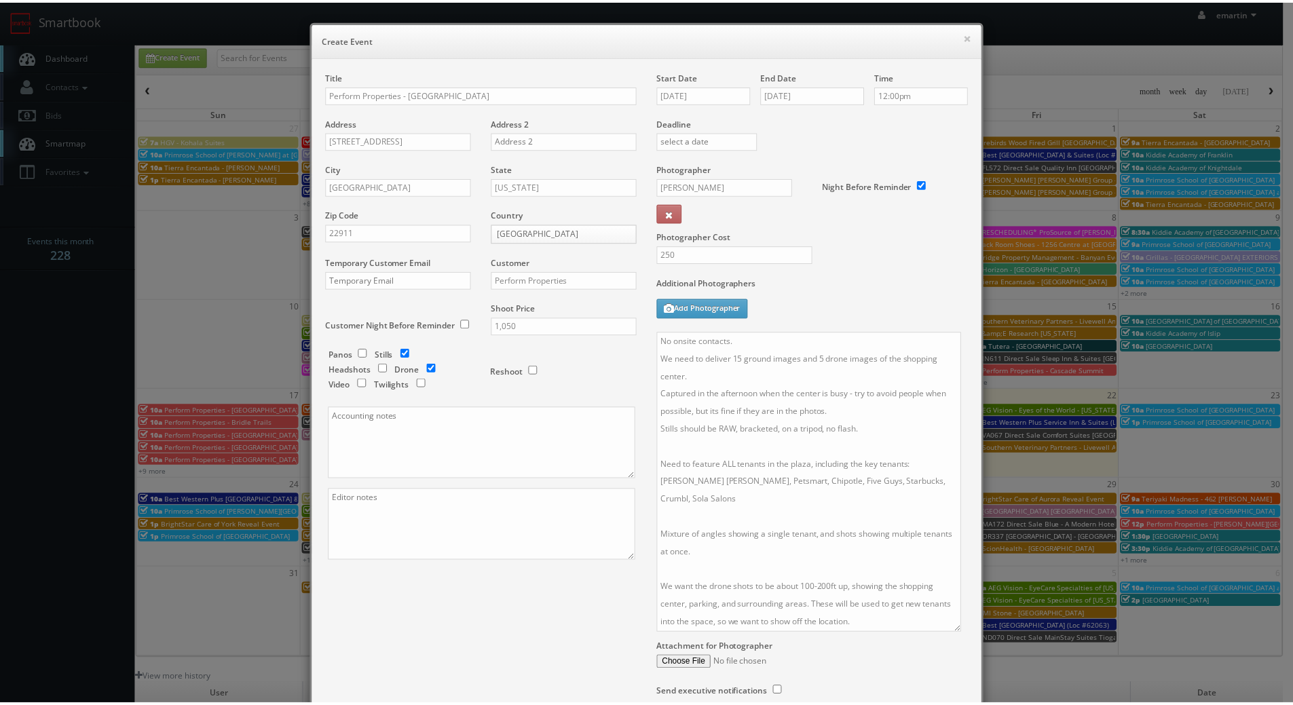
scroll to position [117, 0]
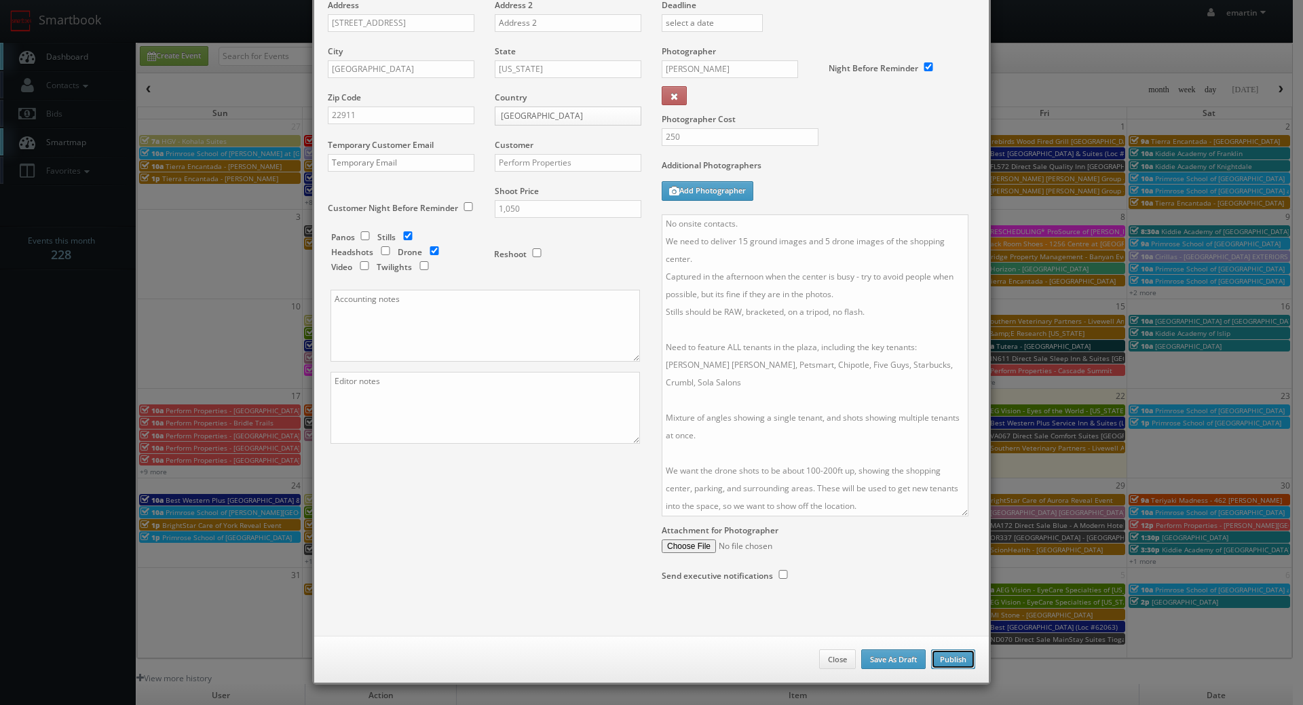
click at [939, 655] on button "Publish" at bounding box center [953, 659] width 44 height 20
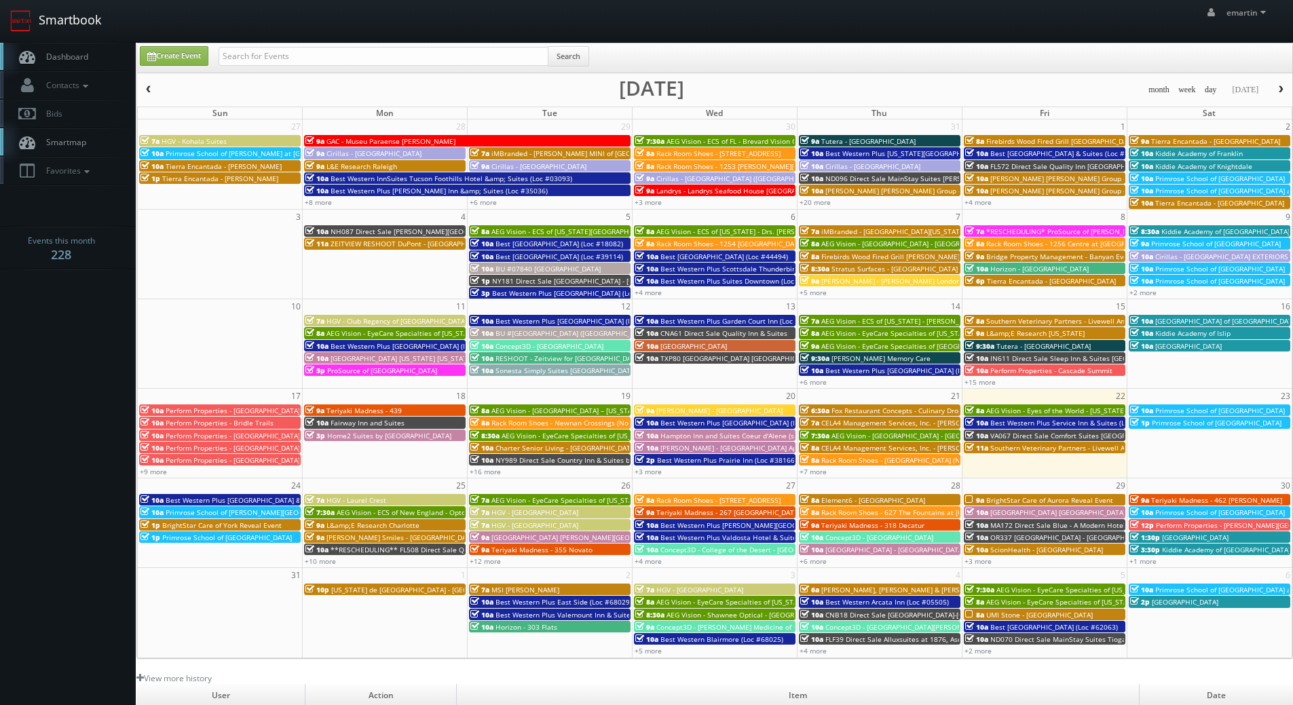
click at [60, 39] on link "Smartbook" at bounding box center [55, 21] width 111 height 42
click at [208, 423] on span "Perform Properties - Bridle Trails" at bounding box center [220, 423] width 108 height 10
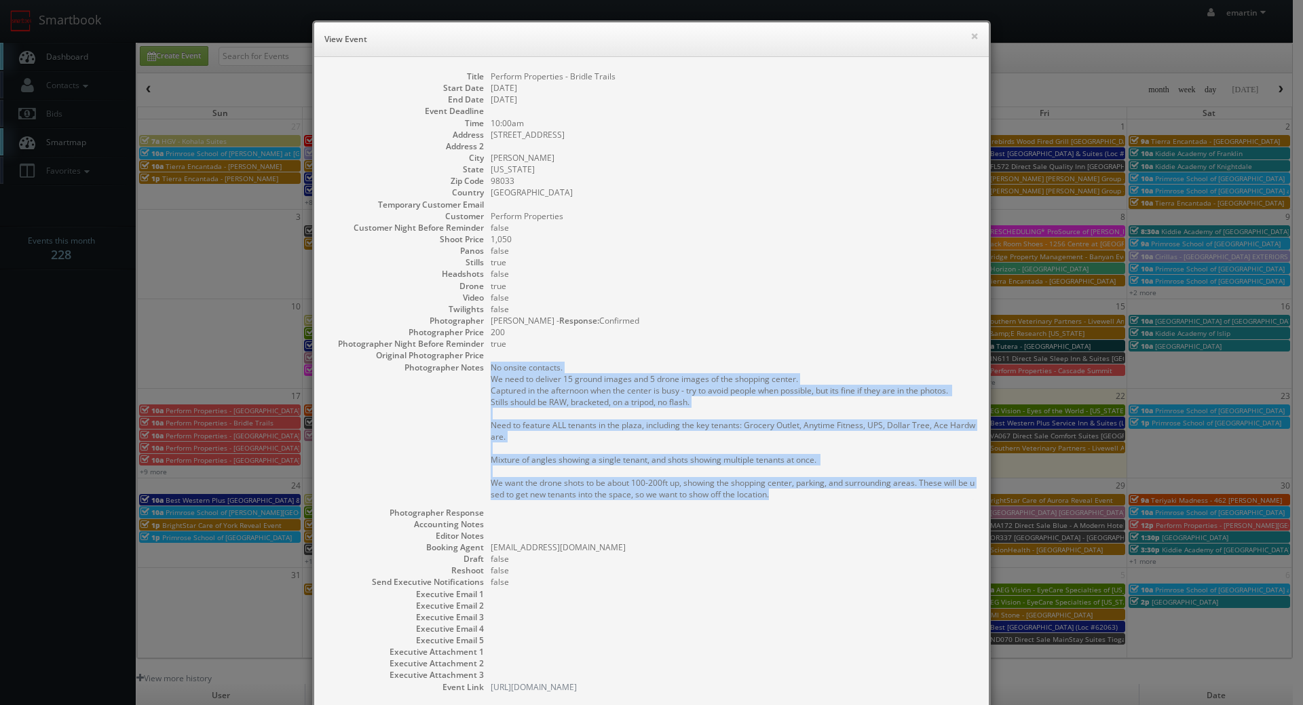
drag, startPoint x: 487, startPoint y: 369, endPoint x: 776, endPoint y: 495, distance: 314.8
click at [776, 495] on pre "No onsite contacts. We need to deliver 15 ground images and 5 drone images of t…" at bounding box center [733, 431] width 485 height 138
copy pre "No onsite contacts. We need to deliver 15 ground images and 5 drone images of t…"
drag, startPoint x: 967, startPoint y: 37, endPoint x: 993, endPoint y: 13, distance: 35.1
click at [970, 37] on button "×" at bounding box center [974, 36] width 8 height 10
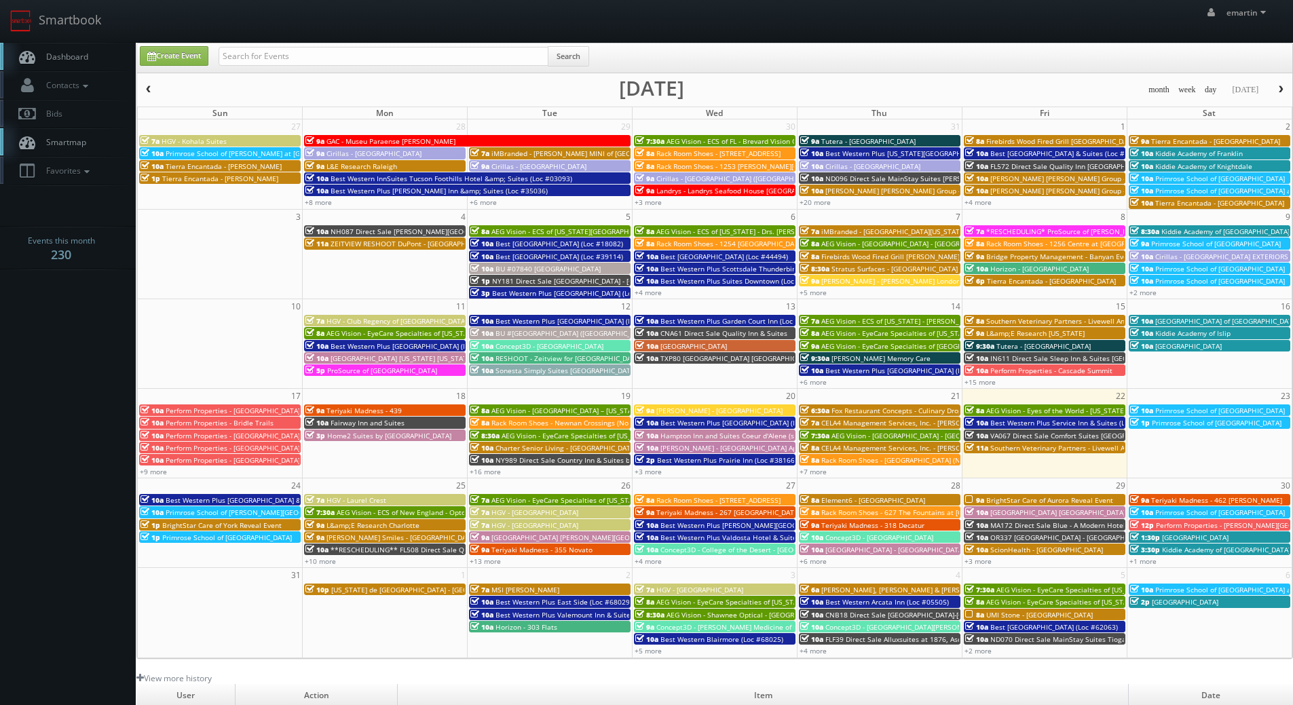
click at [83, 62] on span "Dashboard" at bounding box center [63, 57] width 49 height 12
click at [293, 39] on div "emartin emartin Profile Logout" at bounding box center [646, 21] width 1293 height 42
click at [284, 48] on div "Create Event Search" at bounding box center [714, 57] width 1155 height 29
click at [303, 52] on input "text" at bounding box center [384, 56] width 330 height 19
type input "62079"
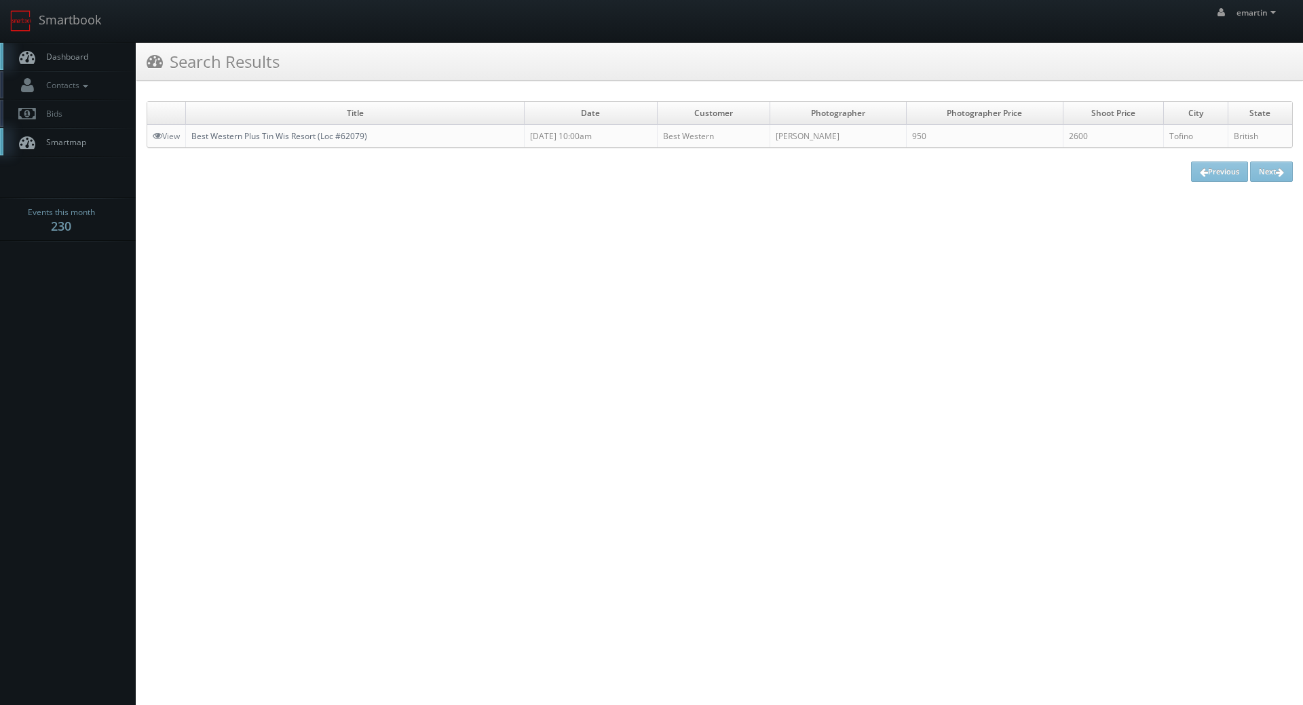
click at [246, 135] on link "Best Western Plus Tin Wis Resort (Loc #62079)" at bounding box center [279, 136] width 176 height 12
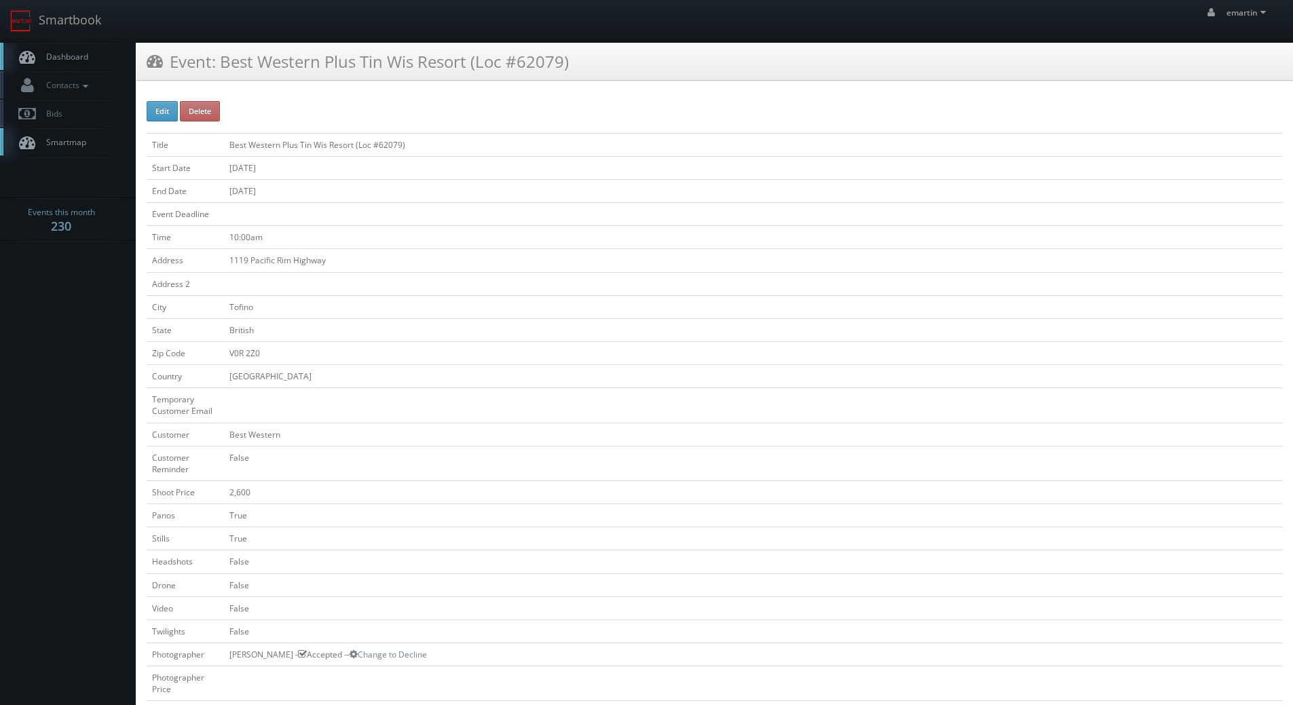
click at [82, 57] on span "Dashboard" at bounding box center [63, 57] width 49 height 12
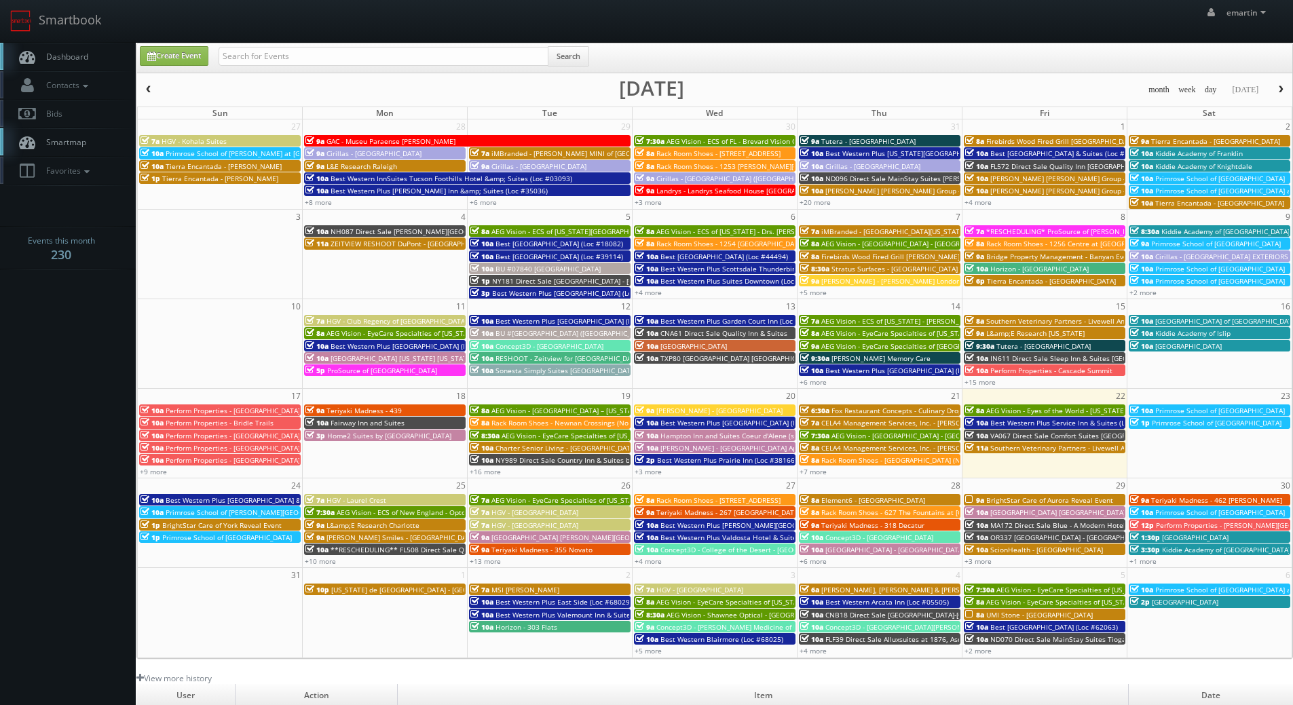
click at [41, 54] on span "Dashboard" at bounding box center [63, 57] width 49 height 12
